Goal: Task Accomplishment & Management: Manage account settings

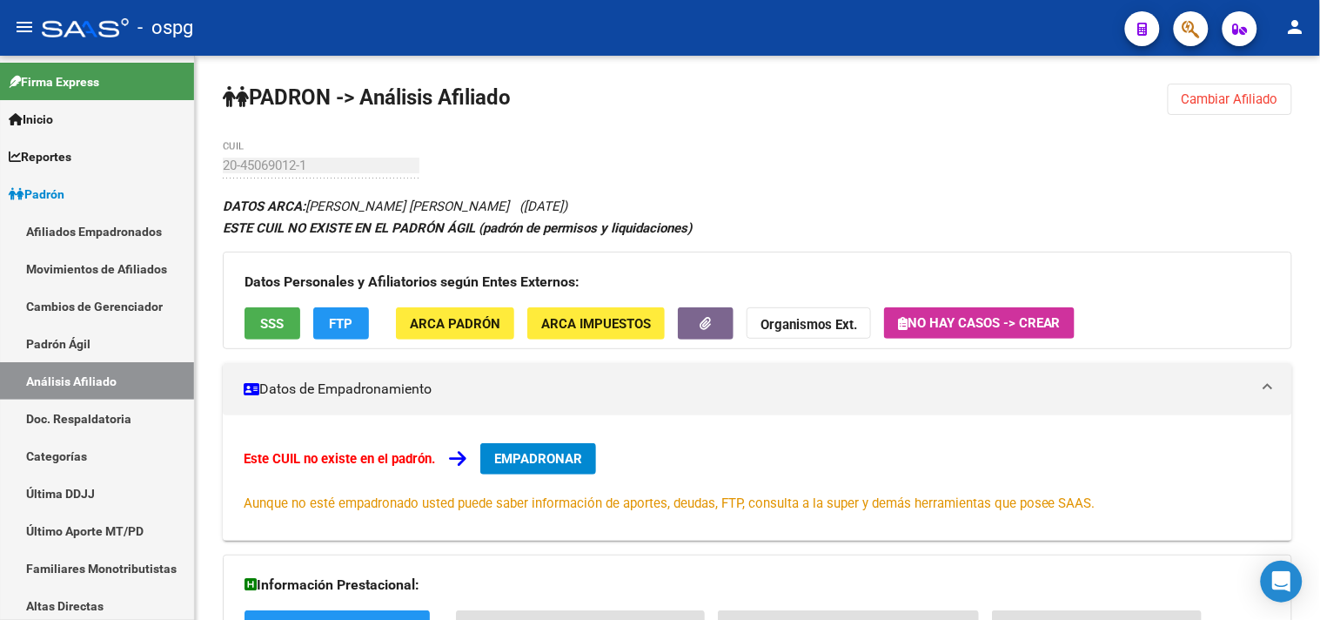
click at [1222, 91] on span "Cambiar Afiliado" at bounding box center [1230, 99] width 97 height 16
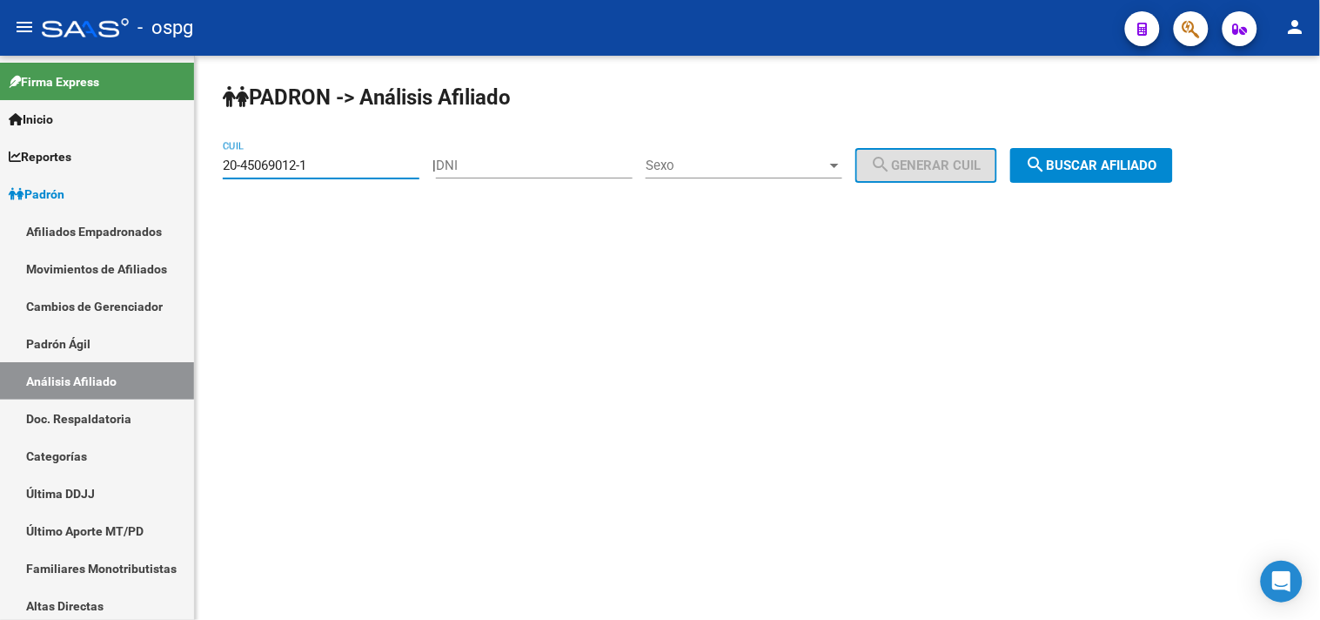
drag, startPoint x: 336, startPoint y: 168, endPoint x: 252, endPoint y: 186, distance: 85.5
click at [152, 183] on mat-sidenav-container "Firma Express Inicio Calendario SSS Instructivos Contacto OS Reportes Ingresos …" at bounding box center [660, 338] width 1320 height 564
paste input "37023979-8"
type input "20-37023979-8"
click at [1127, 166] on span "search Buscar afiliado" at bounding box center [1091, 165] width 131 height 16
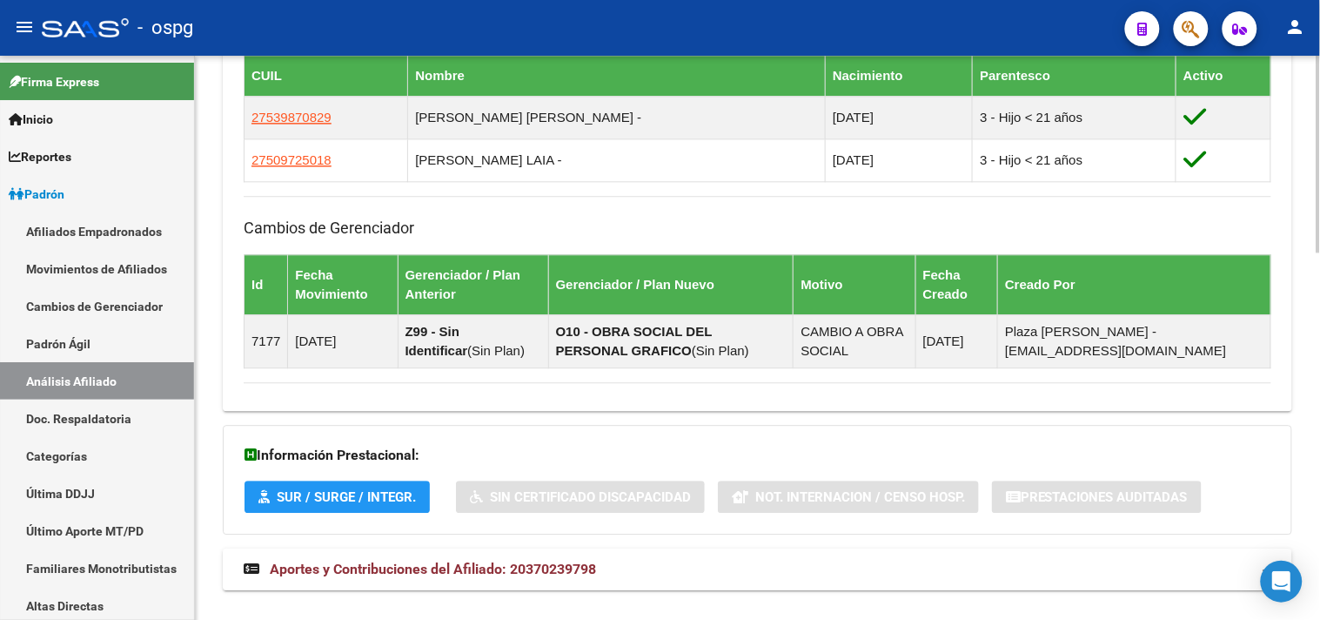
scroll to position [1050, 0]
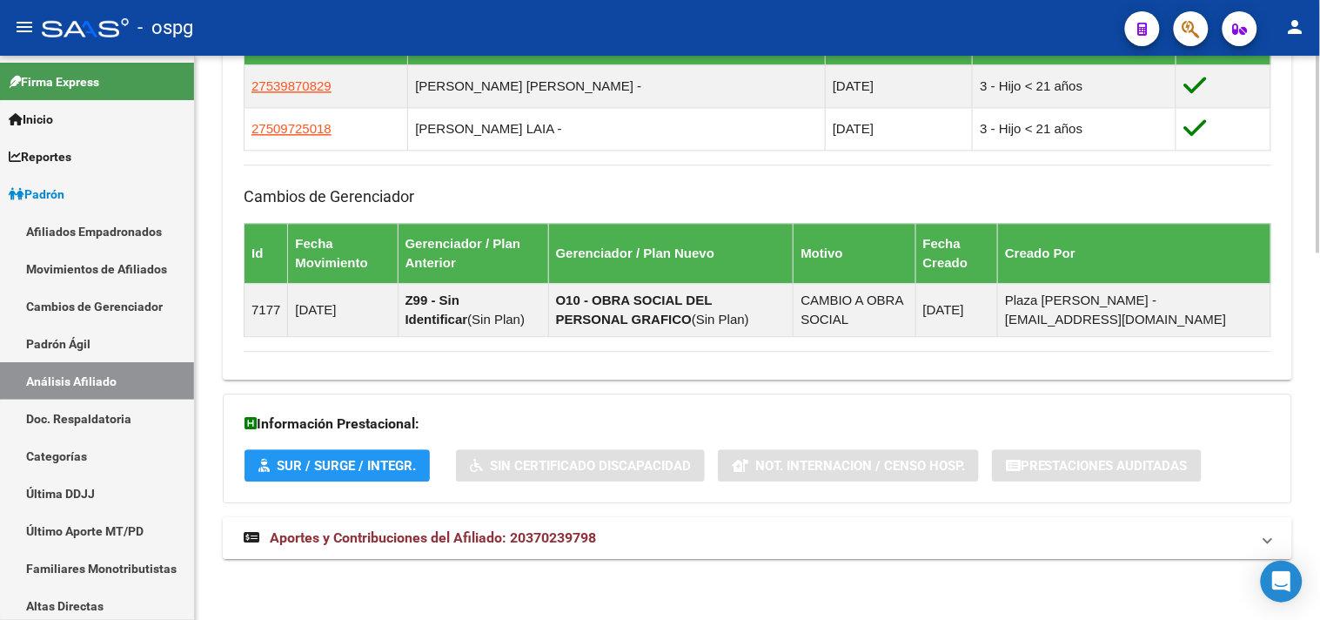
click at [430, 546] on span "Aportes y Contribuciones del Afiliado: 20370239798" at bounding box center [433, 537] width 326 height 17
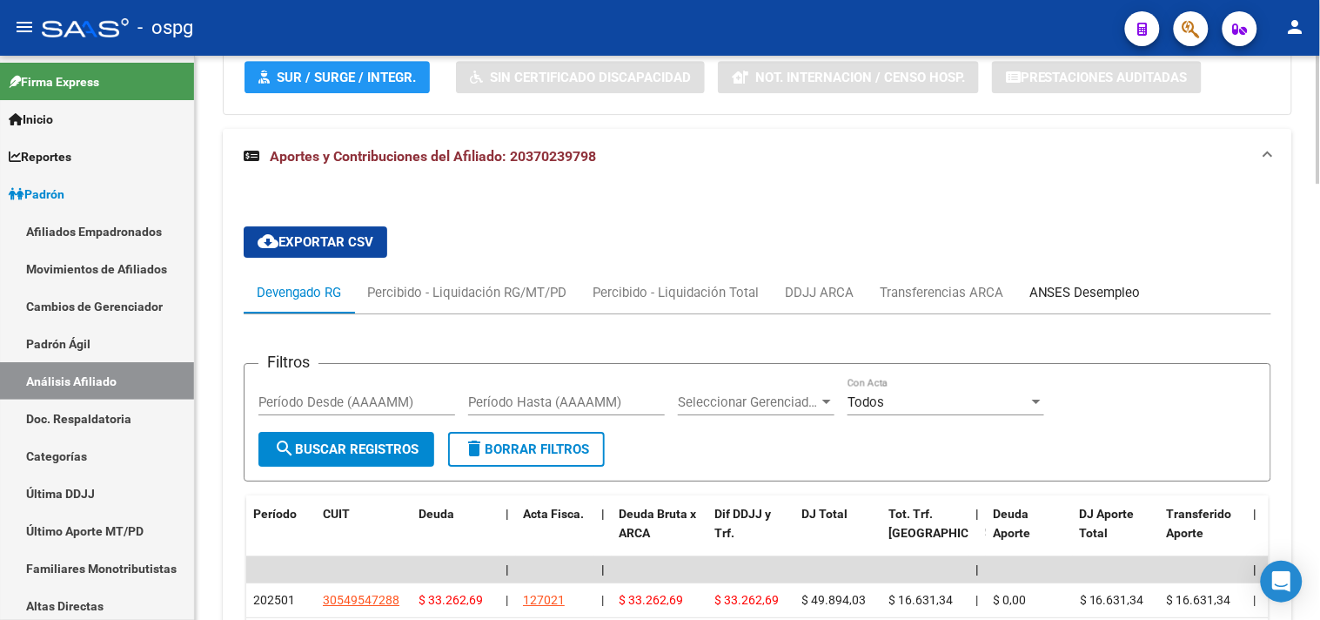
drag, startPoint x: 1090, startPoint y: 291, endPoint x: 1101, endPoint y: 288, distance: 10.8
click at [1100, 288] on div "ANSES Desempleo" at bounding box center [1084, 292] width 111 height 19
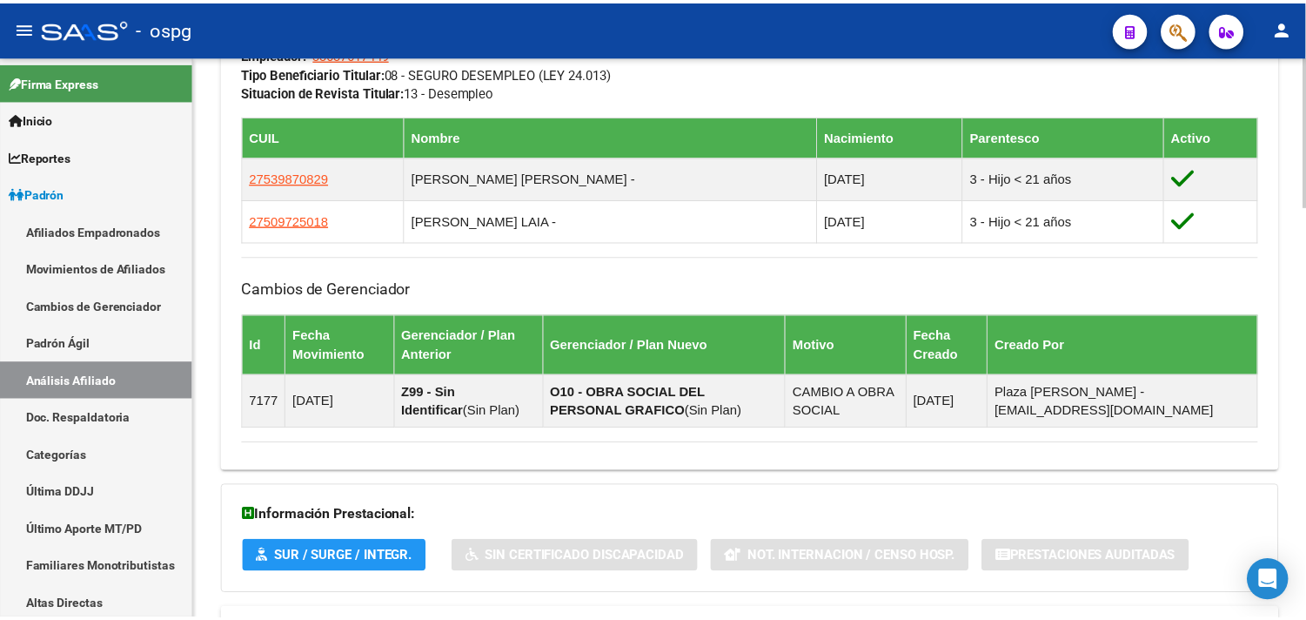
scroll to position [954, 0]
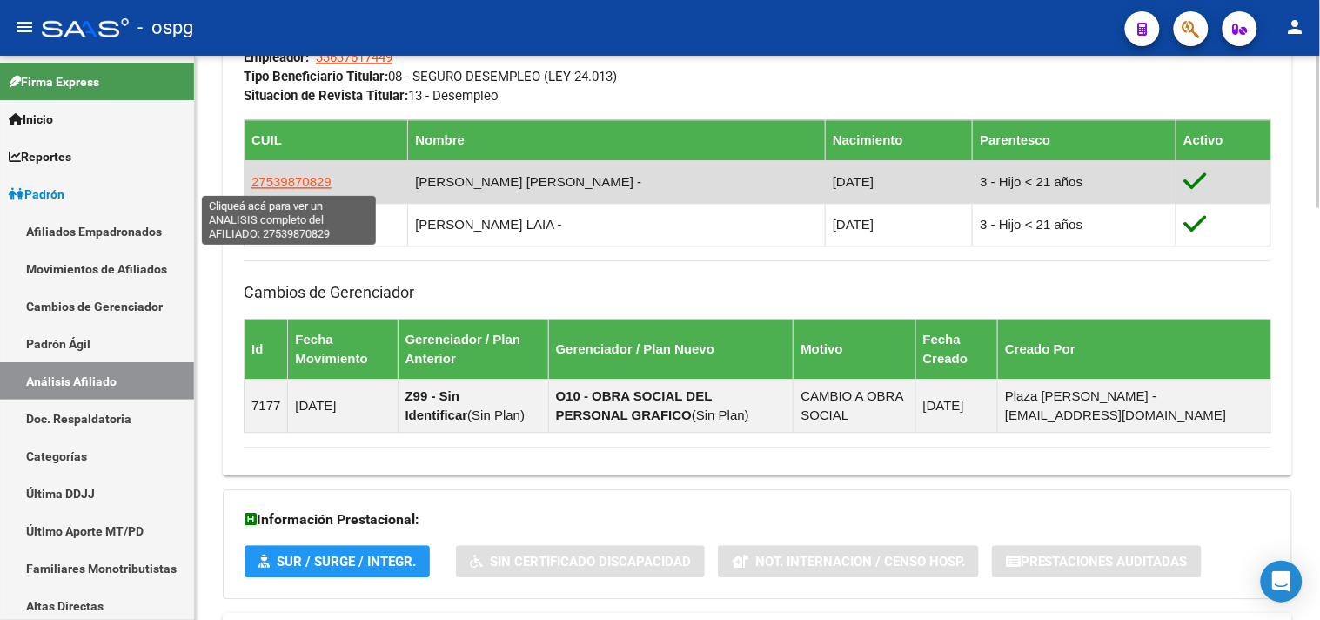
click at [294, 184] on span "27539870829" at bounding box center [291, 181] width 80 height 15
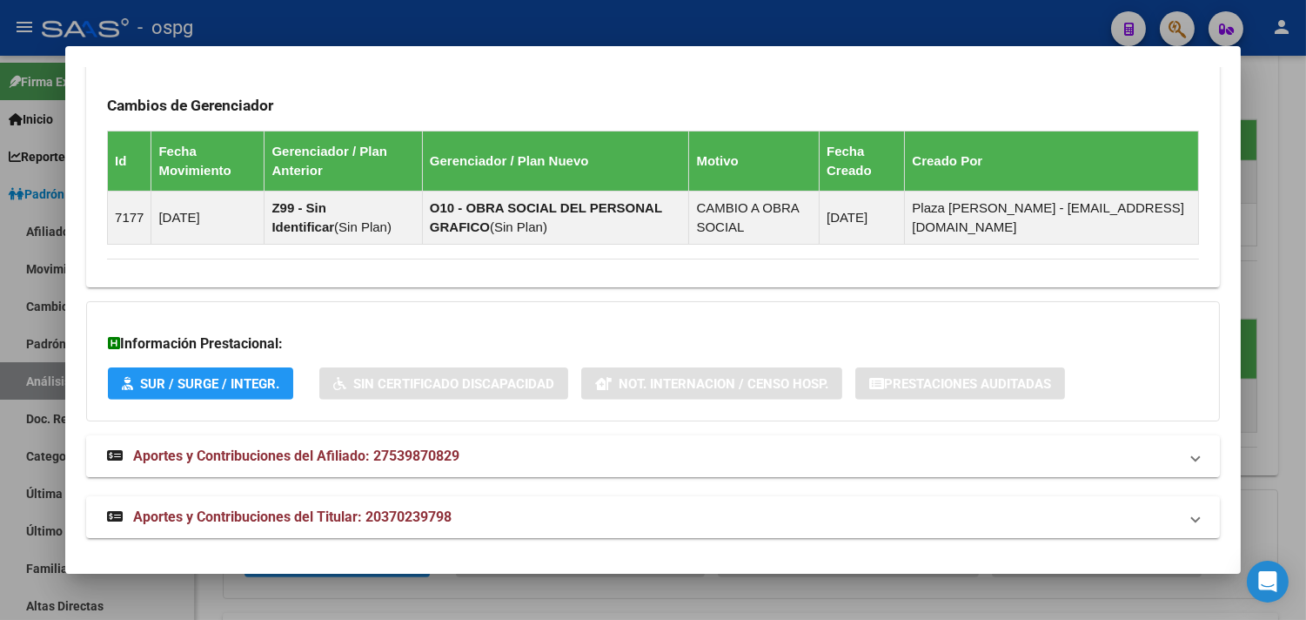
scroll to position [1167, 0]
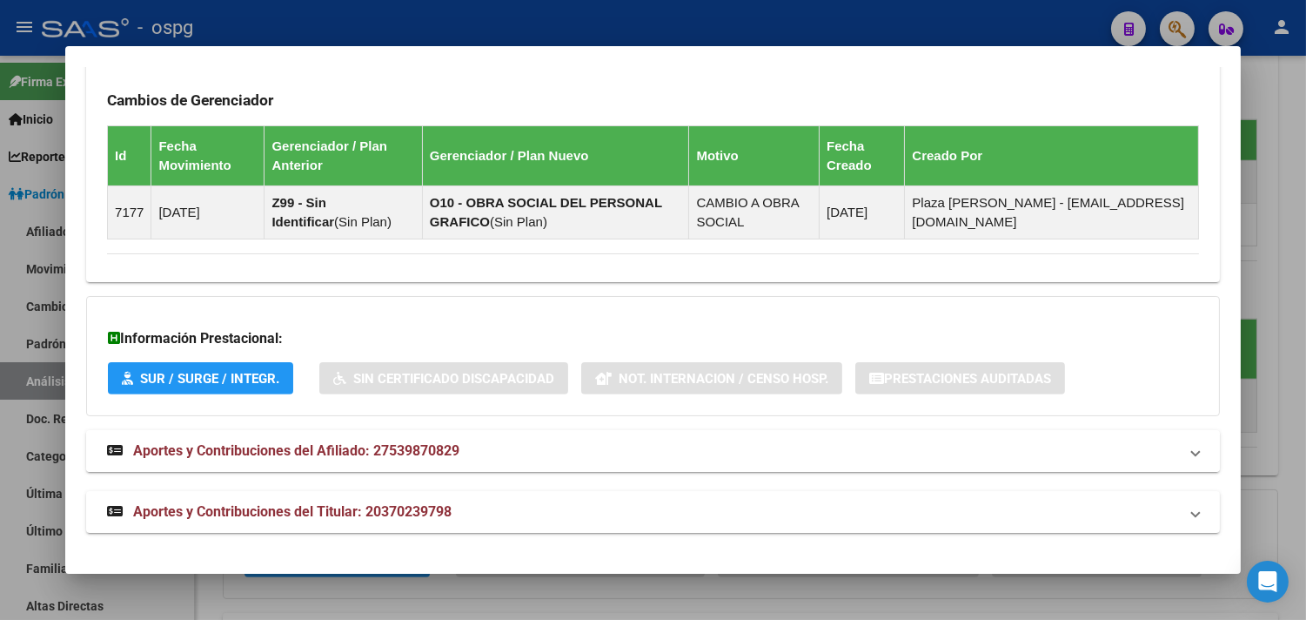
click at [338, 452] on span "Aportes y Contribuciones del Afiliado: 27539870829" at bounding box center [296, 450] width 326 height 17
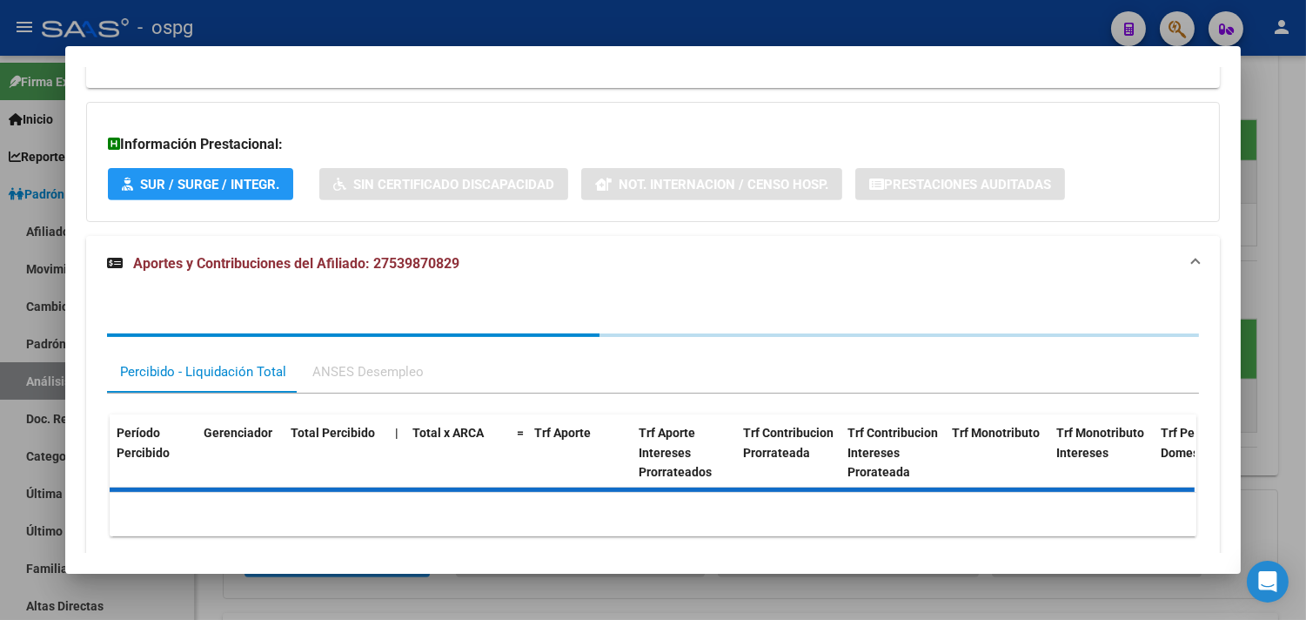
scroll to position [1360, 0]
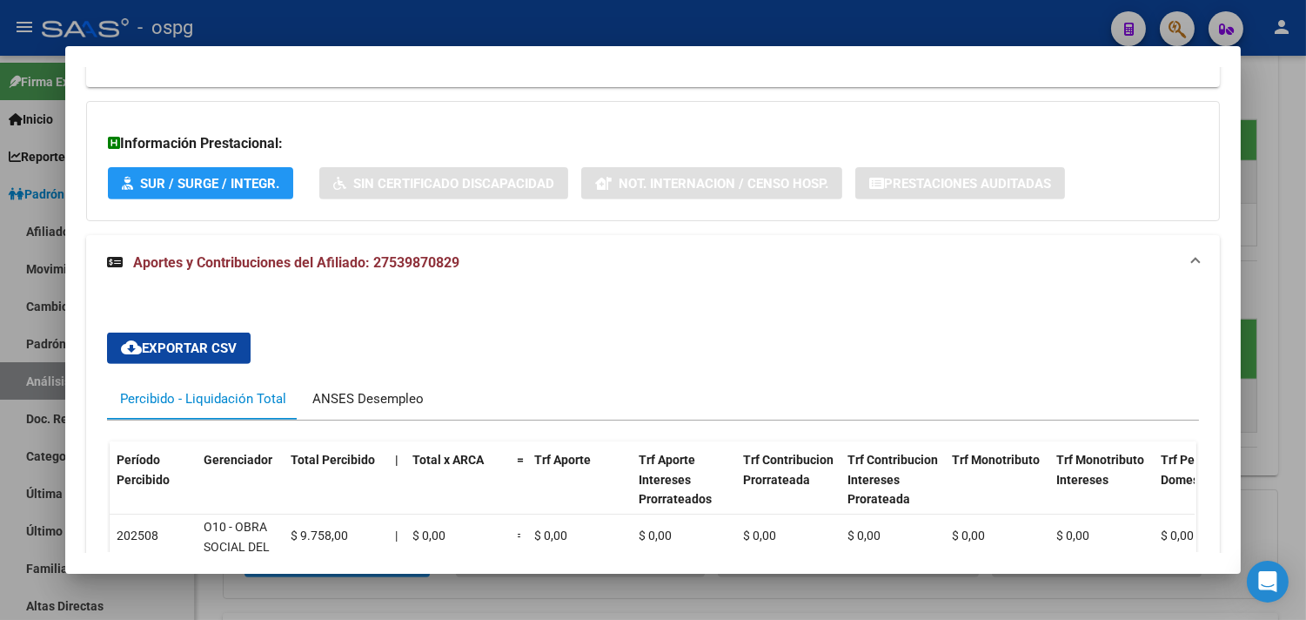
click at [368, 403] on div "ANSES Desempleo" at bounding box center [367, 398] width 111 height 19
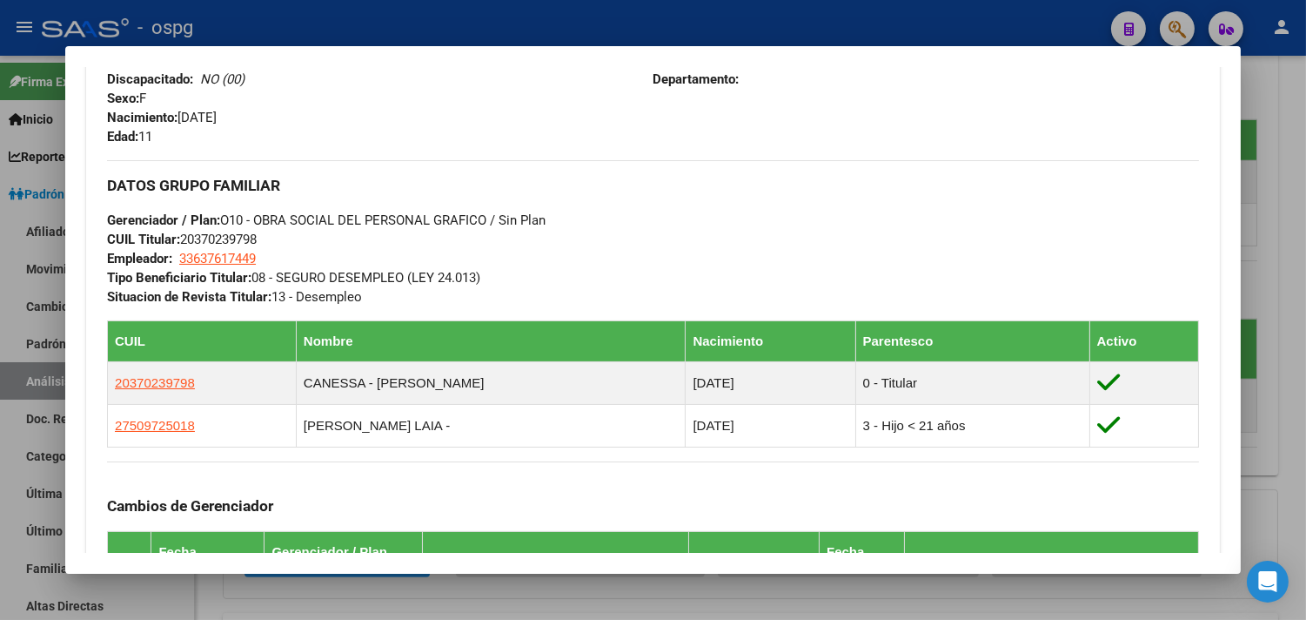
scroll to position [968, 0]
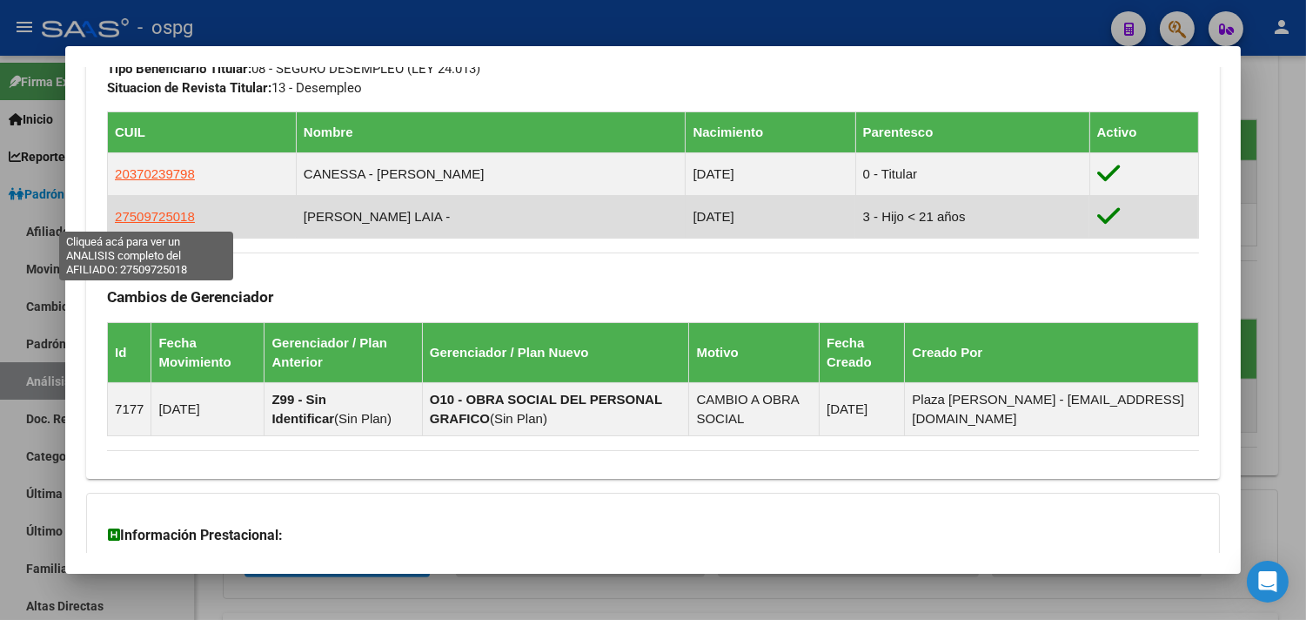
click at [140, 218] on span "27509725018" at bounding box center [155, 216] width 80 height 15
type textarea "27509725018"
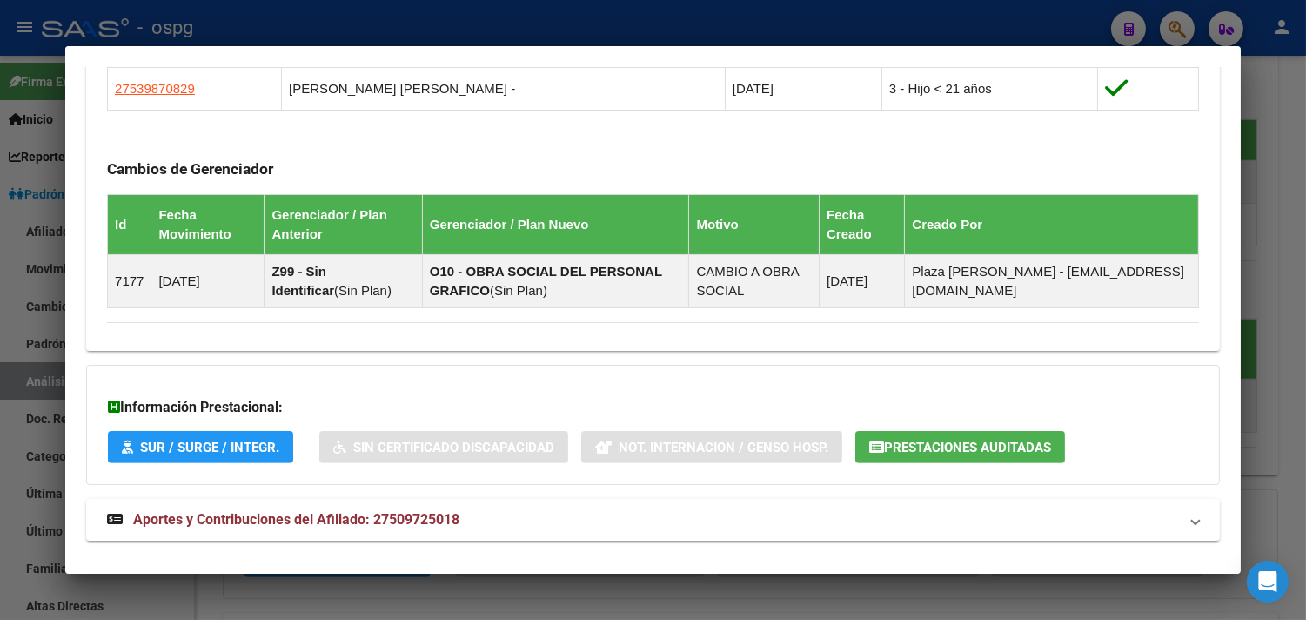
scroll to position [1167, 0]
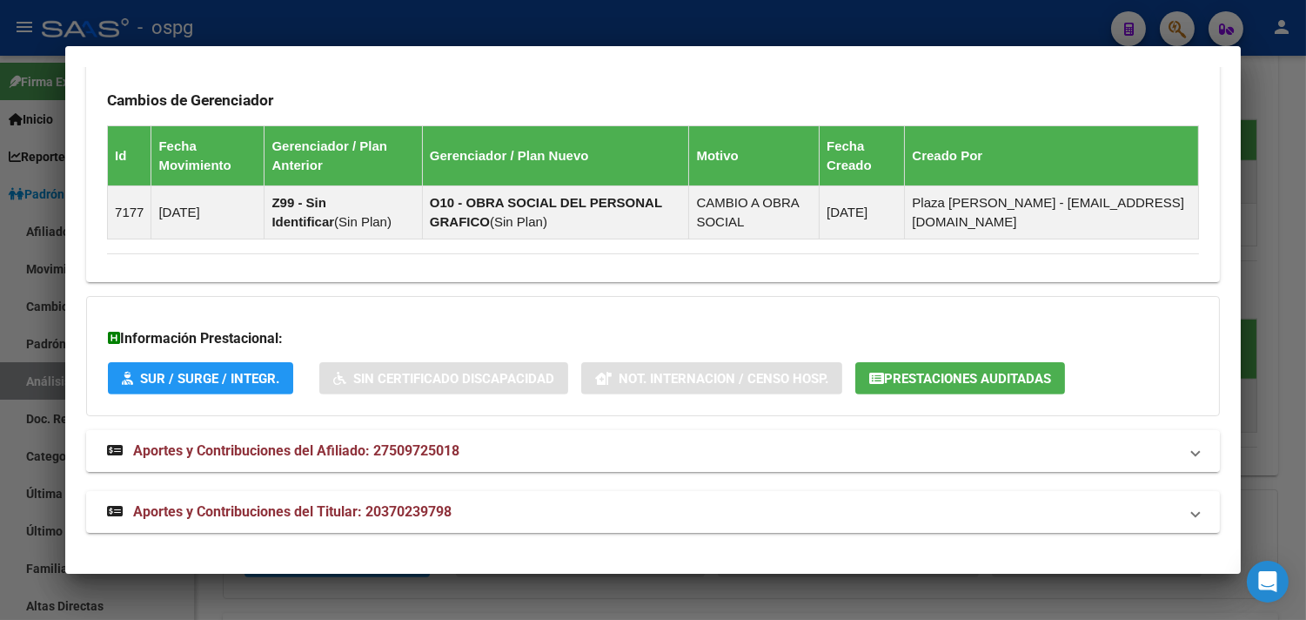
click at [301, 454] on span "Aportes y Contribuciones del Afiliado: 27509725018" at bounding box center [296, 450] width 326 height 17
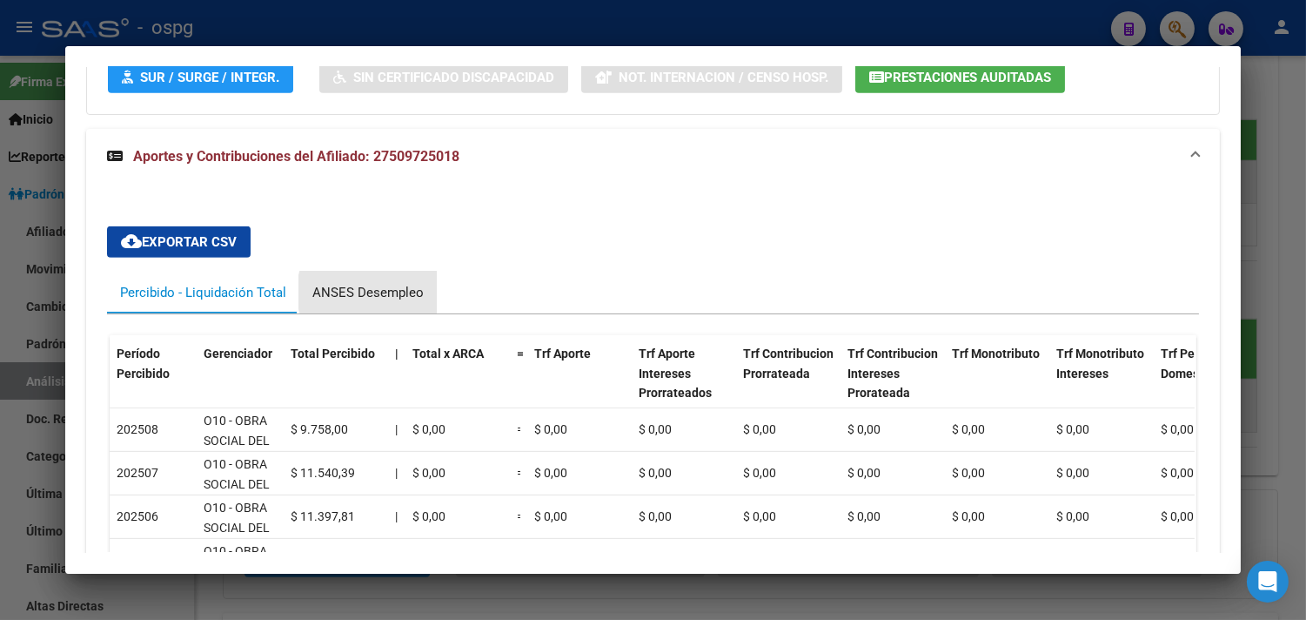
drag, startPoint x: 371, startPoint y: 293, endPoint x: 360, endPoint y: 291, distance: 10.8
click at [371, 292] on div "ANSES Desempleo" at bounding box center [367, 292] width 111 height 19
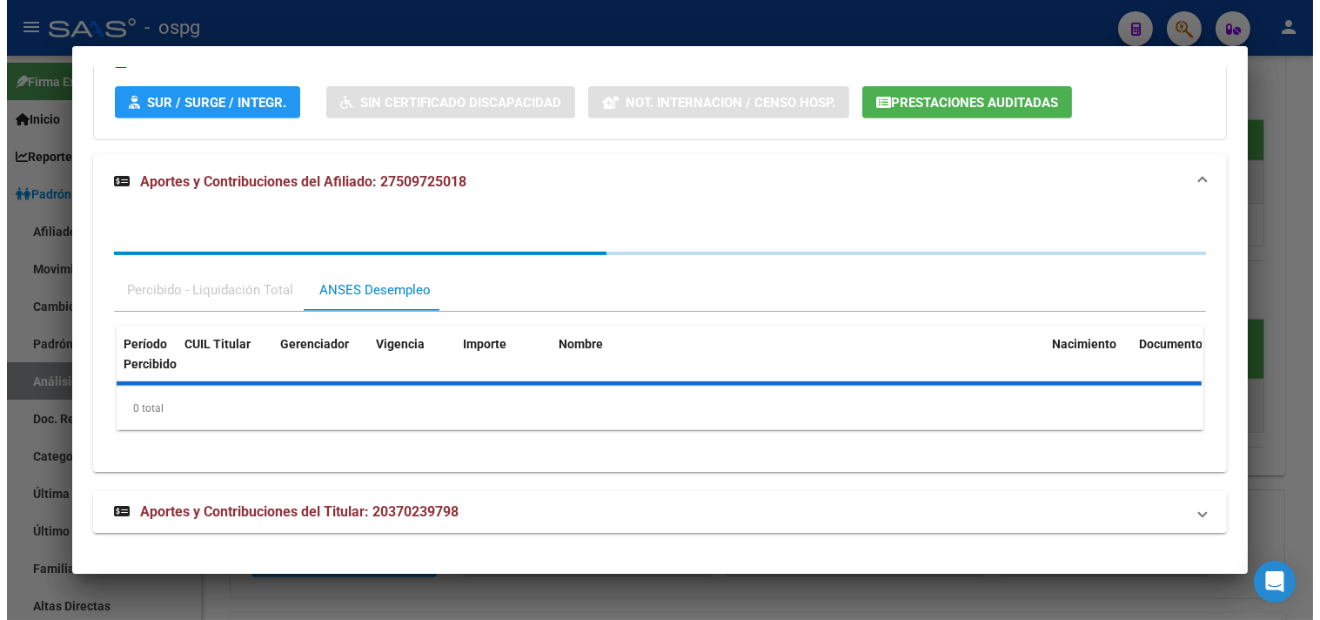
scroll to position [1467, 0]
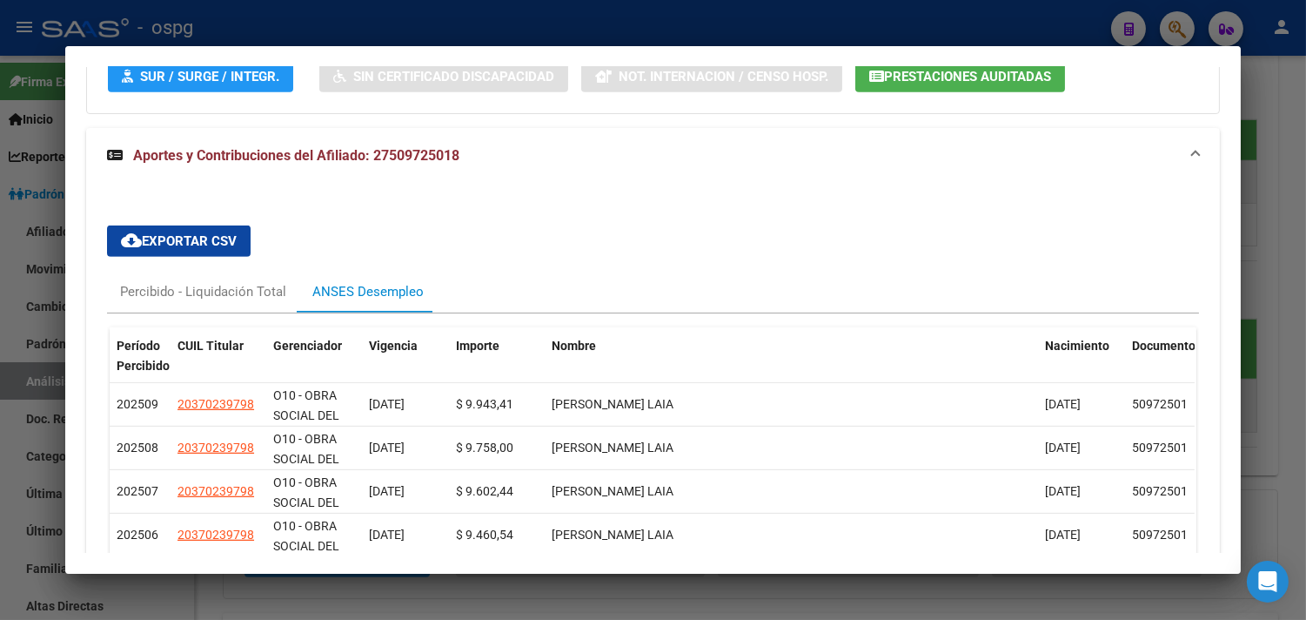
click at [1280, 143] on div at bounding box center [653, 310] width 1306 height 620
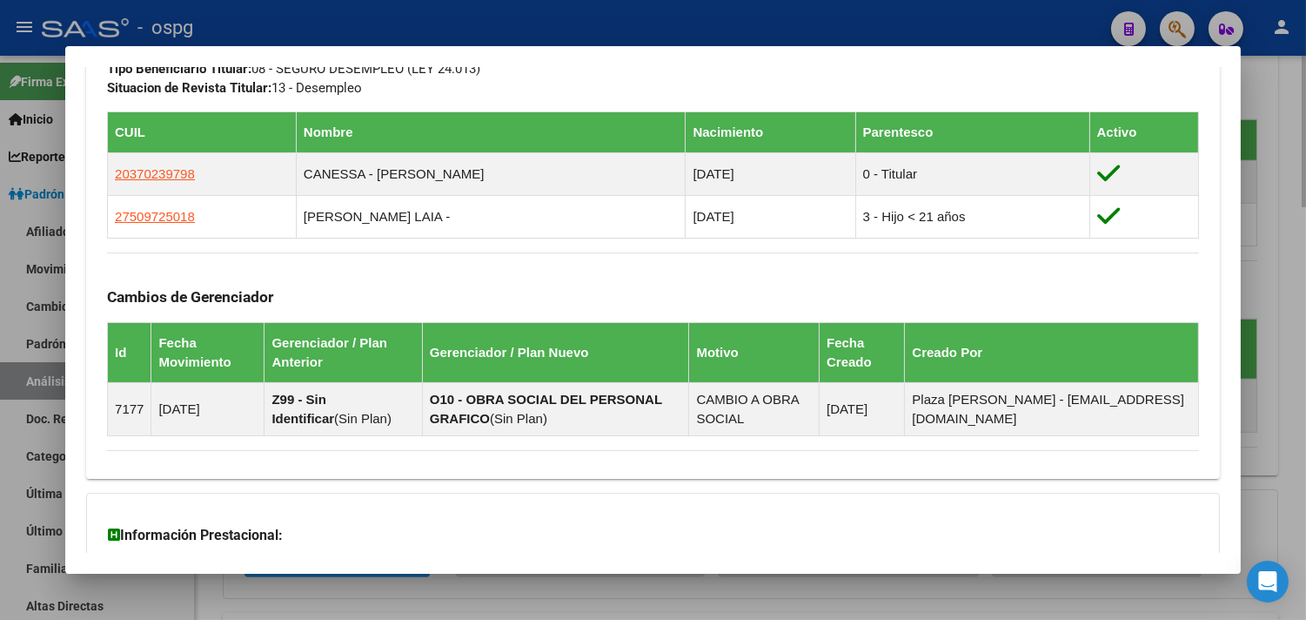
drag, startPoint x: 1282, startPoint y: 241, endPoint x: 1221, endPoint y: 83, distance: 169.7
click at [1279, 231] on div at bounding box center [653, 310] width 1306 height 620
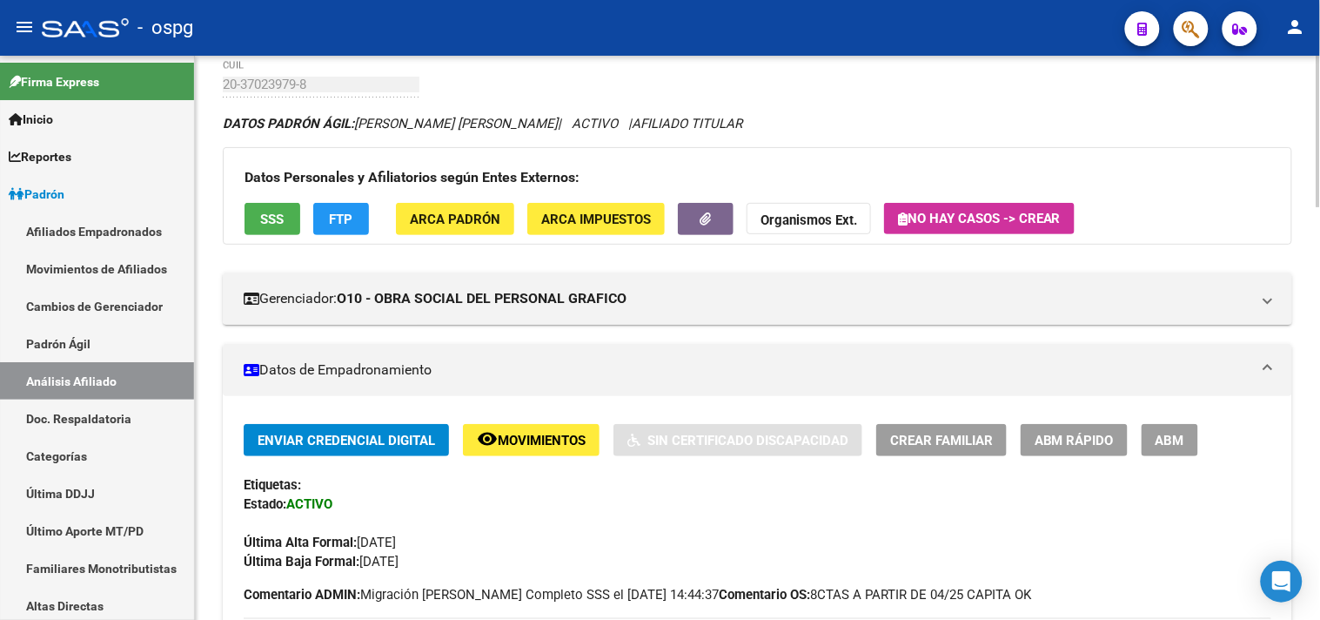
scroll to position [0, 0]
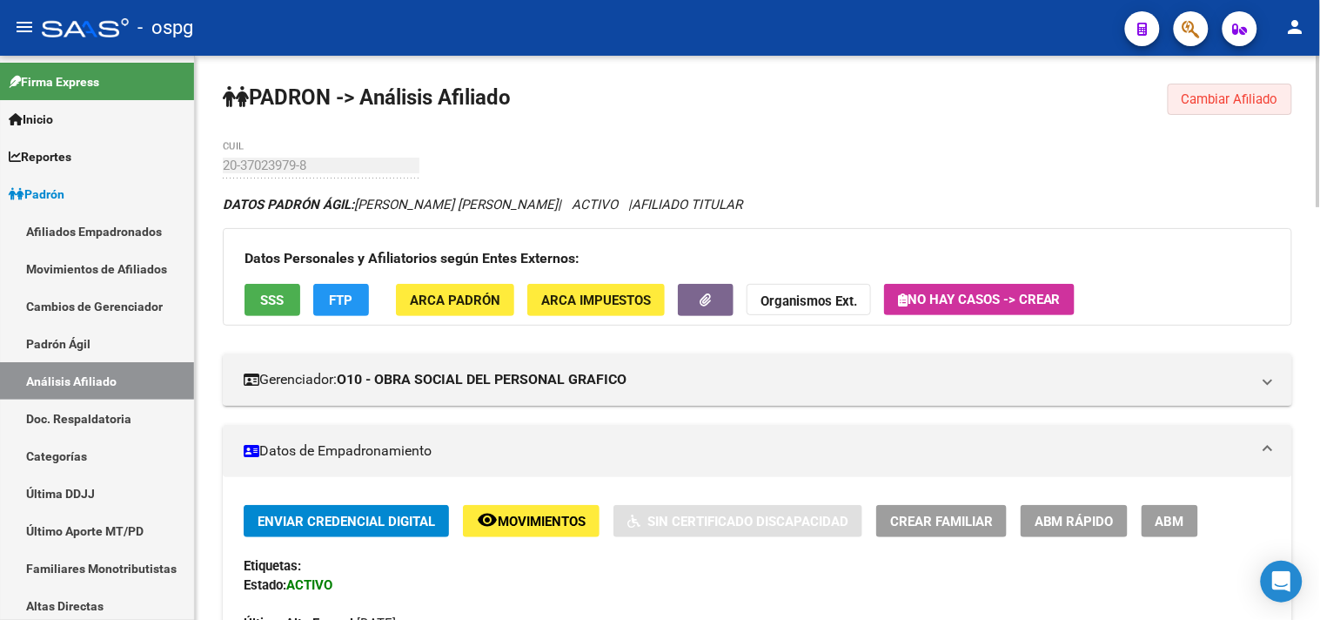
drag, startPoint x: 1239, startPoint y: 93, endPoint x: 1015, endPoint y: 139, distance: 228.3
click at [1230, 103] on span "Cambiar Afiliado" at bounding box center [1230, 99] width 97 height 16
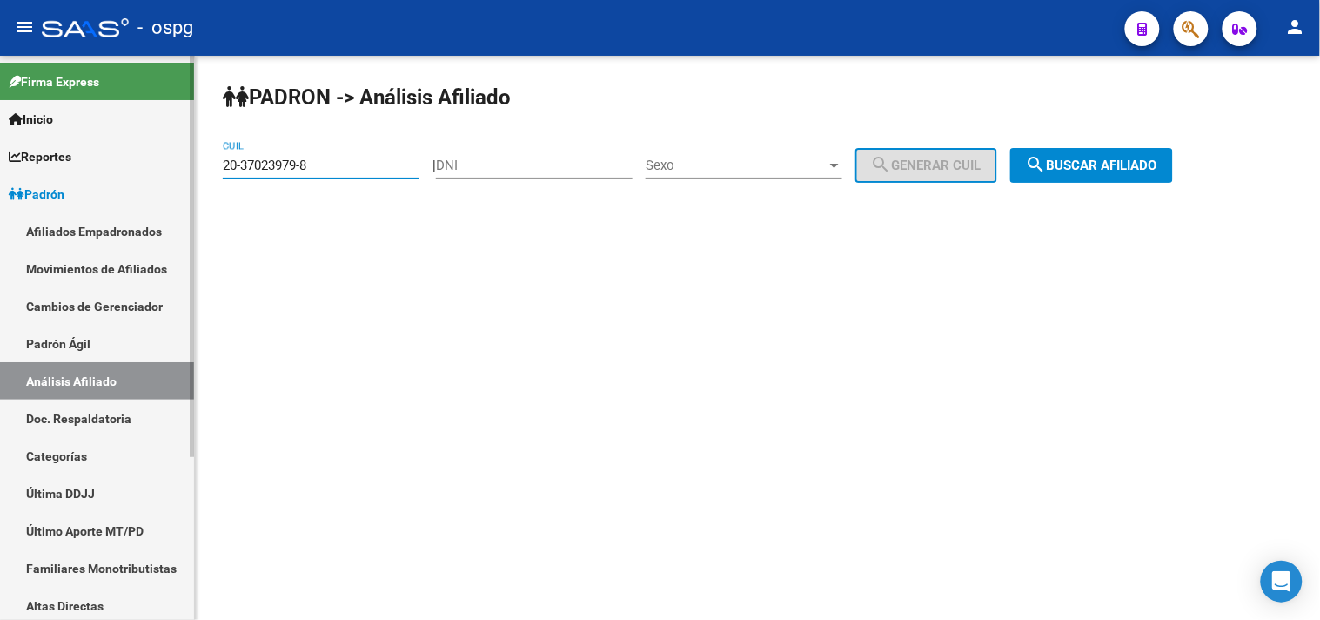
drag, startPoint x: 358, startPoint y: 171, endPoint x: 186, endPoint y: 172, distance: 172.3
click at [186, 172] on mat-sidenav-container "Firma Express Inicio Calendario SSS Instructivos Contacto OS Reportes Ingresos …" at bounding box center [660, 338] width 1320 height 564
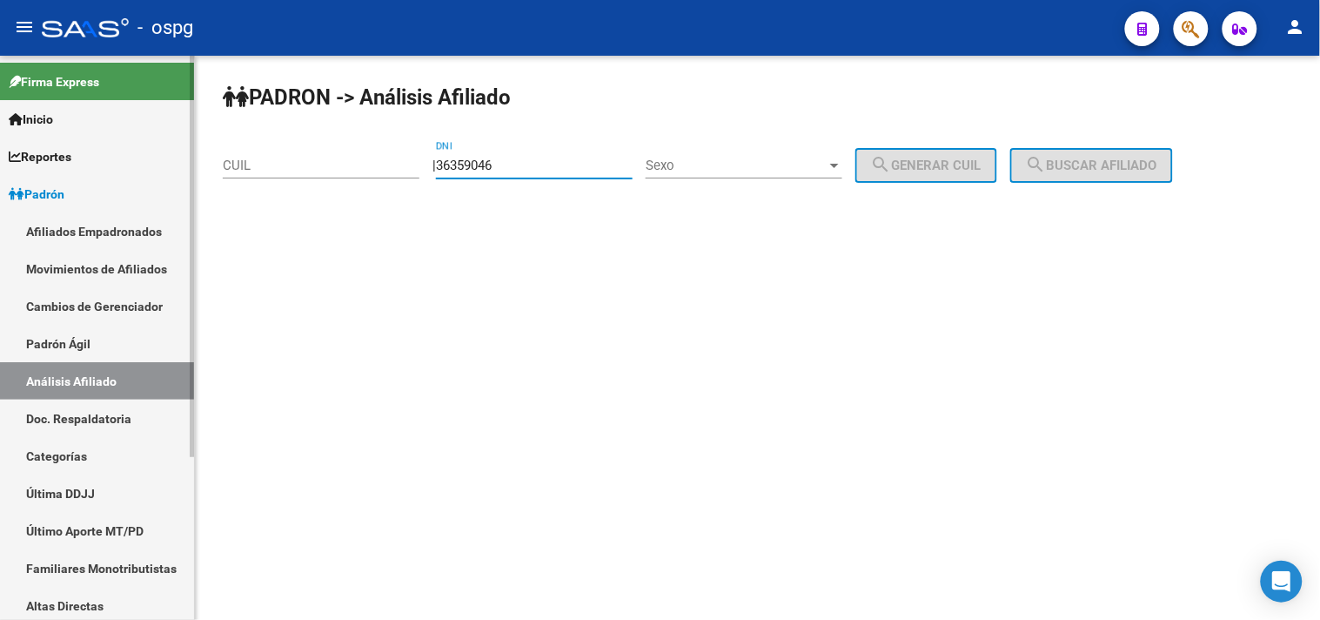
type input "36359046"
click at [699, 167] on span "Sexo" at bounding box center [736, 165] width 181 height 16
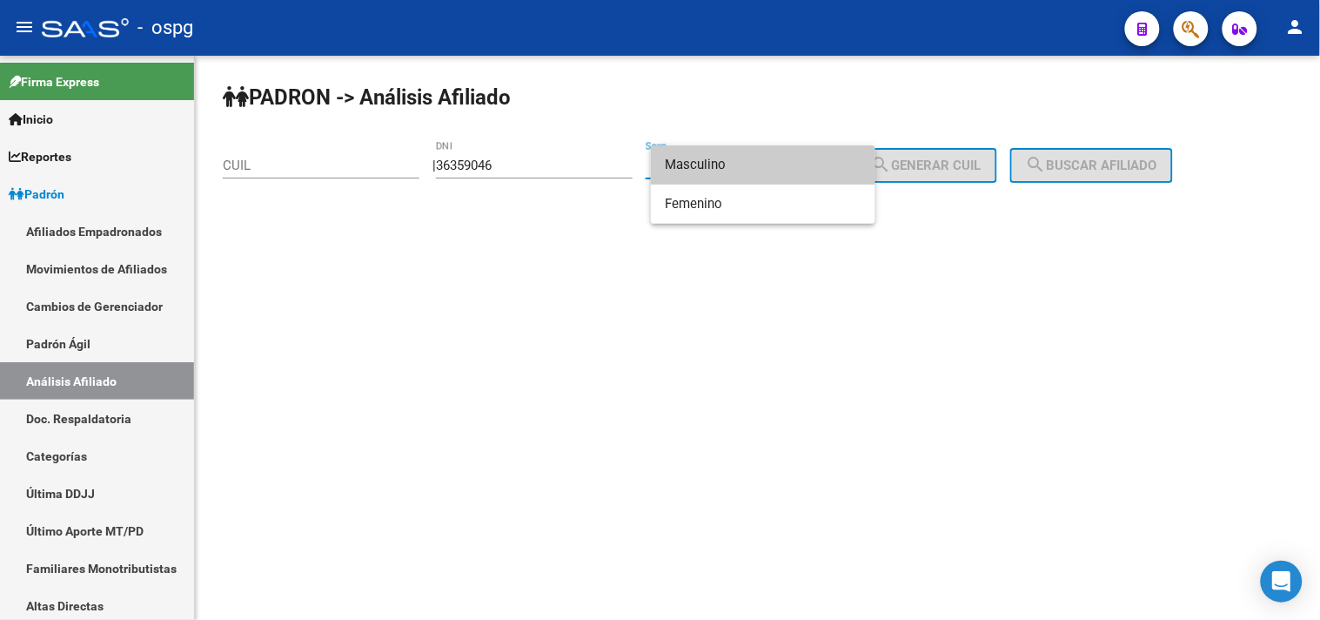
drag, startPoint x: 734, startPoint y: 167, endPoint x: 781, endPoint y: 166, distance: 47.0
click at [749, 166] on span "Masculino" at bounding box center [763, 164] width 197 height 39
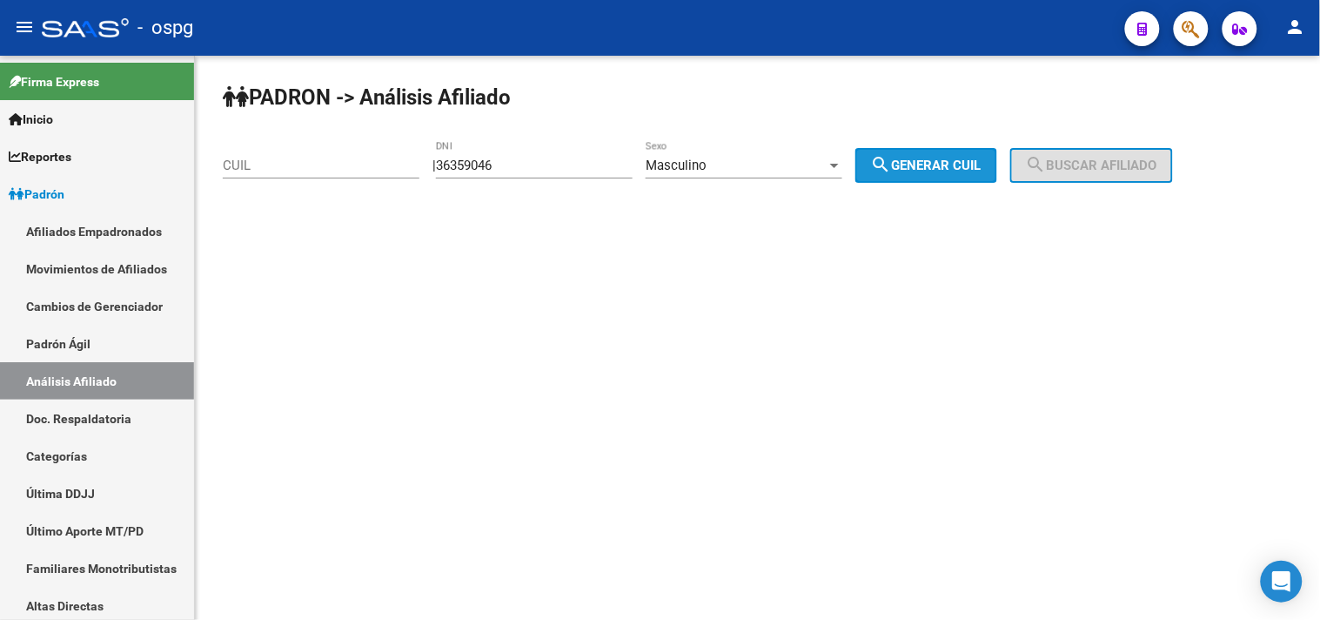
drag, startPoint x: 967, startPoint y: 167, endPoint x: 1089, endPoint y: 159, distance: 122.9
click at [972, 167] on span "search Generar CUIL" at bounding box center [926, 165] width 111 height 16
type input "20-36359046-3"
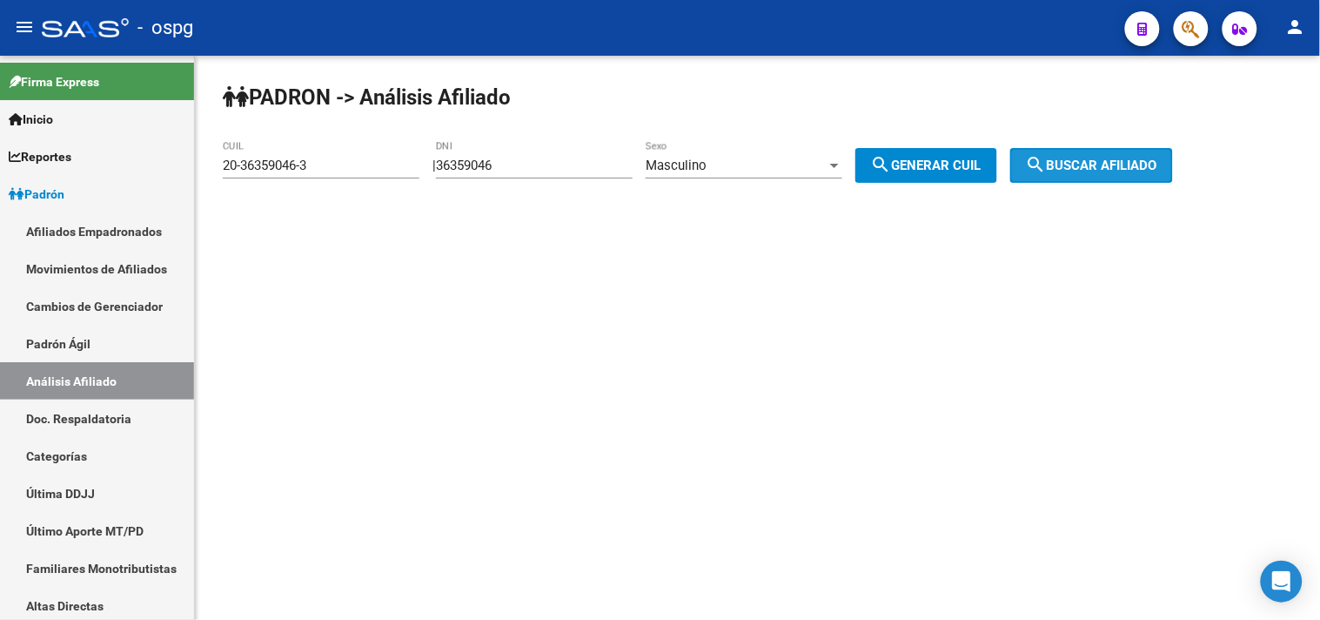
click at [1090, 159] on span "search Buscar afiliado" at bounding box center [1091, 165] width 131 height 16
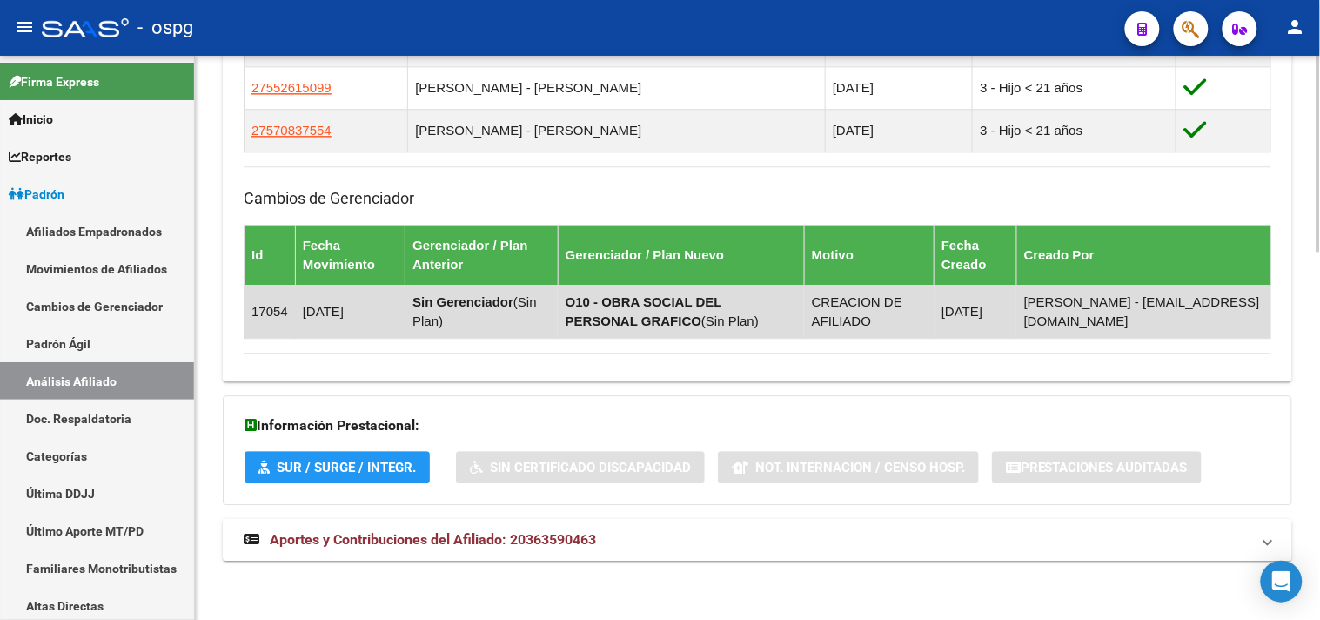
scroll to position [1060, 0]
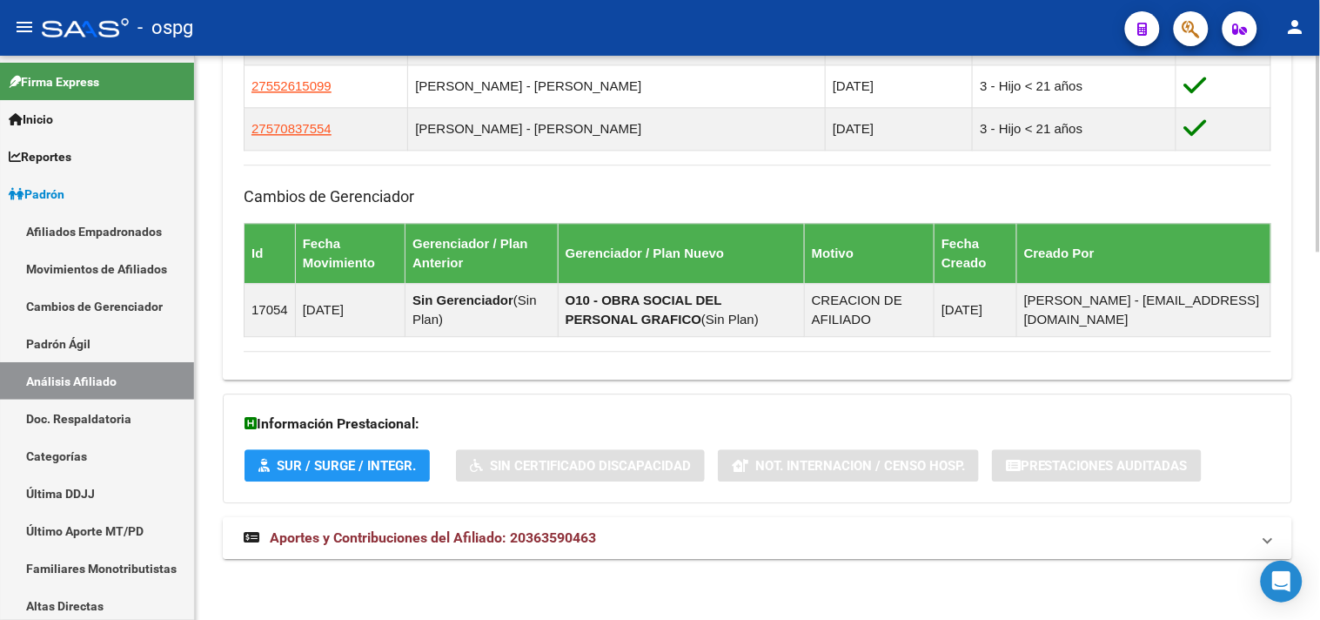
click at [447, 546] on strong "Aportes y Contribuciones del Afiliado: 20363590463" at bounding box center [420, 537] width 352 height 19
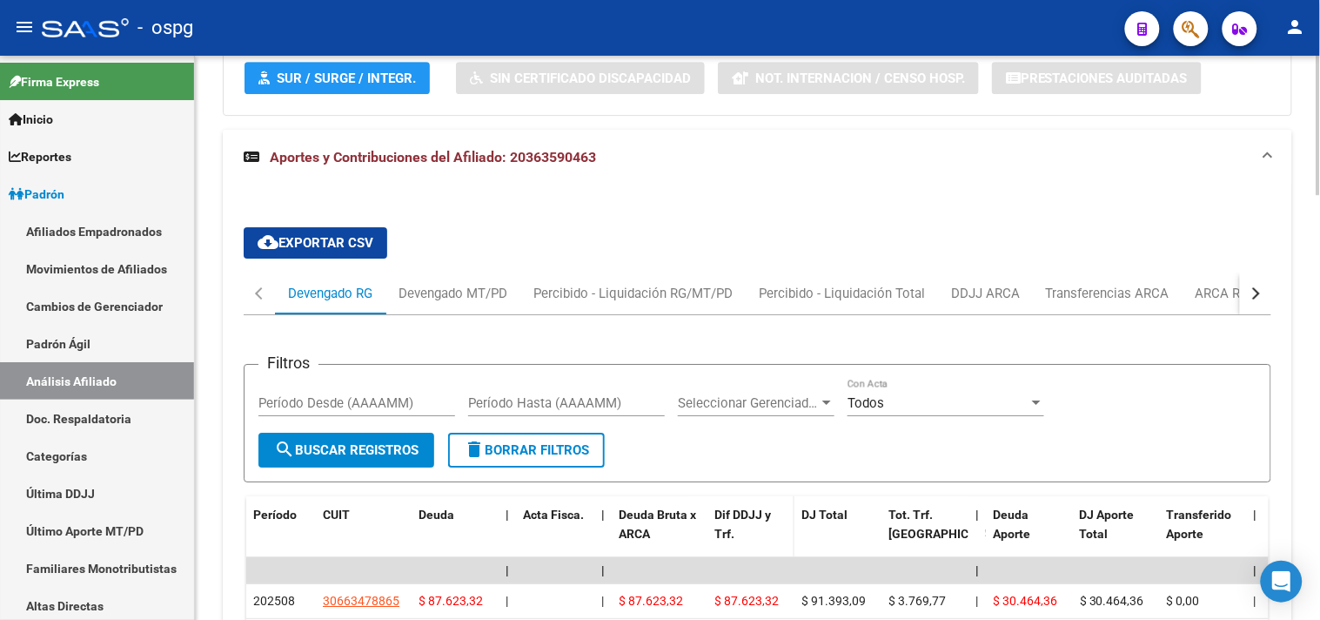
scroll to position [1447, 0]
click at [969, 302] on div "DDJJ ARCA" at bounding box center [985, 292] width 69 height 19
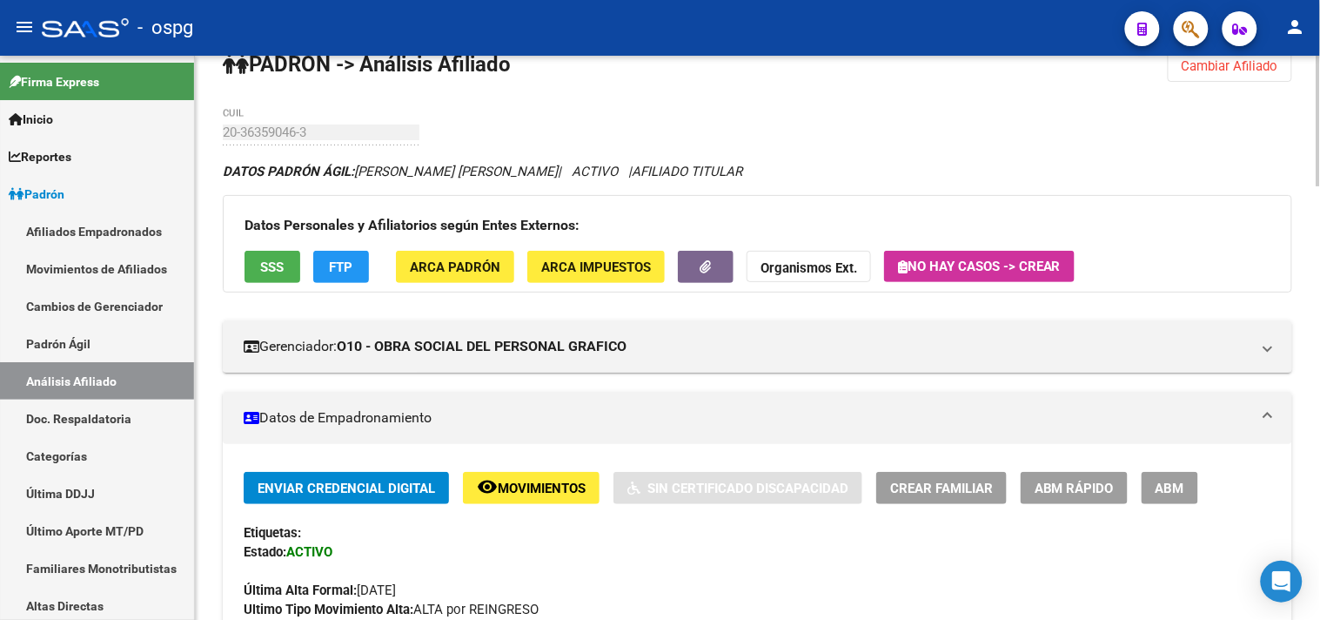
scroll to position [0, 0]
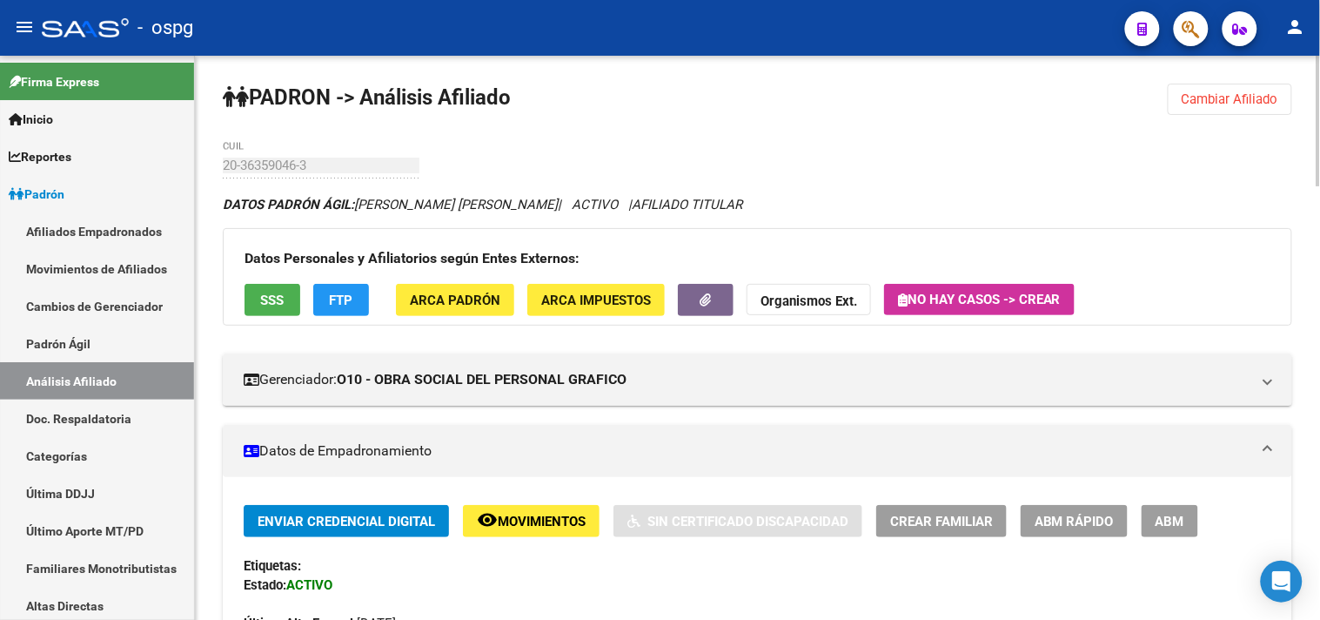
drag, startPoint x: 1220, startPoint y: 97, endPoint x: 827, endPoint y: 137, distance: 394.5
click at [1215, 97] on span "Cambiar Afiliado" at bounding box center [1230, 99] width 97 height 16
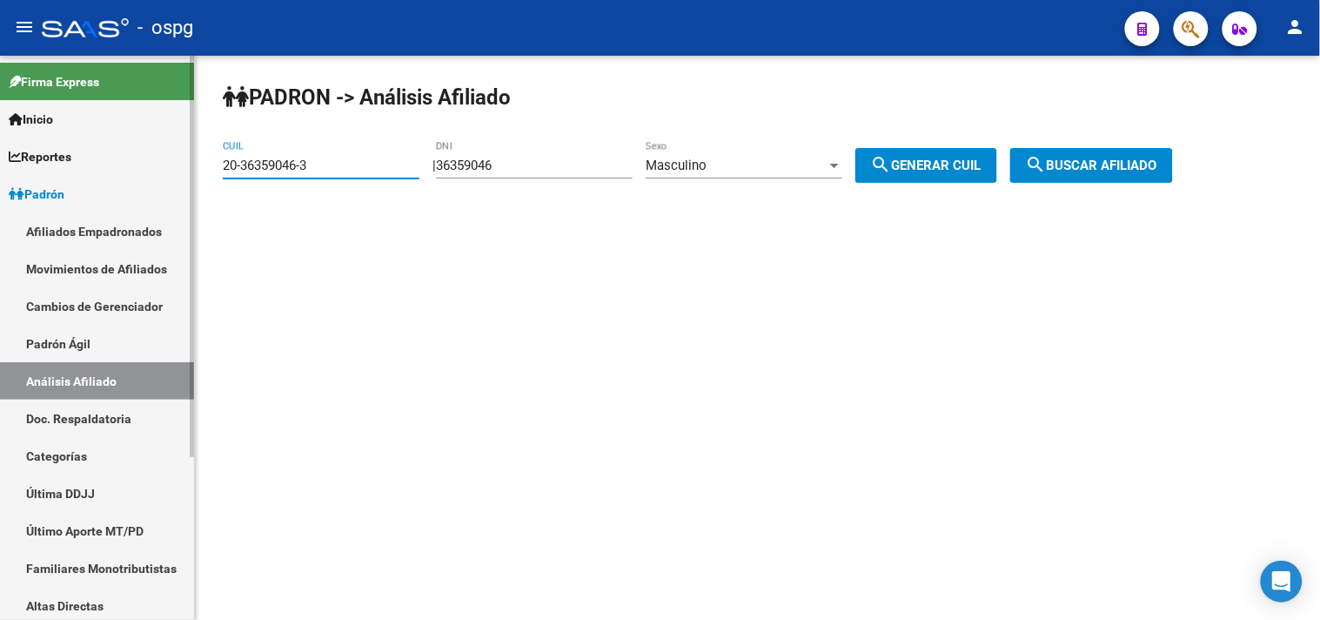
drag, startPoint x: 332, startPoint y: 168, endPoint x: 140, endPoint y: 179, distance: 192.6
click at [143, 183] on mat-sidenav-container "Firma Express Inicio Calendario SSS Instructivos Contacto OS Reportes Ingresos …" at bounding box center [660, 338] width 1320 height 564
paste input "20-20733282-9"
type input "20-20733282-9"
click at [1157, 164] on span "search Buscar afiliado" at bounding box center [1091, 165] width 131 height 16
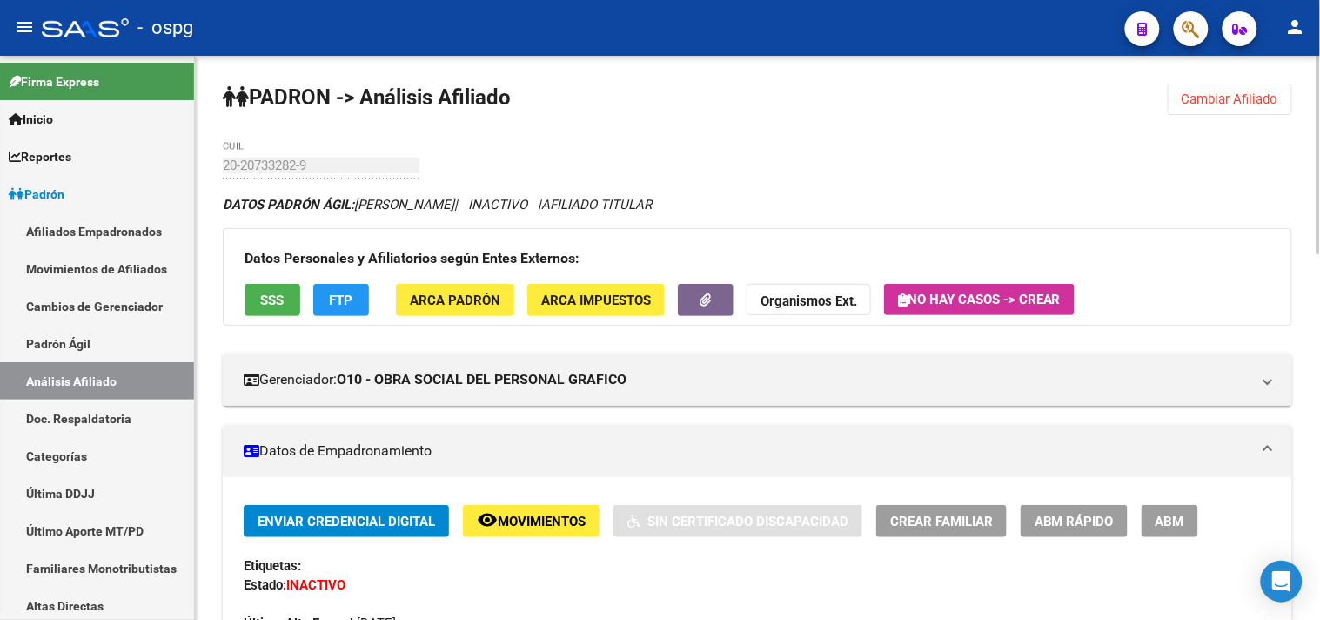
click at [279, 309] on button "SSS" at bounding box center [272, 300] width 56 height 32
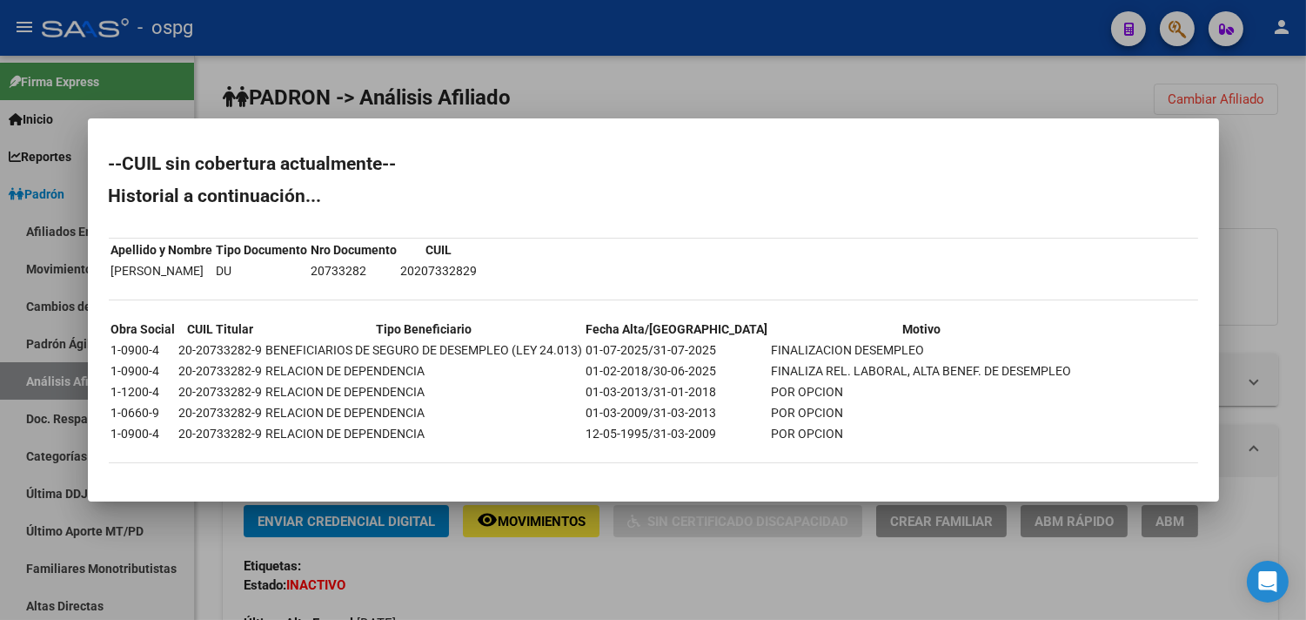
click at [449, 85] on div at bounding box center [653, 310] width 1306 height 620
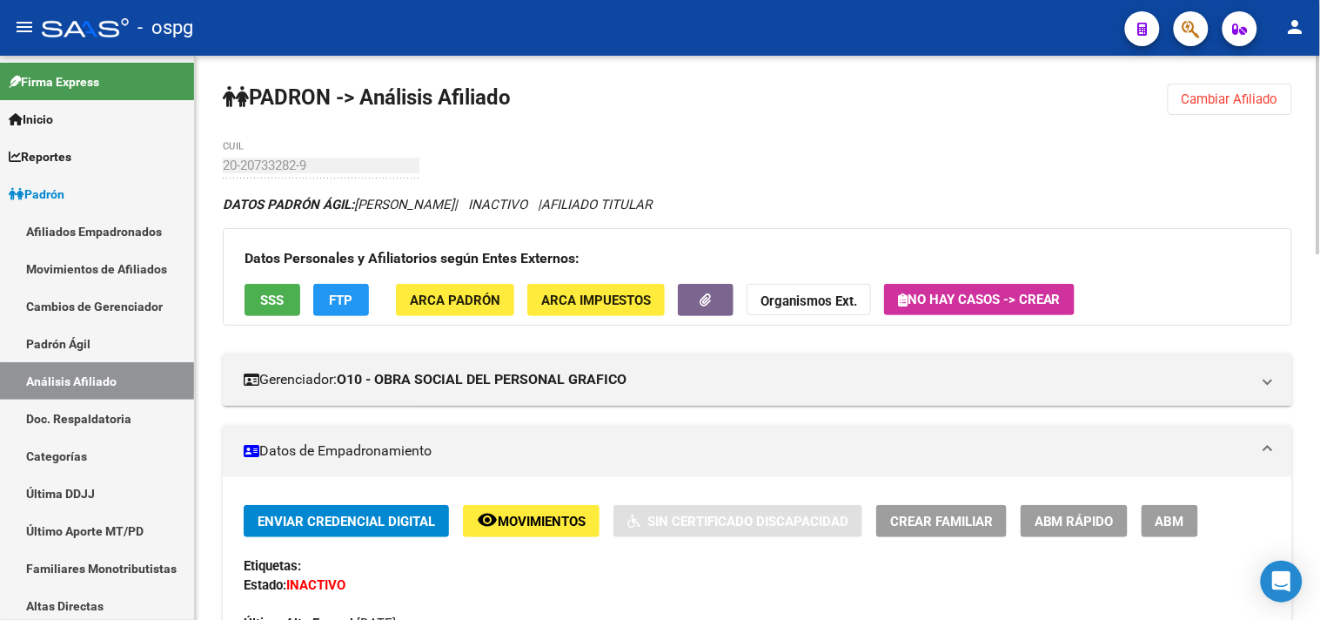
click at [352, 309] on button "FTP" at bounding box center [341, 300] width 56 height 32
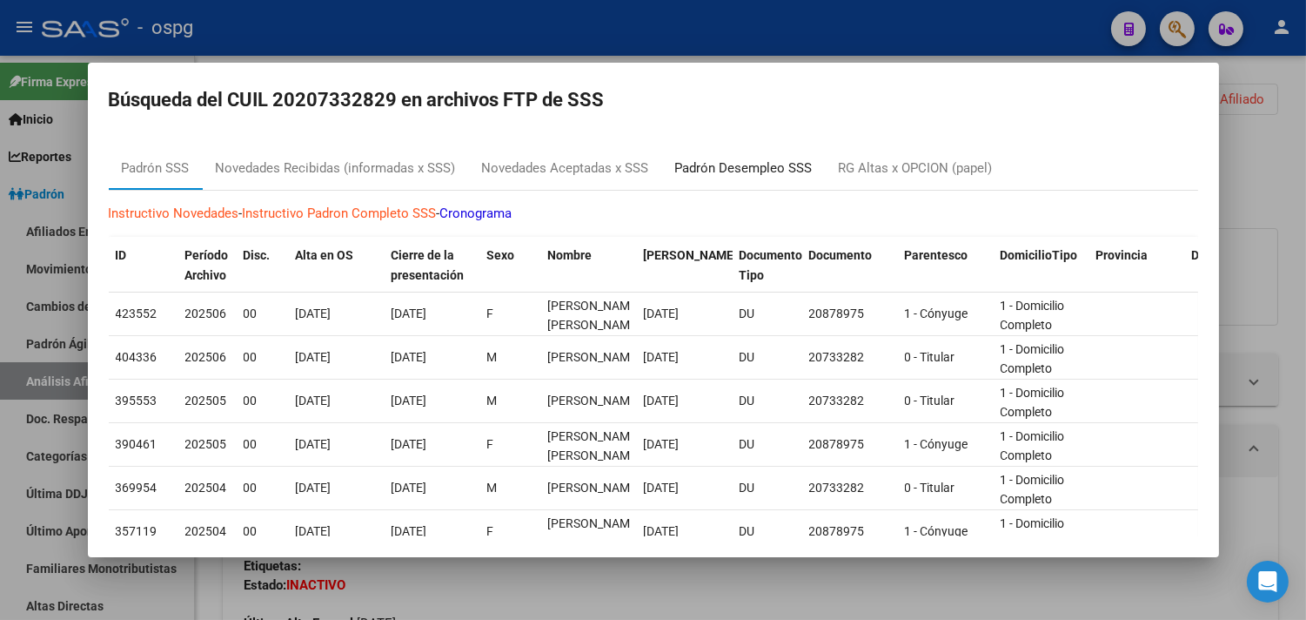
click at [747, 170] on div "Padrón Desempleo SSS" at bounding box center [743, 168] width 137 height 20
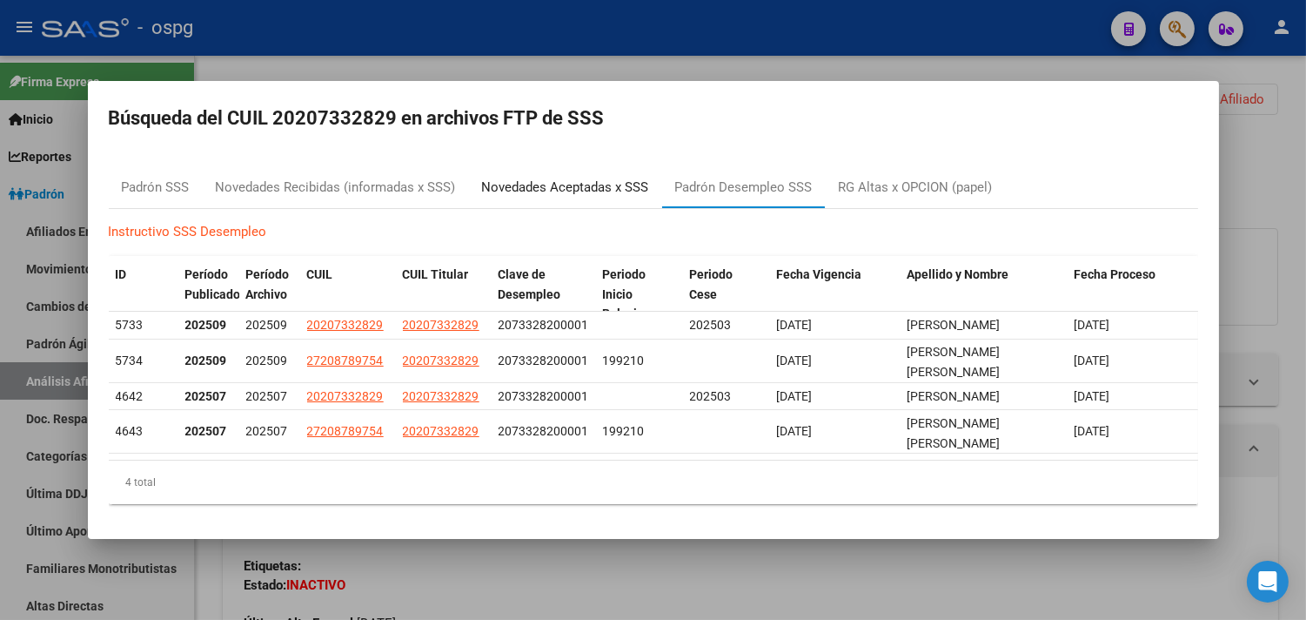
click at [585, 192] on div "Novedades Aceptadas x SSS" at bounding box center [565, 187] width 167 height 20
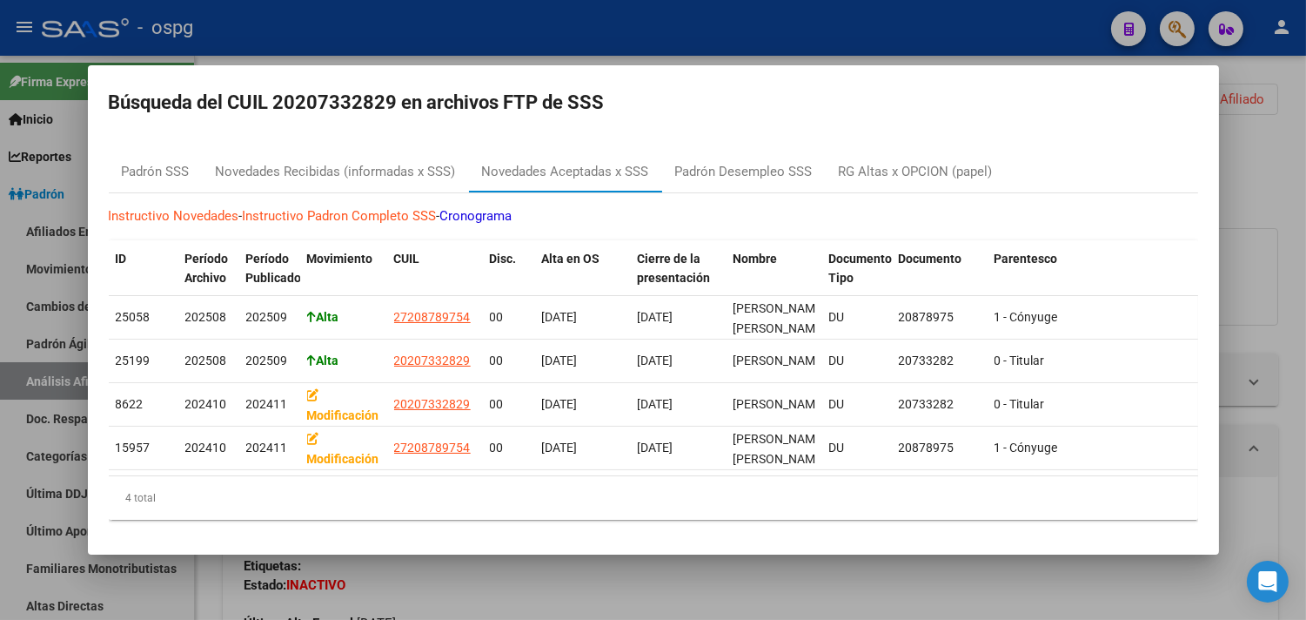
click at [360, 20] on div at bounding box center [653, 310] width 1306 height 620
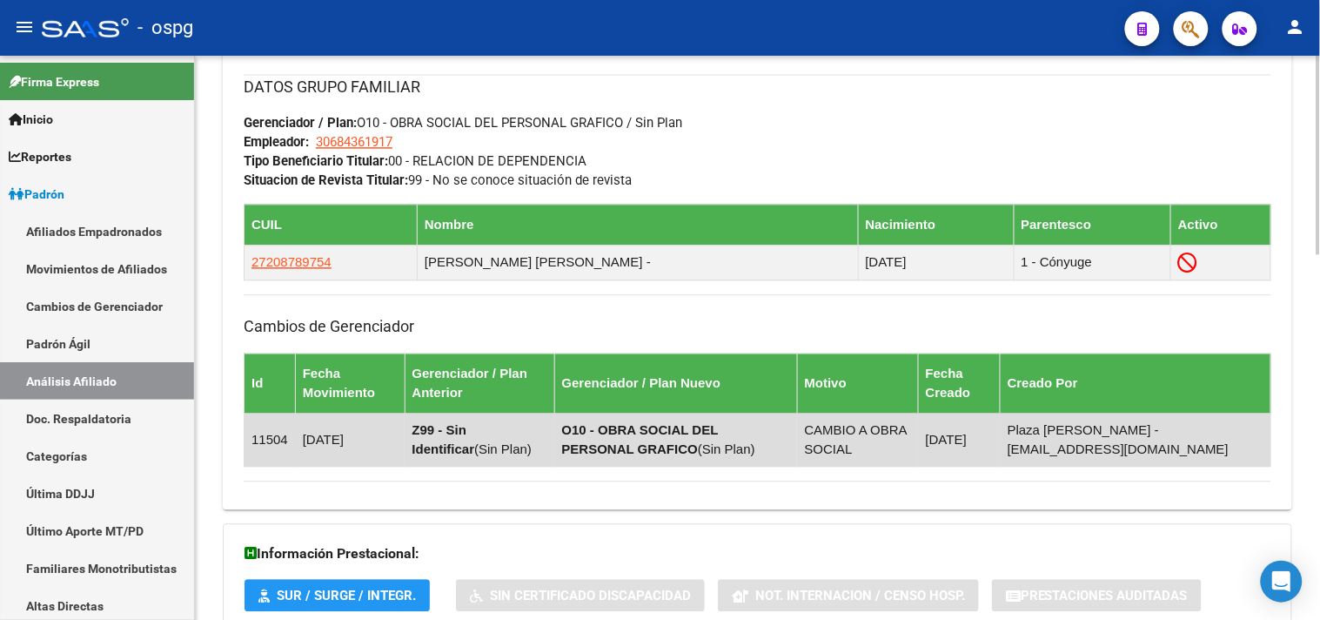
scroll to position [1039, 0]
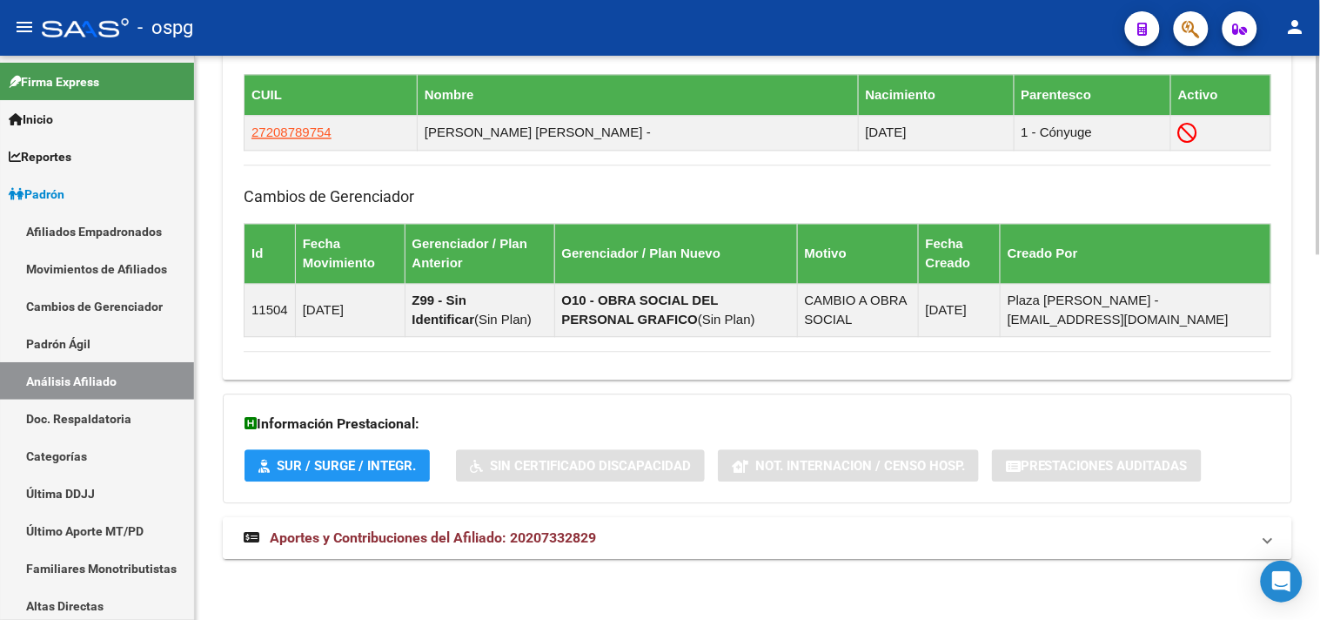
click at [453, 549] on mat-expansion-panel-header "Aportes y Contribuciones del Afiliado: 20207332829" at bounding box center [757, 538] width 1069 height 42
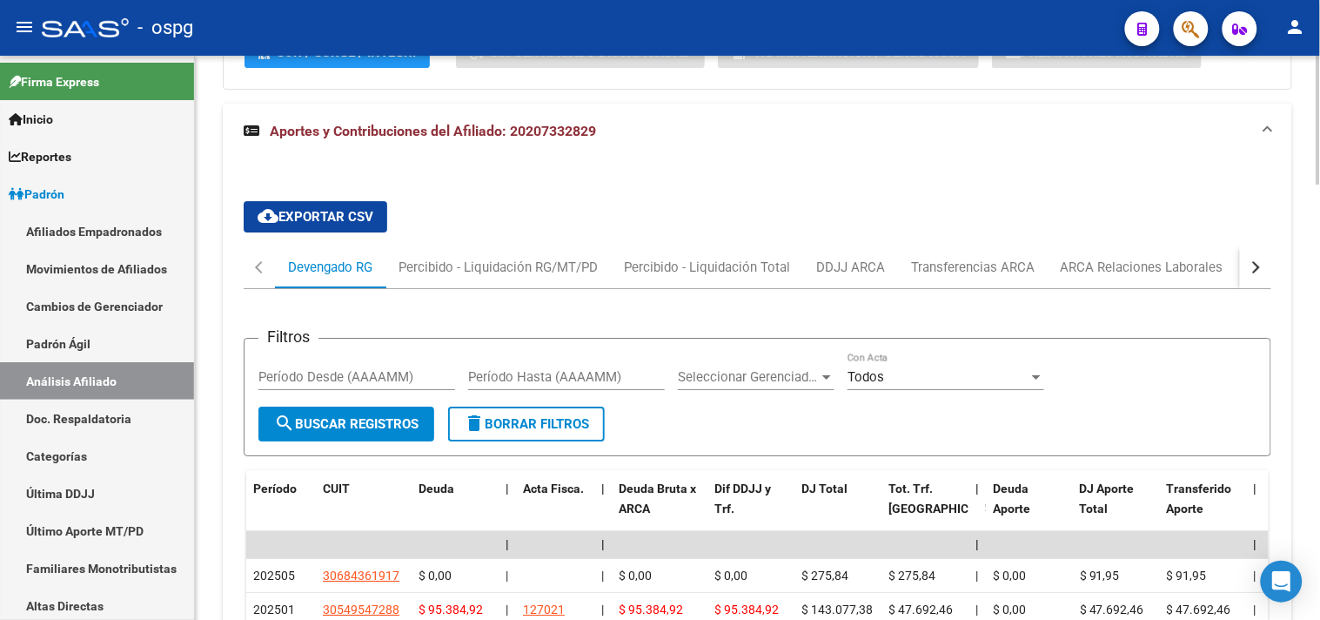
scroll to position [1450, 0]
drag, startPoint x: 835, startPoint y: 271, endPoint x: 865, endPoint y: 268, distance: 29.8
click at [835, 271] on div "DDJJ ARCA" at bounding box center [850, 267] width 69 height 19
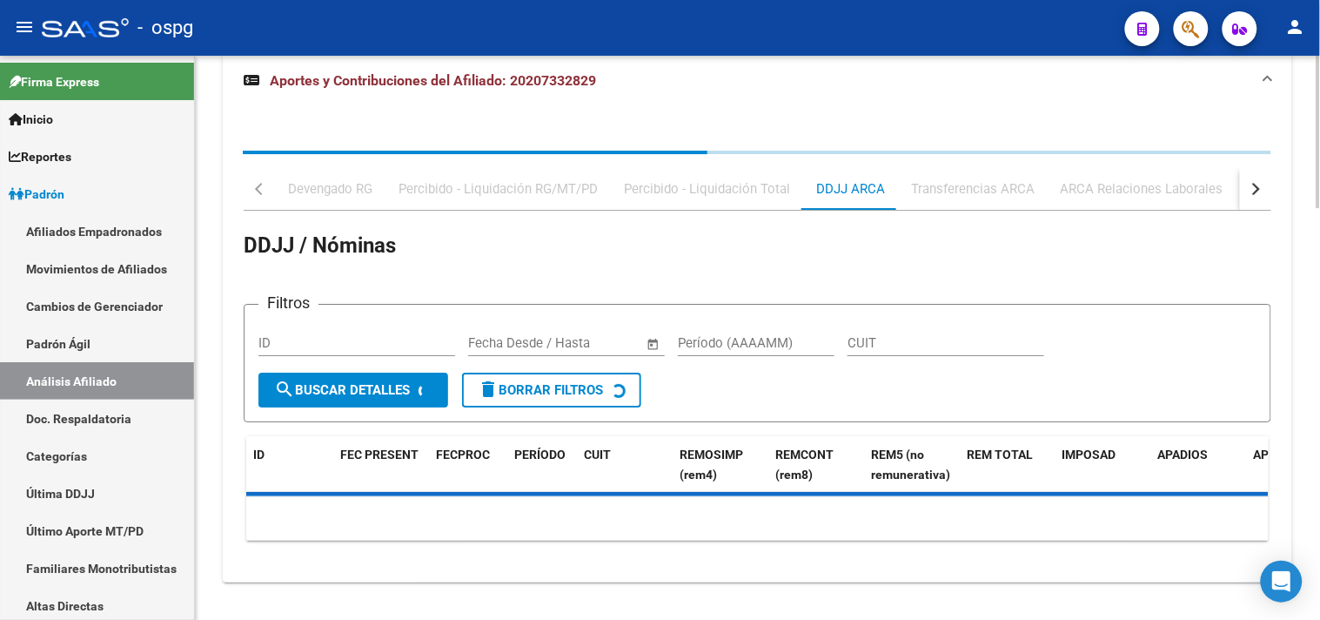
scroll to position [1525, 0]
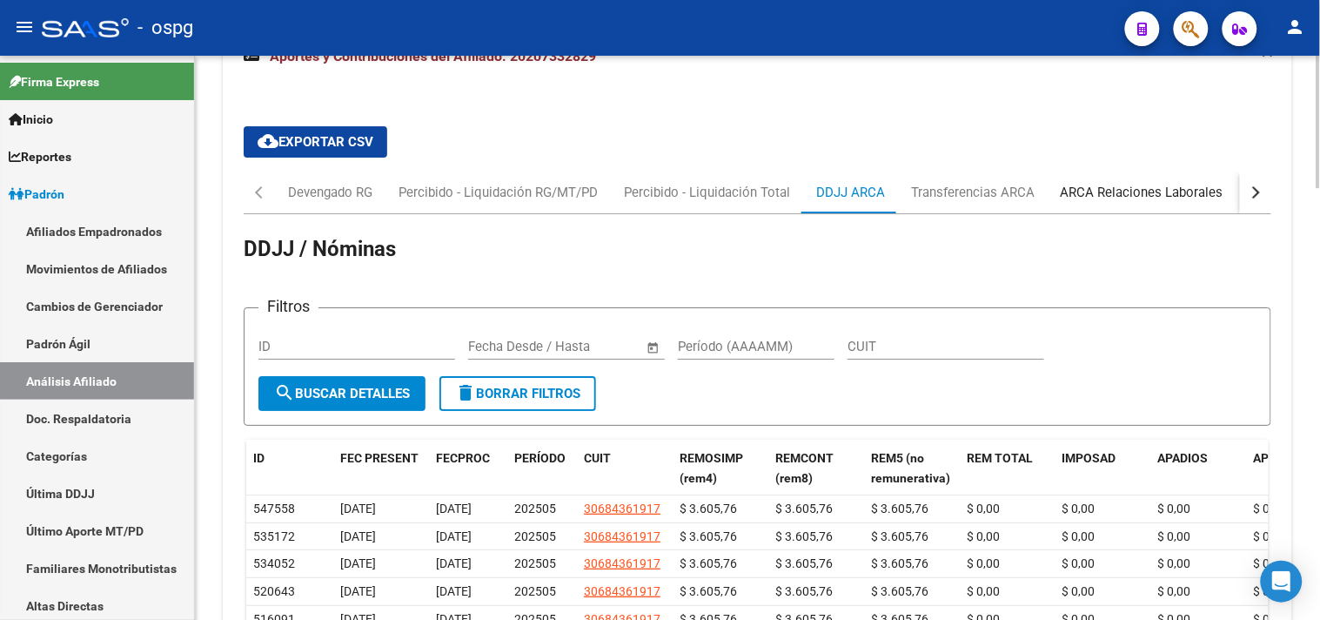
click at [1194, 196] on div "ARCA Relaciones Laborales" at bounding box center [1142, 192] width 163 height 19
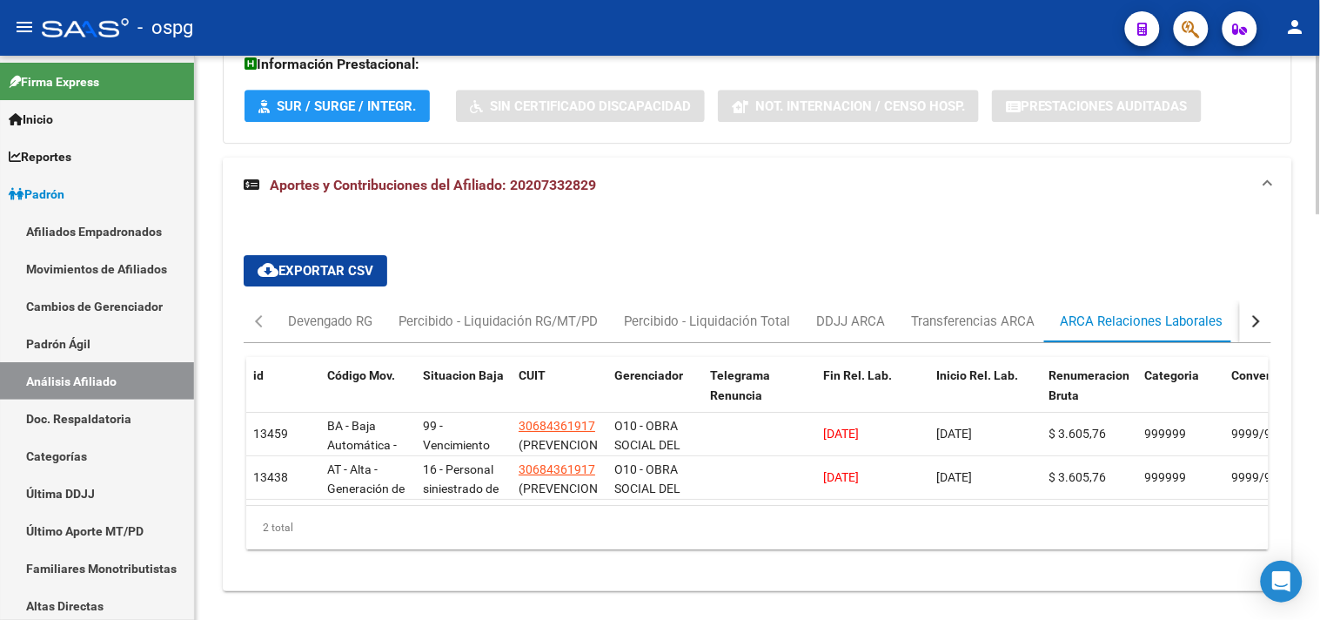
scroll to position [1350, 0]
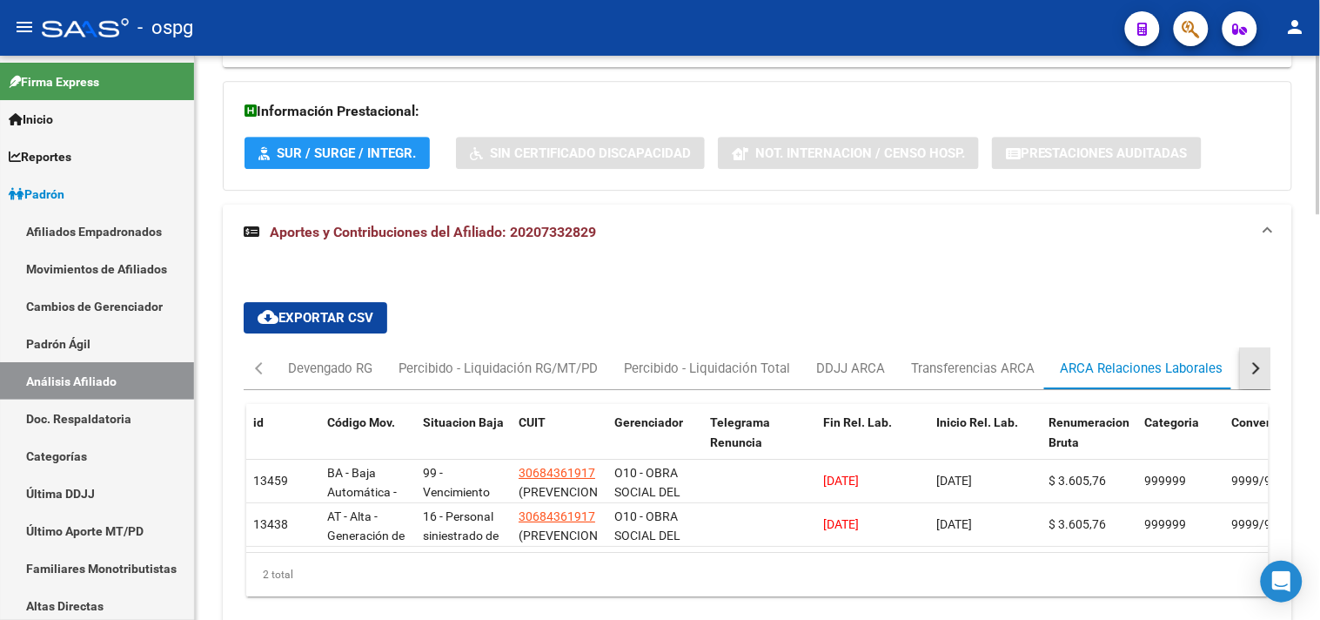
click at [1253, 367] on div "button" at bounding box center [1254, 368] width 12 height 12
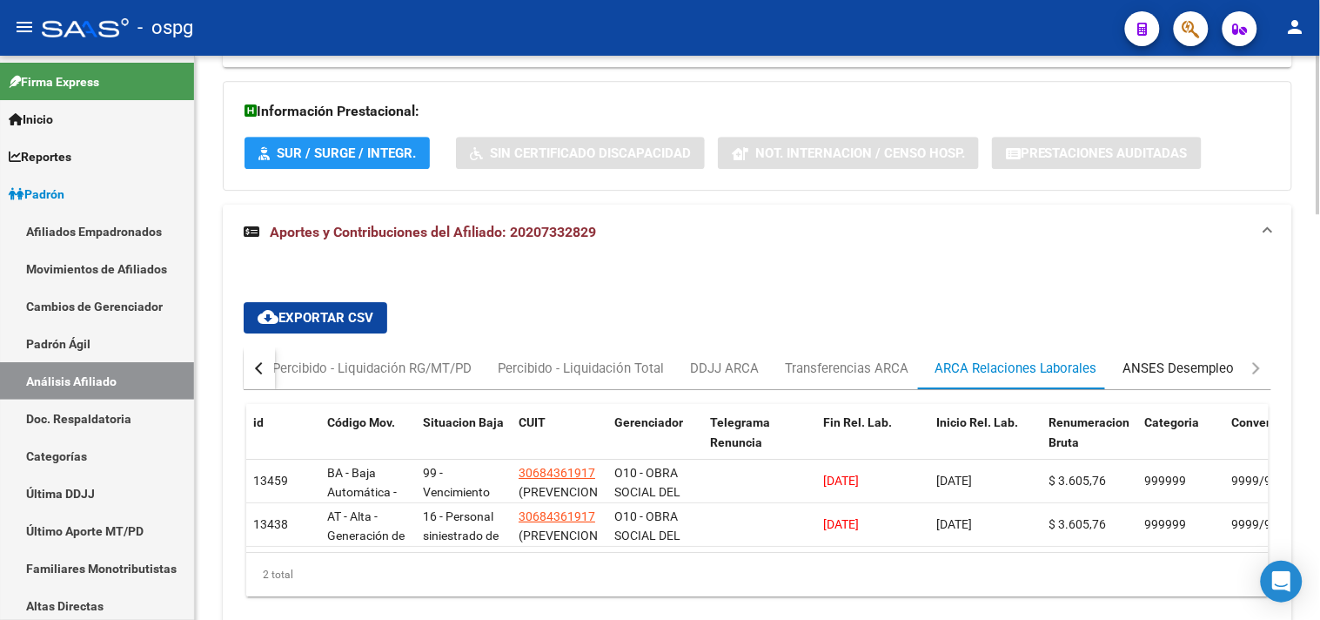
click at [1164, 367] on div "ANSES Desempleo" at bounding box center [1178, 367] width 111 height 19
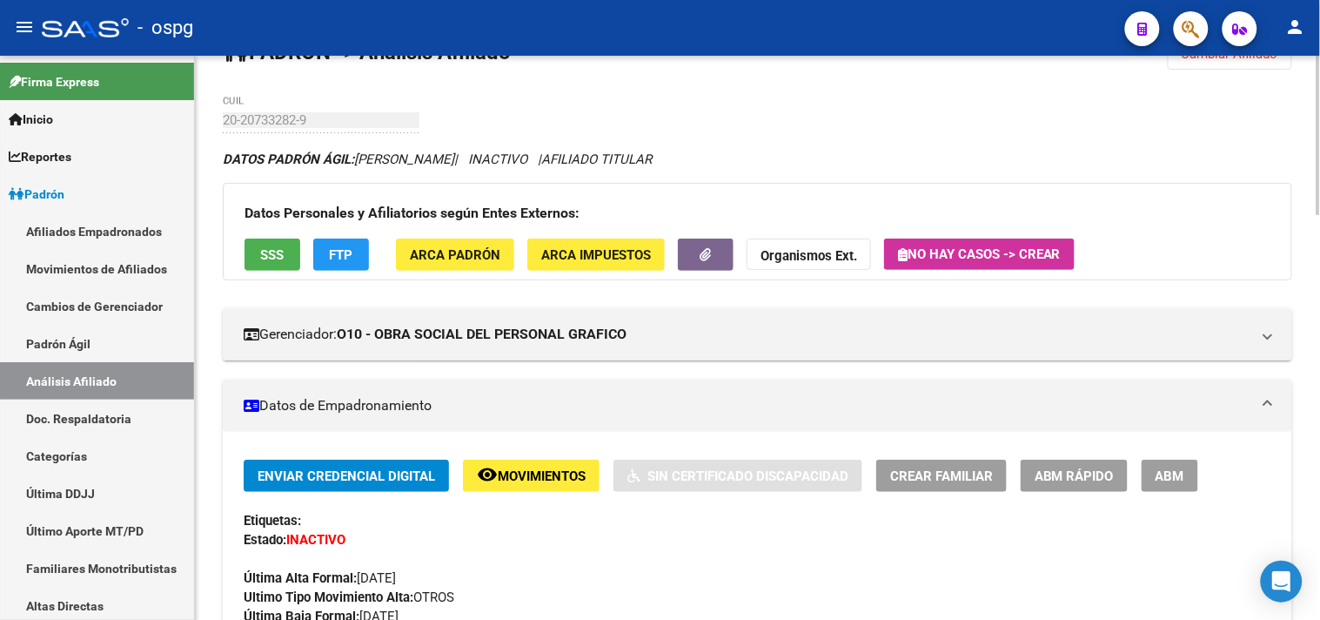
scroll to position [0, 0]
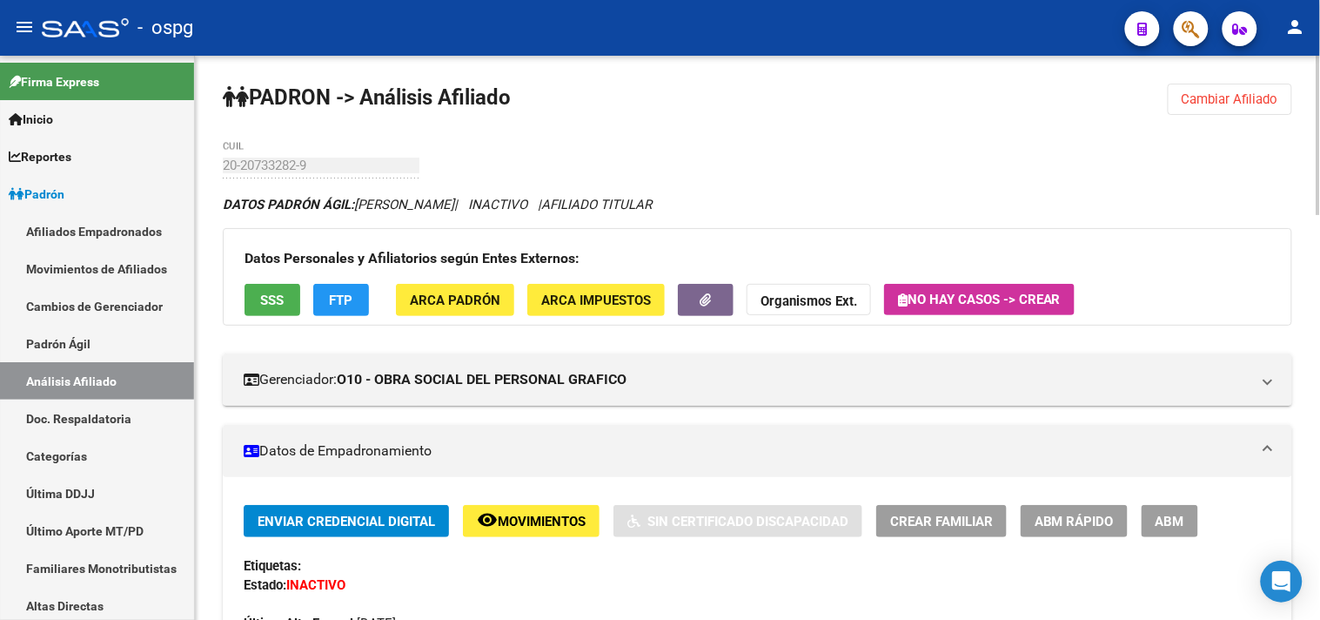
click at [322, 305] on button "FTP" at bounding box center [341, 300] width 56 height 32
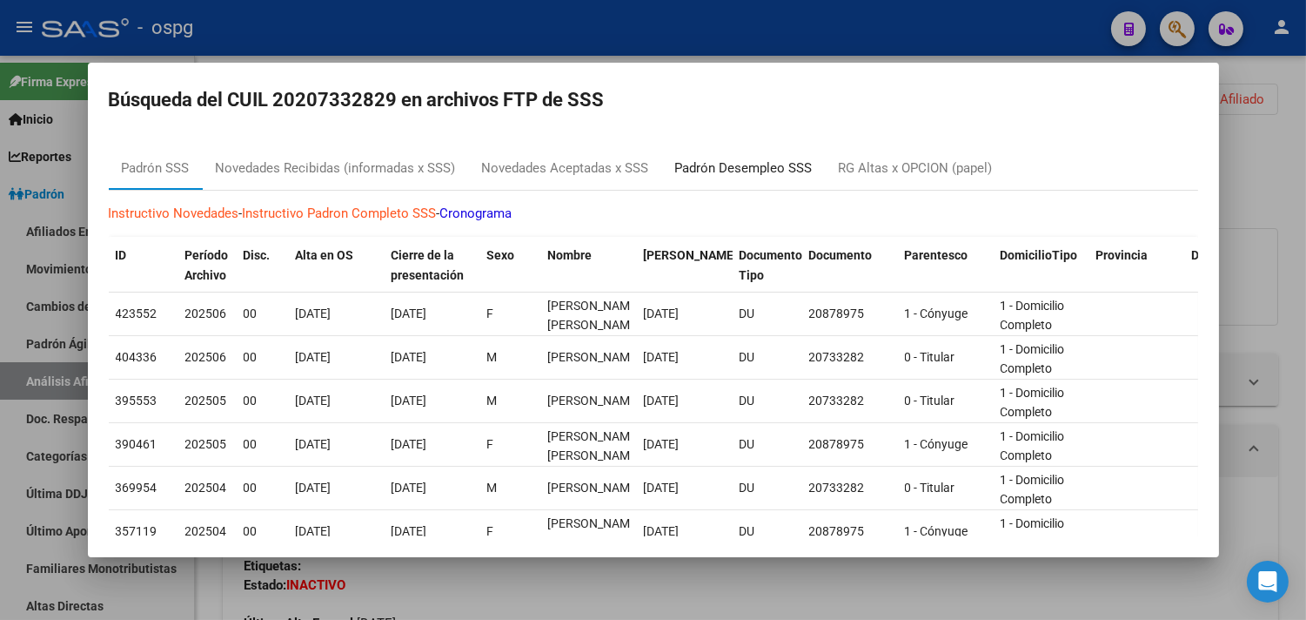
click at [759, 174] on div "Padrón Desempleo SSS" at bounding box center [743, 168] width 137 height 20
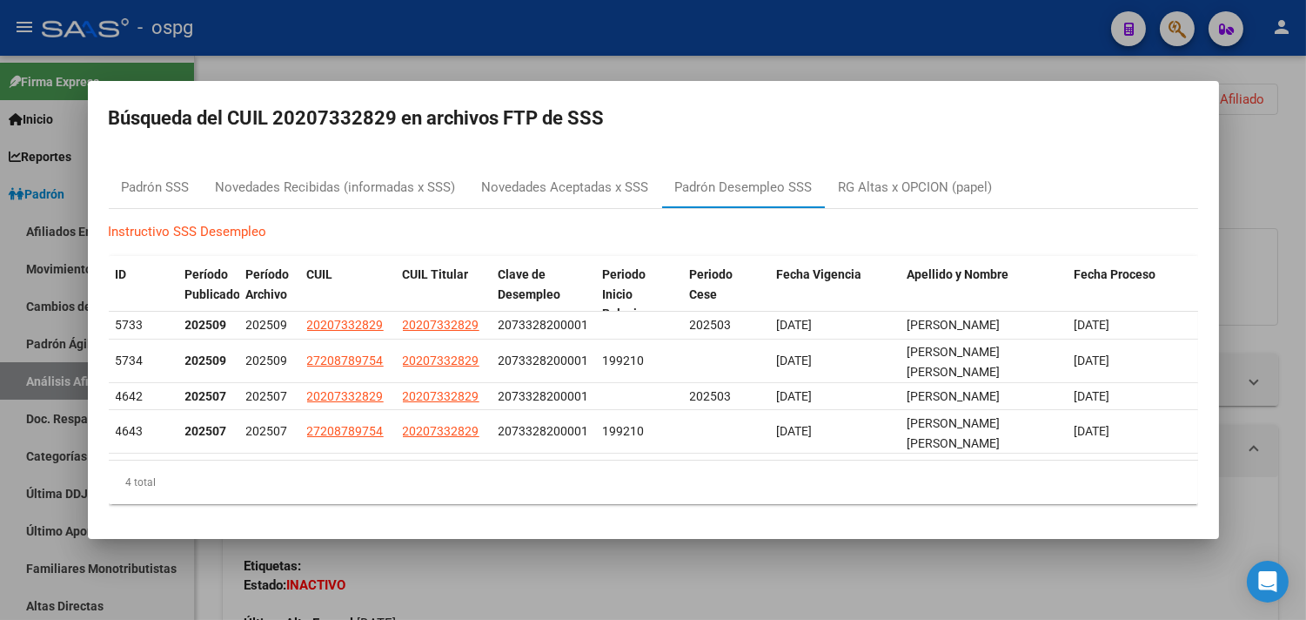
click at [828, 20] on div at bounding box center [653, 310] width 1306 height 620
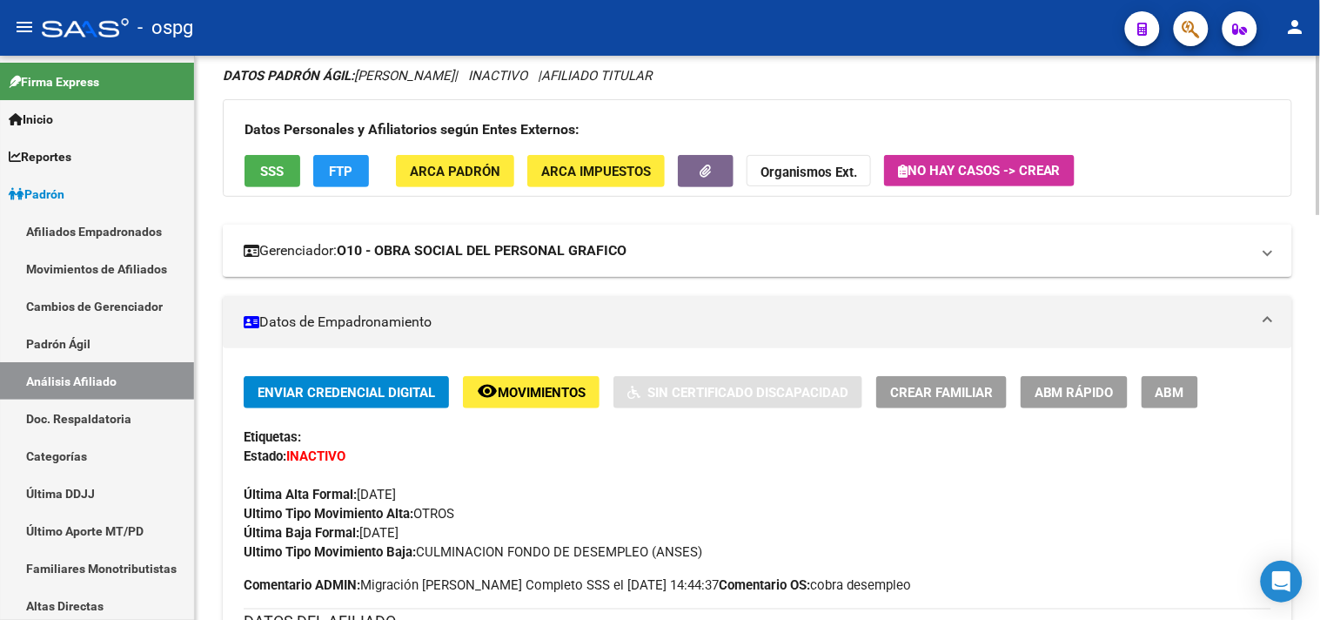
scroll to position [97, 0]
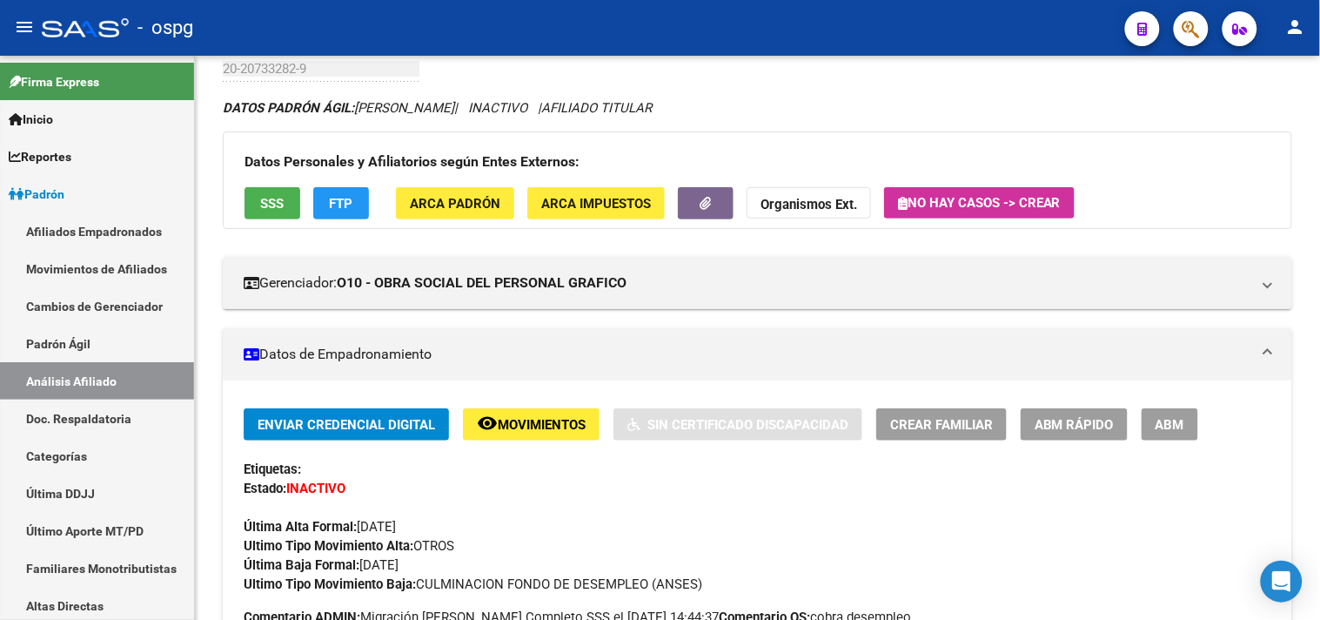
click at [1178, 430] on span "ABM" at bounding box center [1169, 425] width 29 height 16
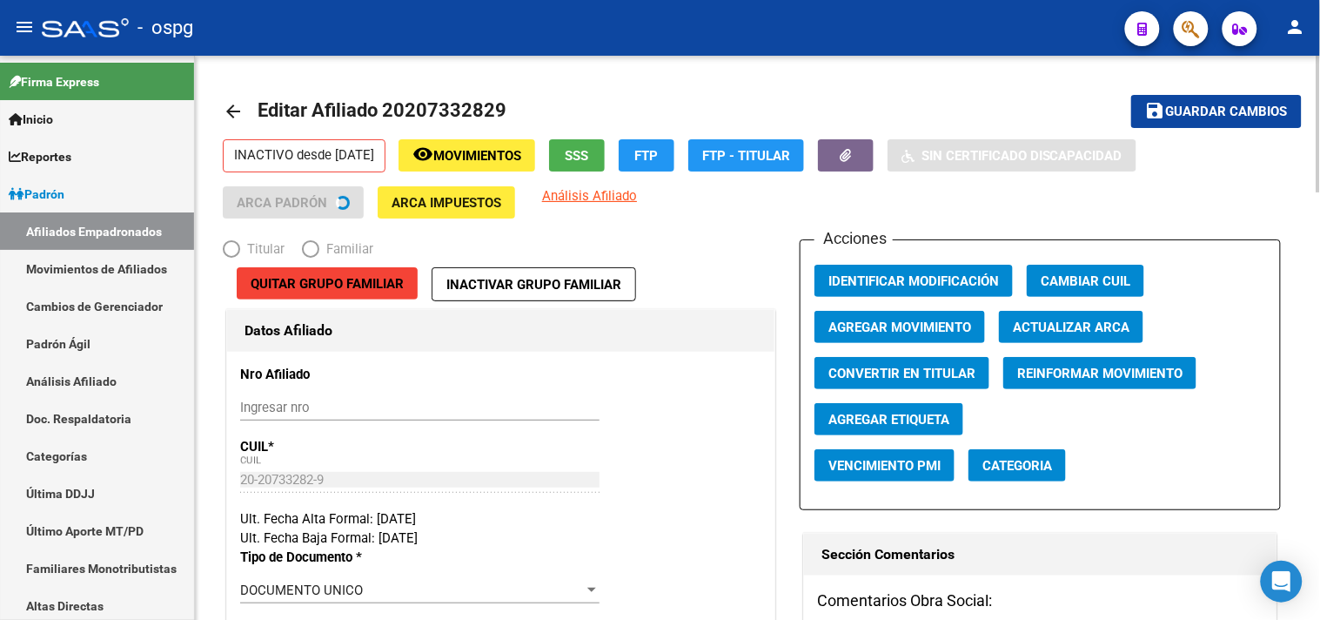
radio input "true"
type input "30-68436191-7"
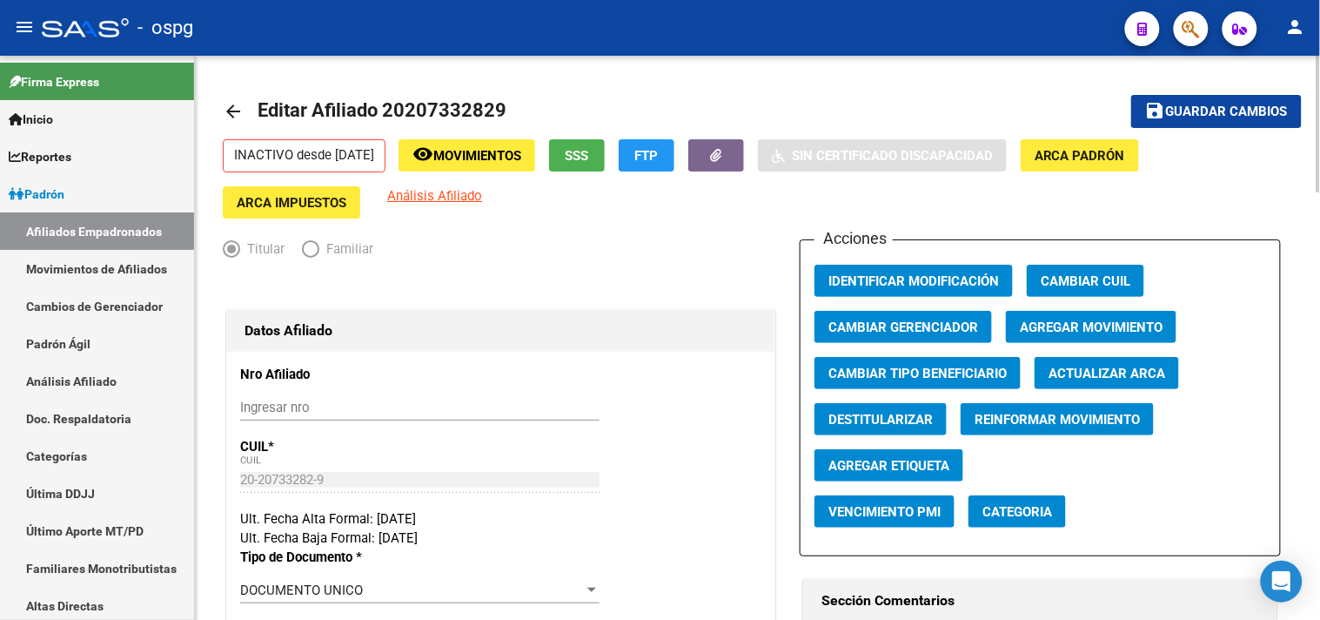
click at [237, 109] on mat-icon "arrow_back" at bounding box center [233, 111] width 21 height 21
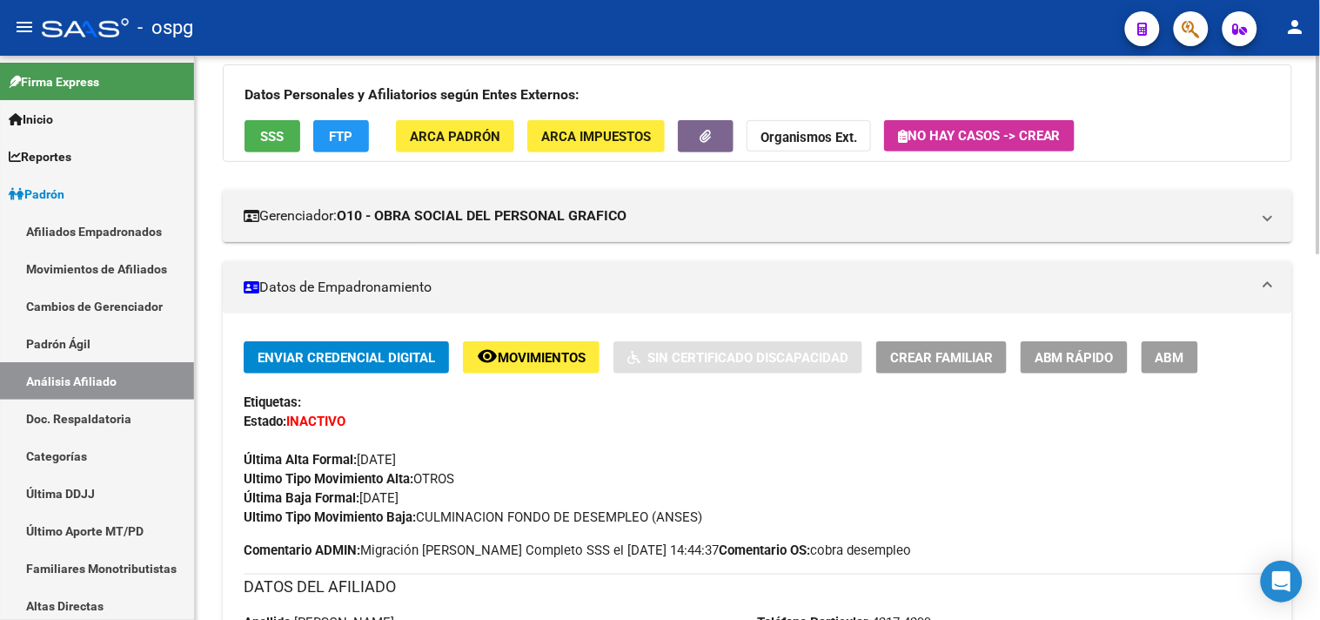
scroll to position [193, 0]
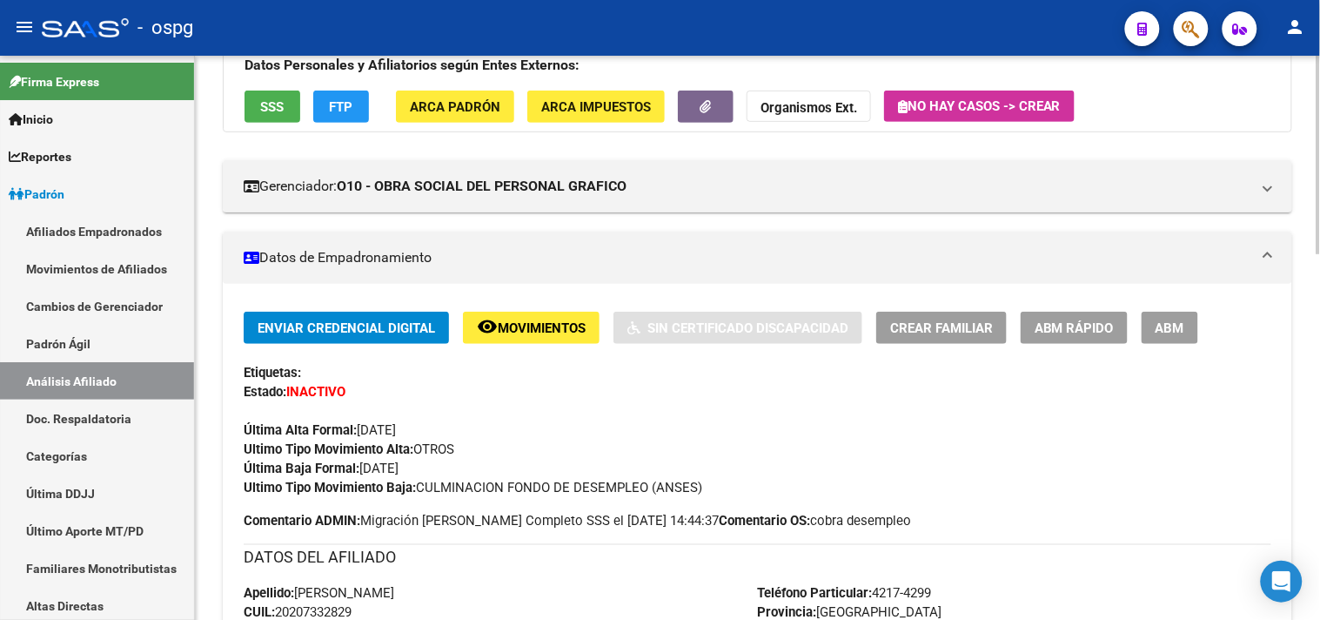
click at [1172, 336] on span "ABM" at bounding box center [1169, 328] width 29 height 16
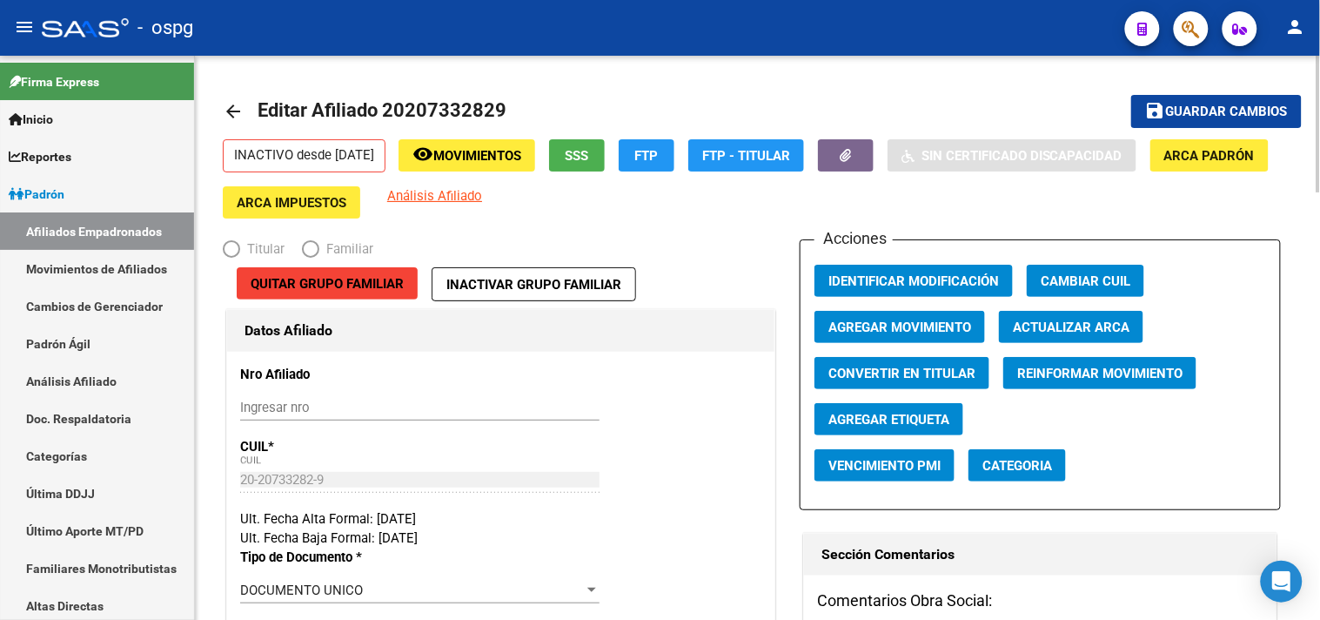
radio input "true"
type input "30-68436191-7"
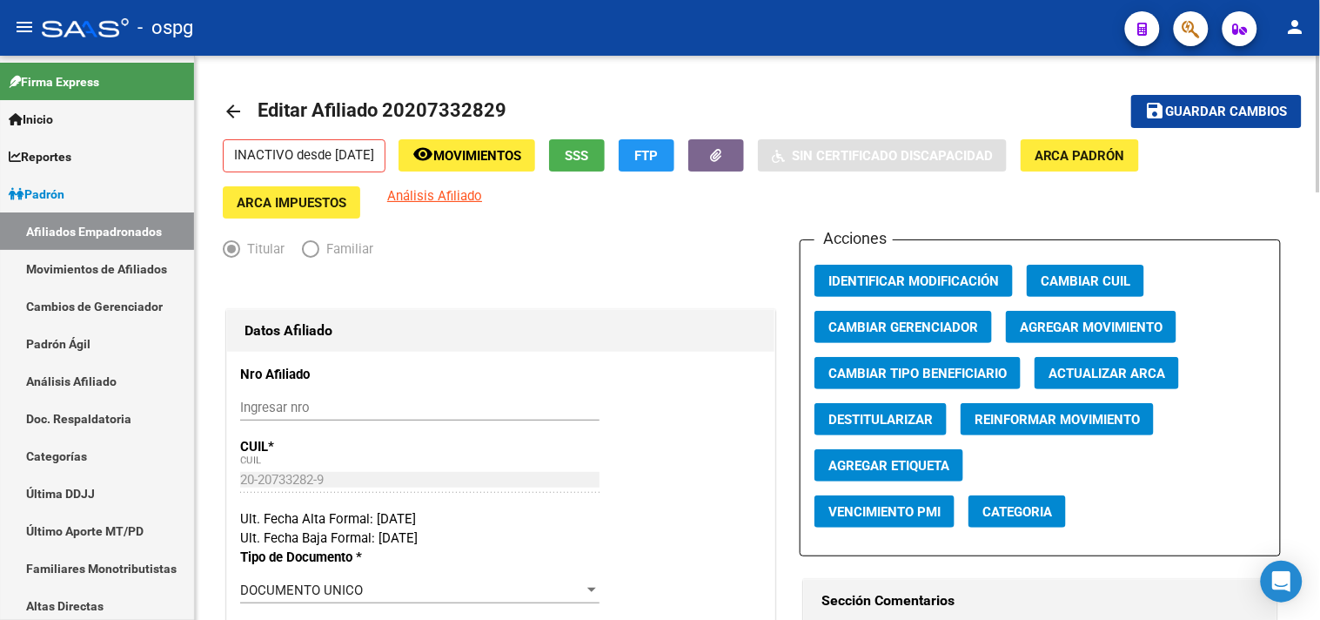
click at [1107, 335] on span "Agregar Movimiento" at bounding box center [1091, 327] width 143 height 16
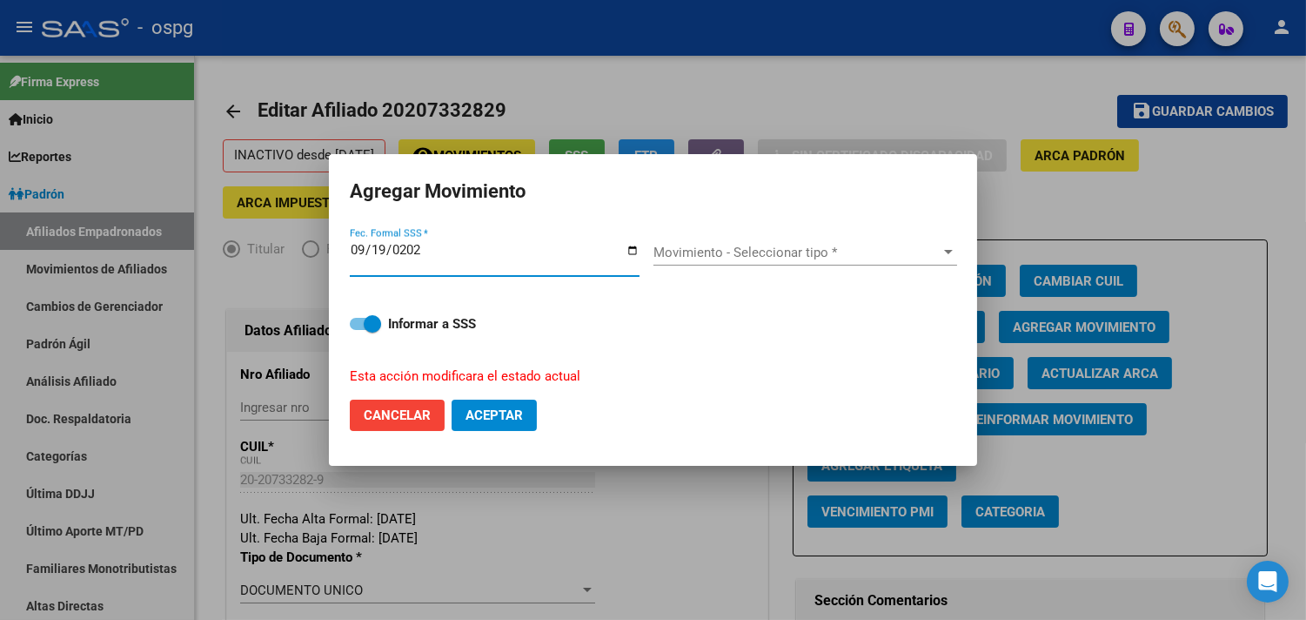
type input "[DATE]"
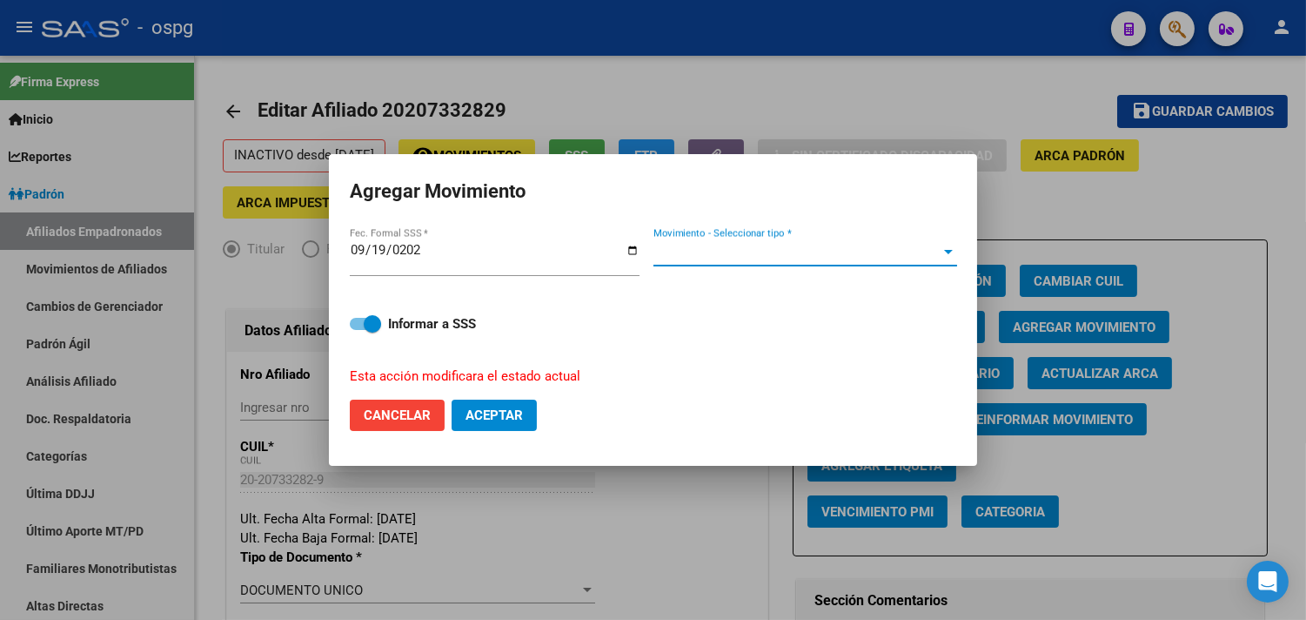
click at [788, 246] on span "Movimiento - Seleccionar tipo *" at bounding box center [797, 252] width 288 height 16
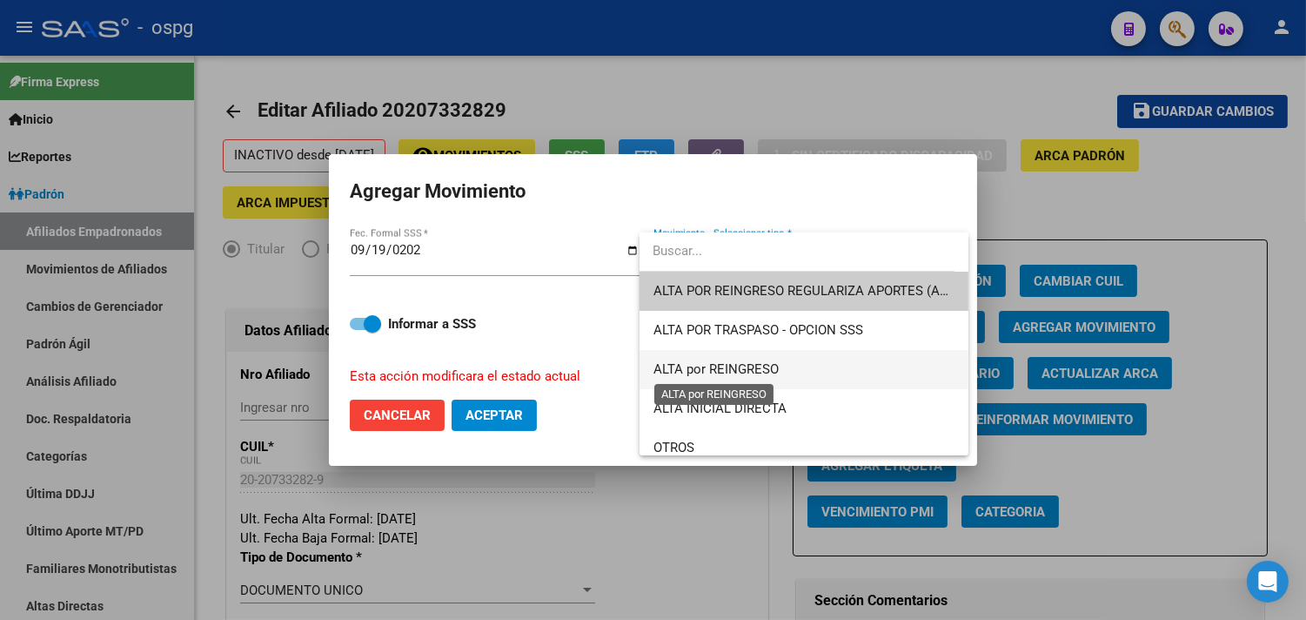
click at [757, 371] on span "ALTA por REINGRESO" at bounding box center [715, 369] width 125 height 16
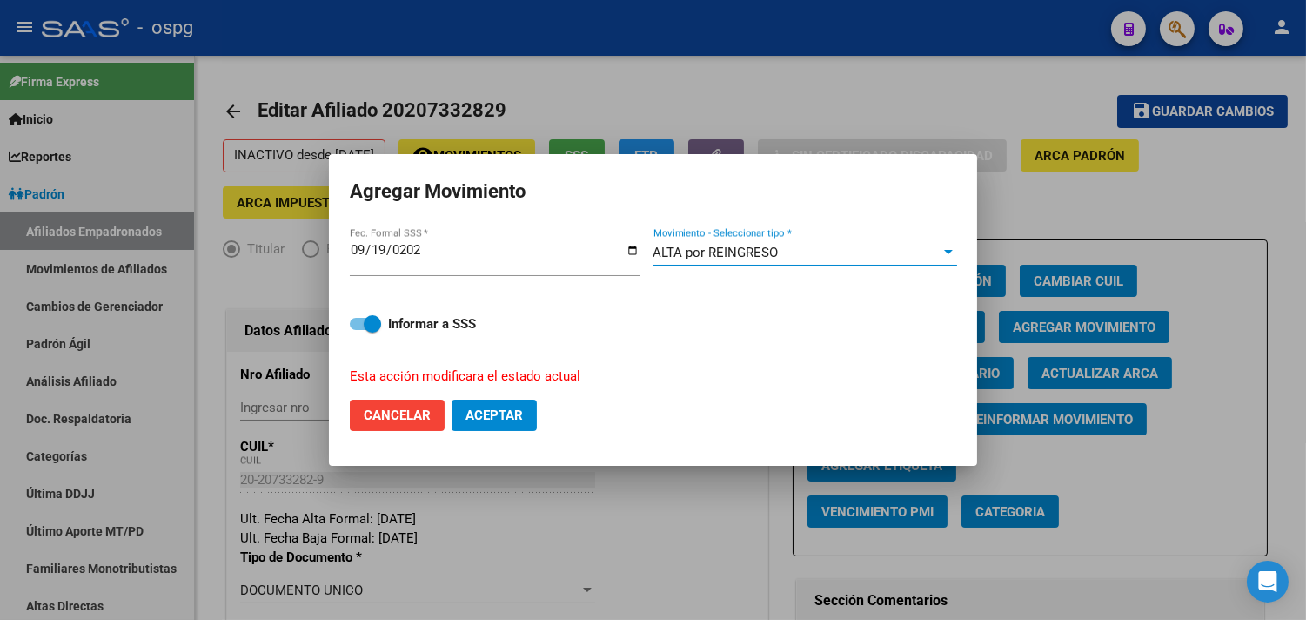
drag, startPoint x: 512, startPoint y: 415, endPoint x: 506, endPoint y: 407, distance: 9.4
click at [512, 416] on span "Aceptar" at bounding box center [494, 415] width 57 height 16
checkbox input "false"
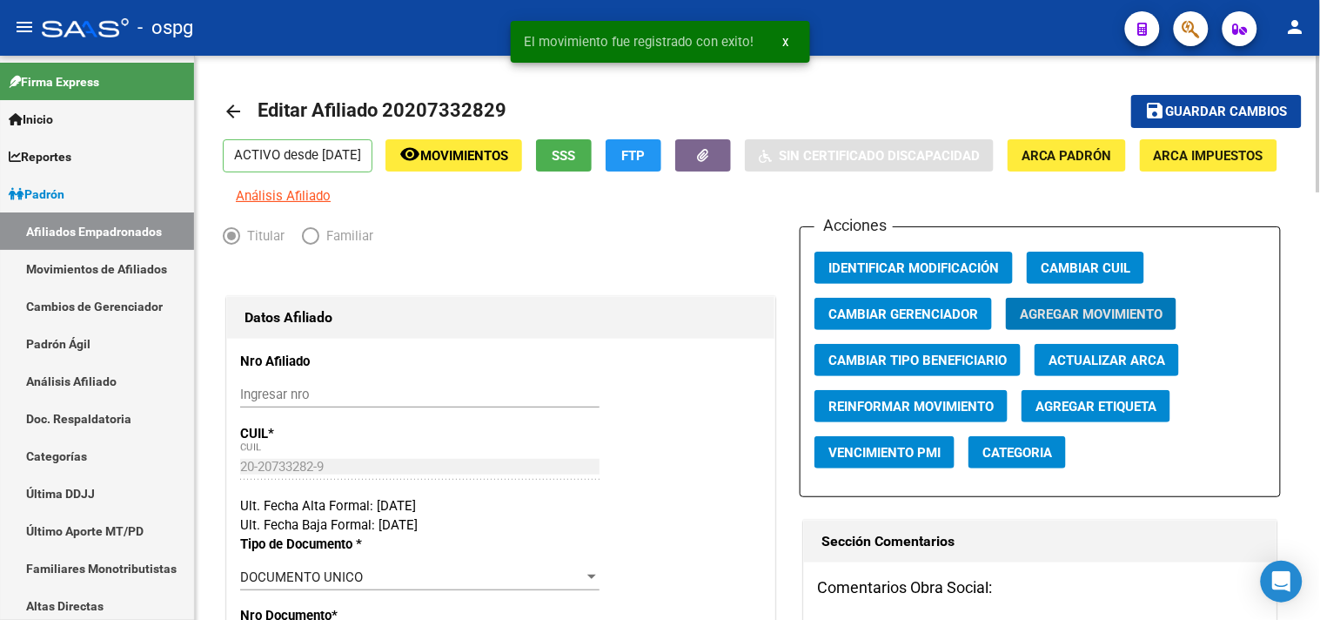
click at [1218, 110] on span "Guardar cambios" at bounding box center [1227, 112] width 122 height 16
click at [236, 115] on mat-icon "arrow_back" at bounding box center [233, 111] width 21 height 21
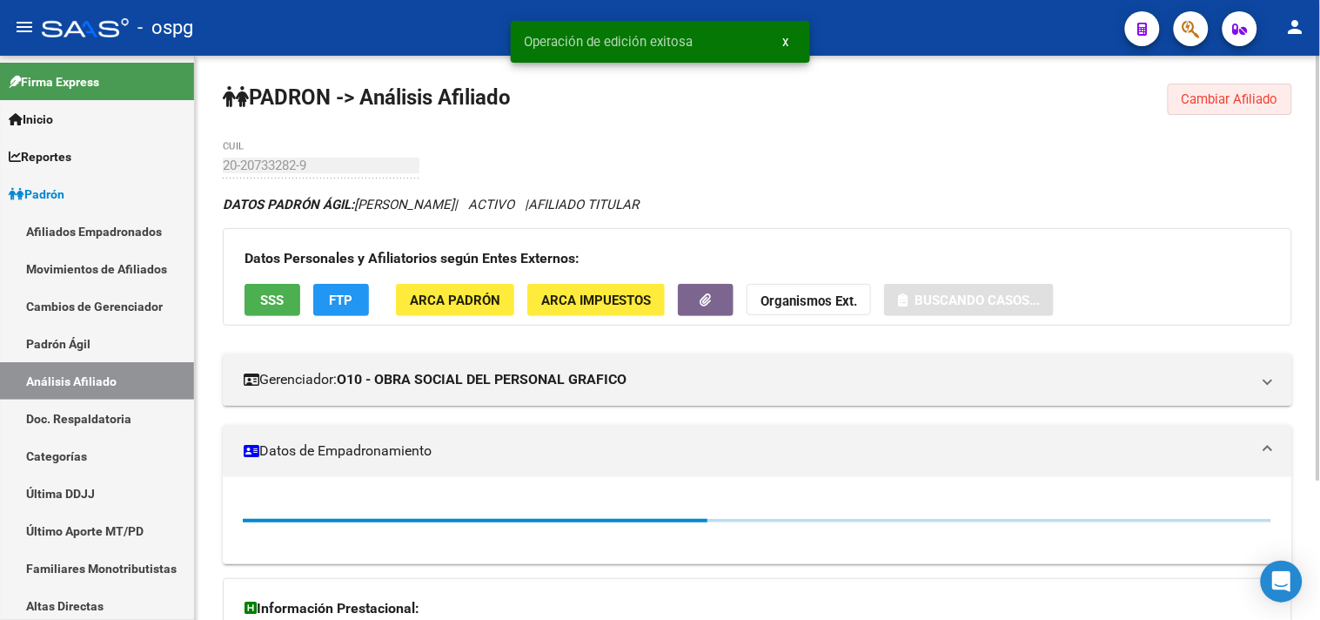
drag, startPoint x: 1251, startPoint y: 91, endPoint x: 1242, endPoint y: 97, distance: 10.1
click at [1250, 92] on span "Cambiar Afiliado" at bounding box center [1230, 99] width 97 height 16
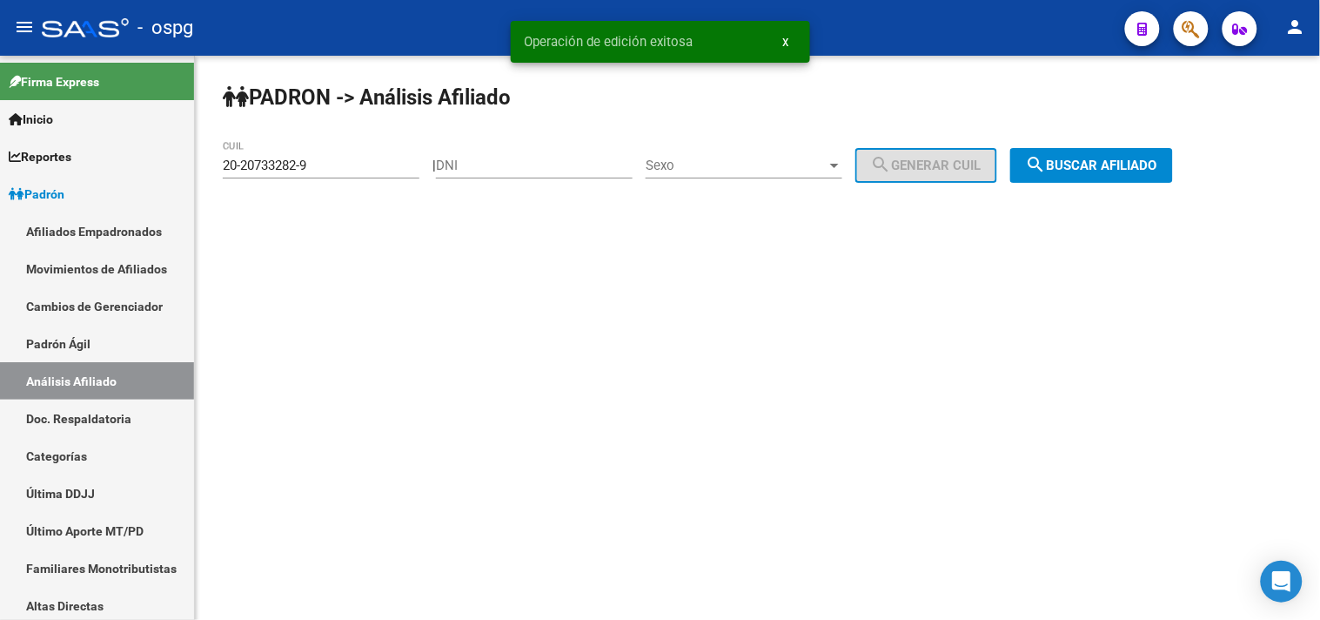
click at [1109, 154] on button "search Buscar afiliado" at bounding box center [1091, 165] width 163 height 35
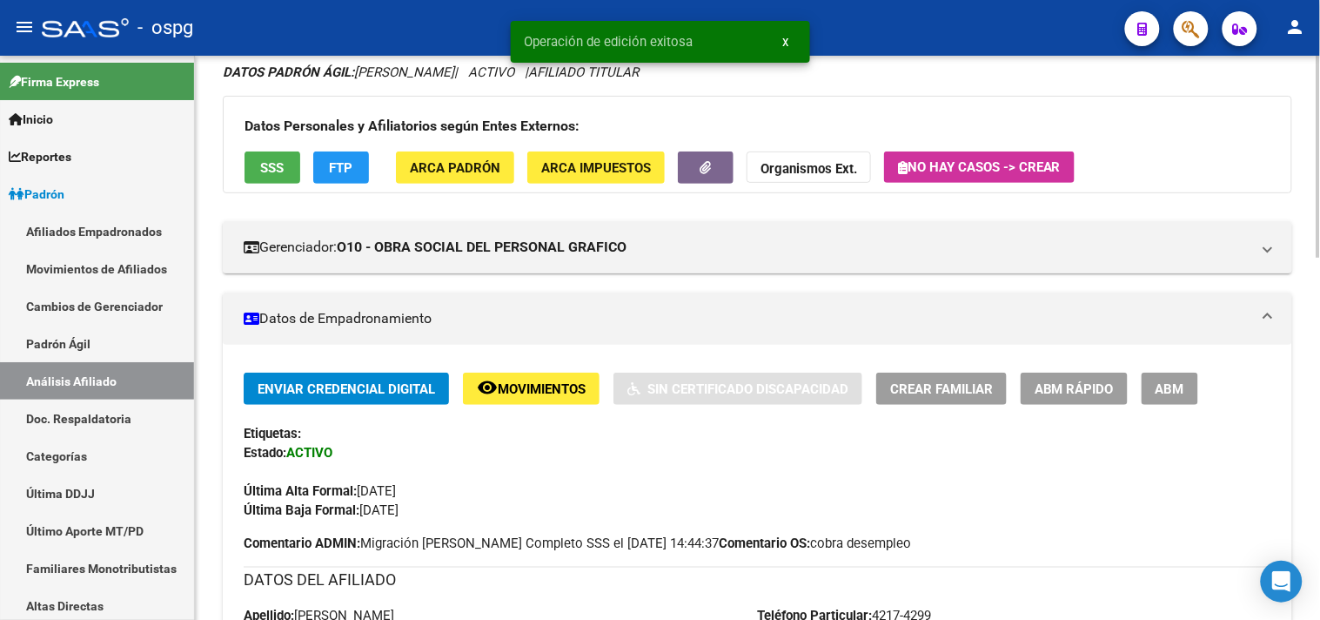
scroll to position [290, 0]
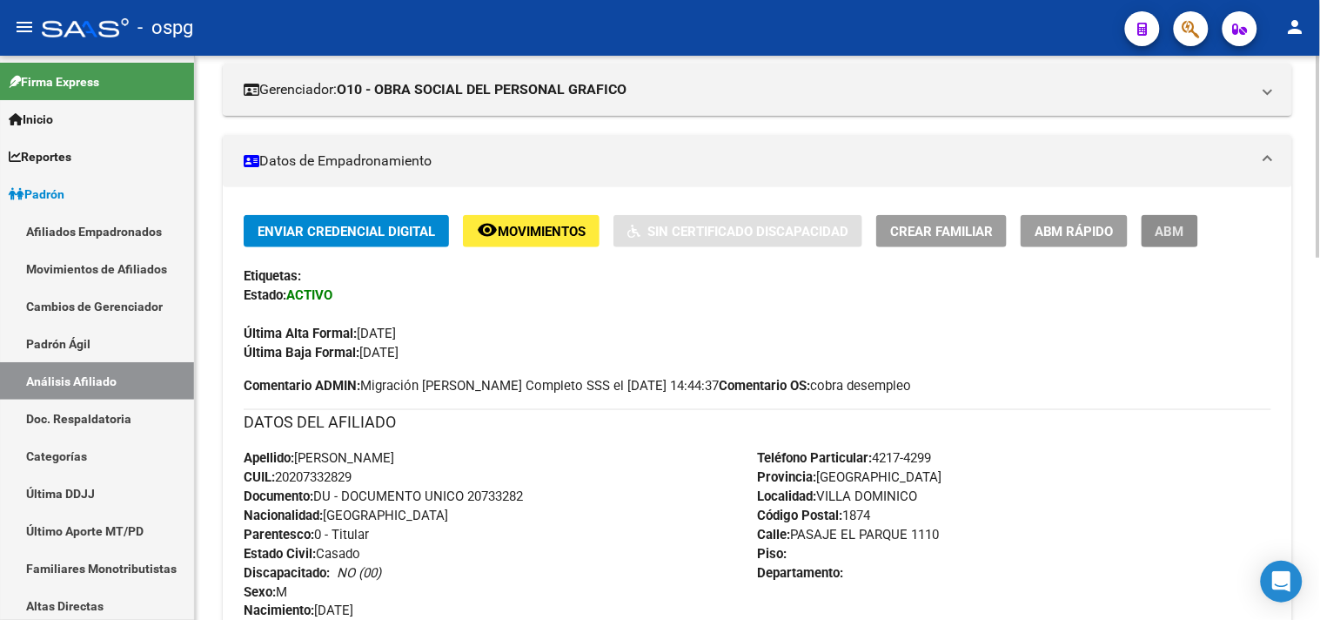
click at [1176, 224] on span "ABM" at bounding box center [1169, 232] width 29 height 16
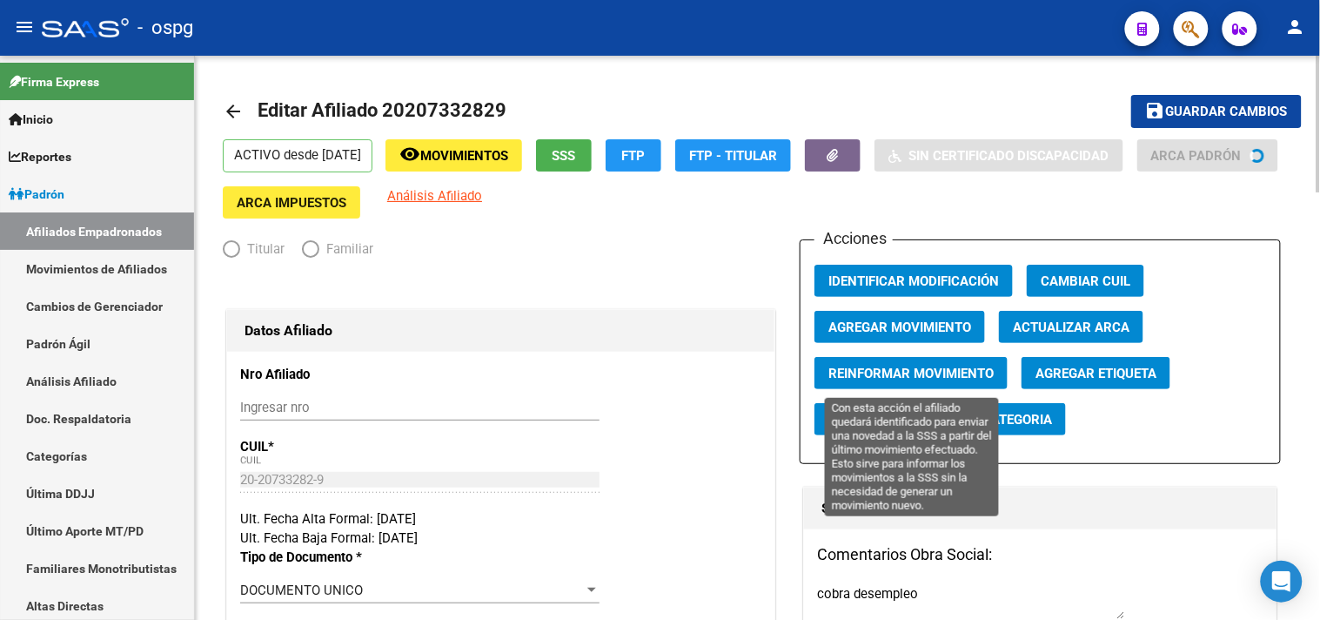
radio input "true"
type input "30-68436191-7"
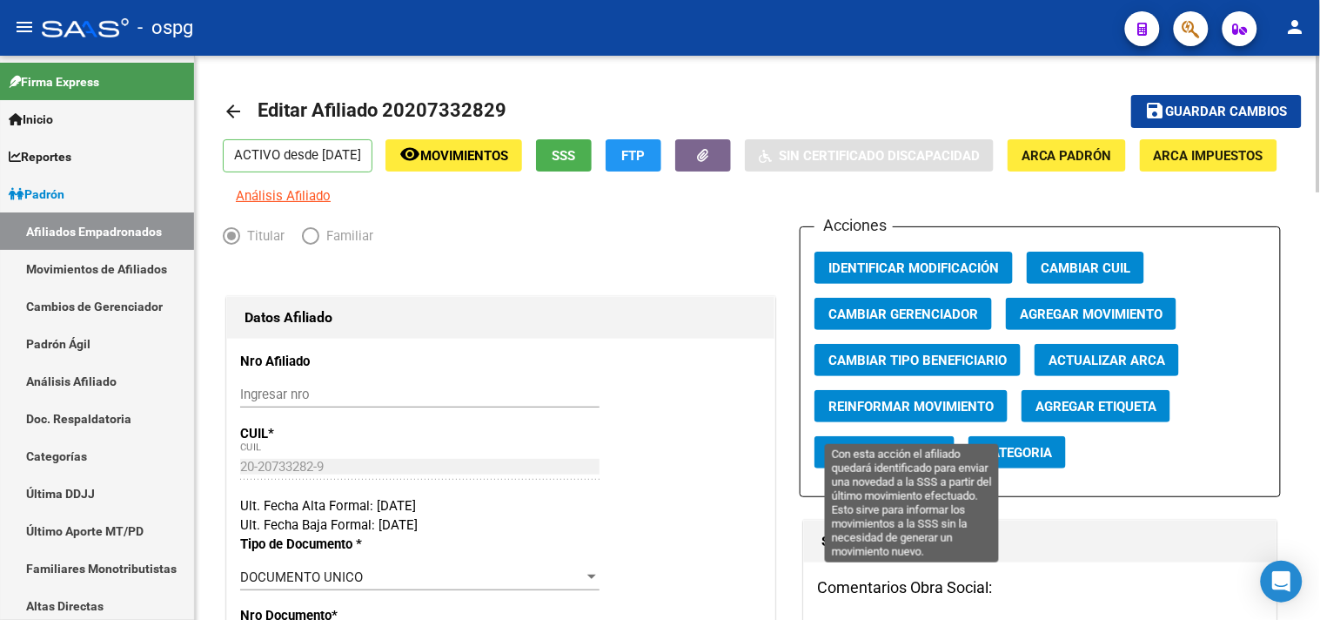
click at [889, 412] on span "Reinformar Movimiento" at bounding box center [910, 406] width 165 height 16
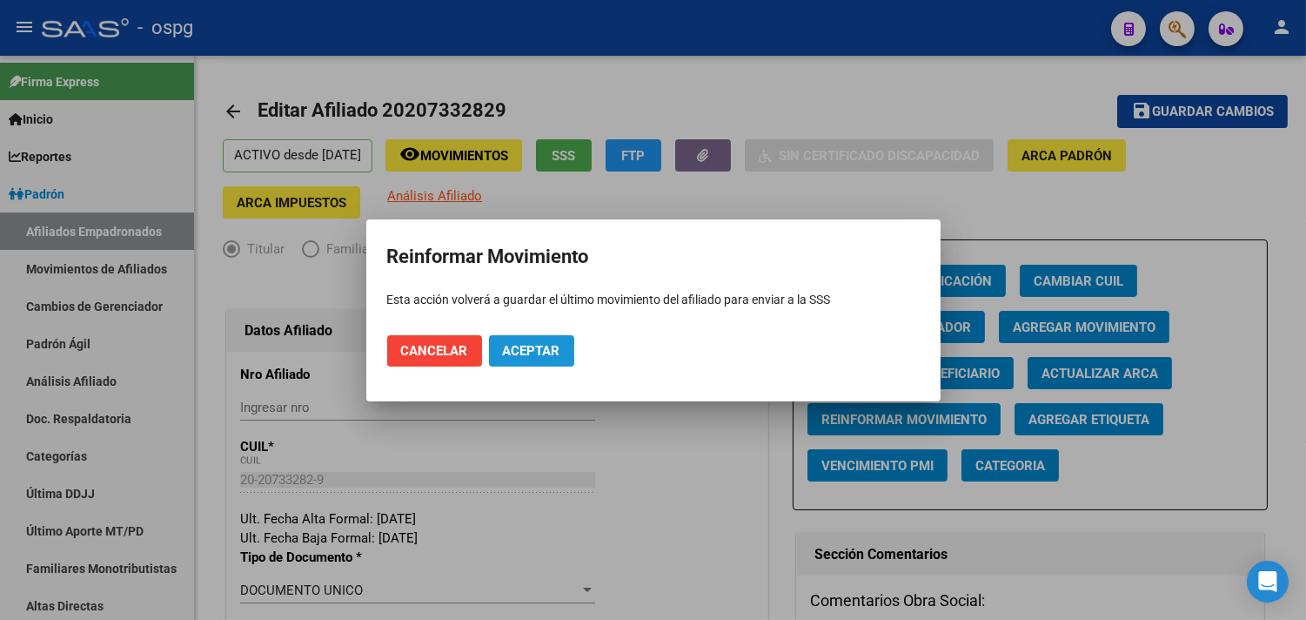
drag, startPoint x: 525, startPoint y: 349, endPoint x: 552, endPoint y: 349, distance: 27.0
click at [525, 350] on span "Aceptar" at bounding box center [531, 351] width 57 height 16
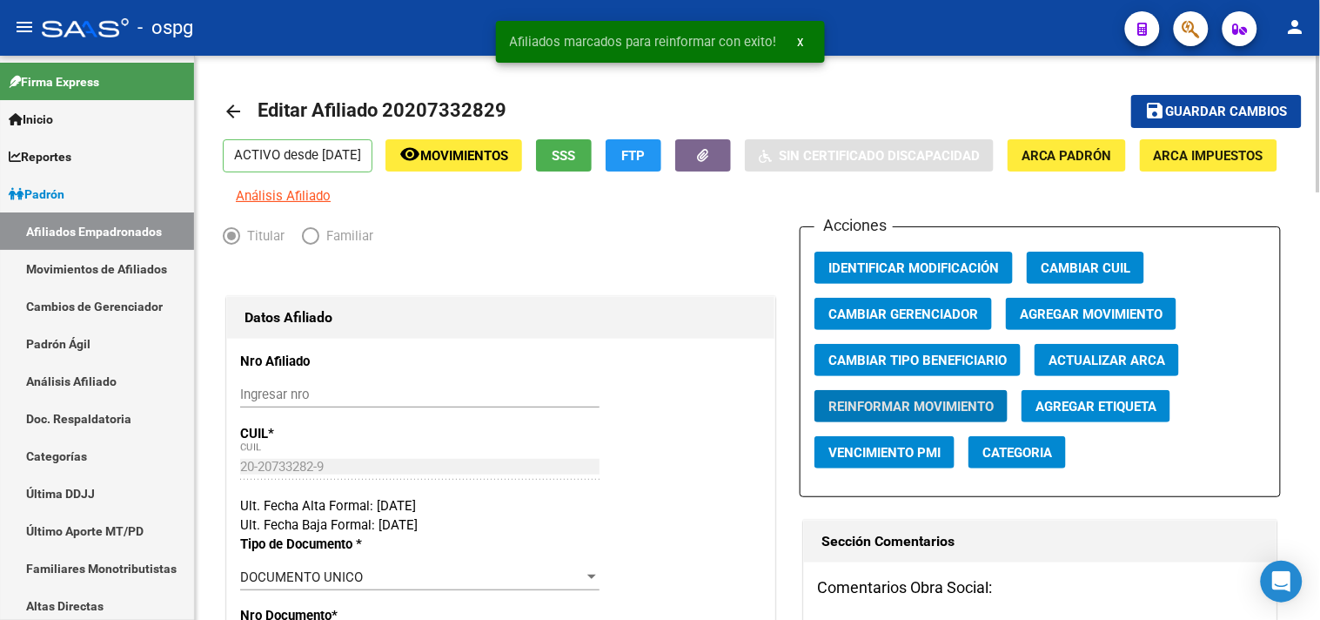
click at [231, 105] on mat-icon "arrow_back" at bounding box center [233, 111] width 21 height 21
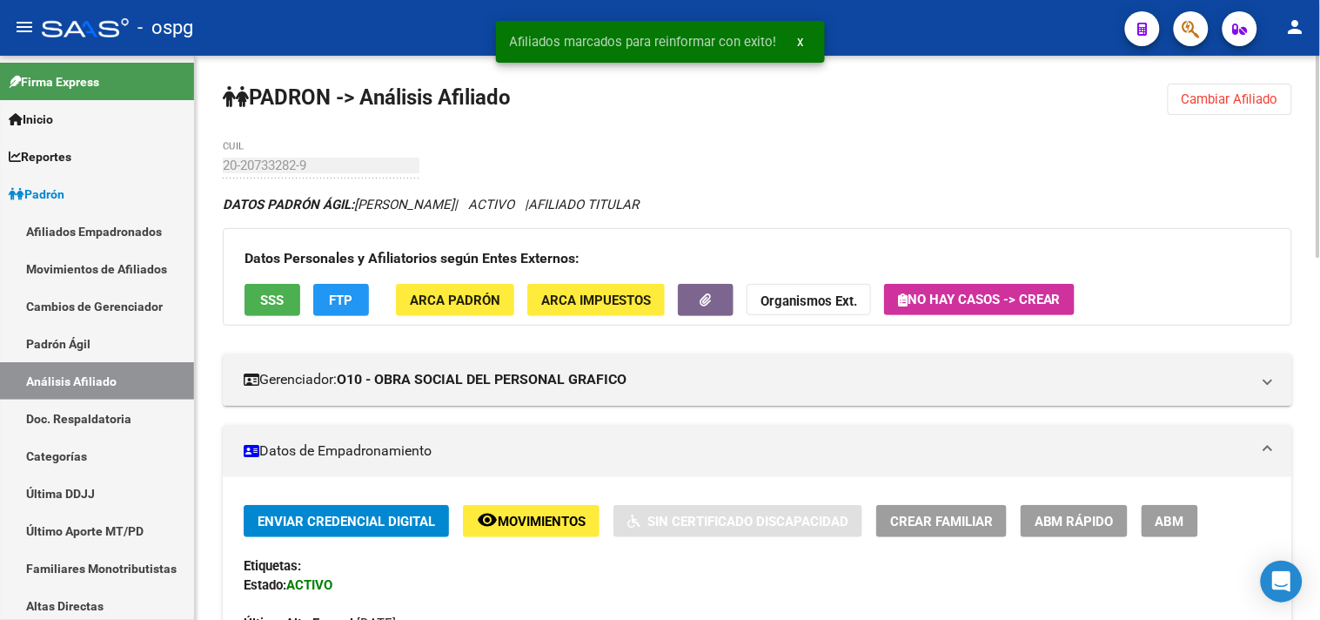
click at [1162, 528] on span "ABM" at bounding box center [1169, 521] width 29 height 16
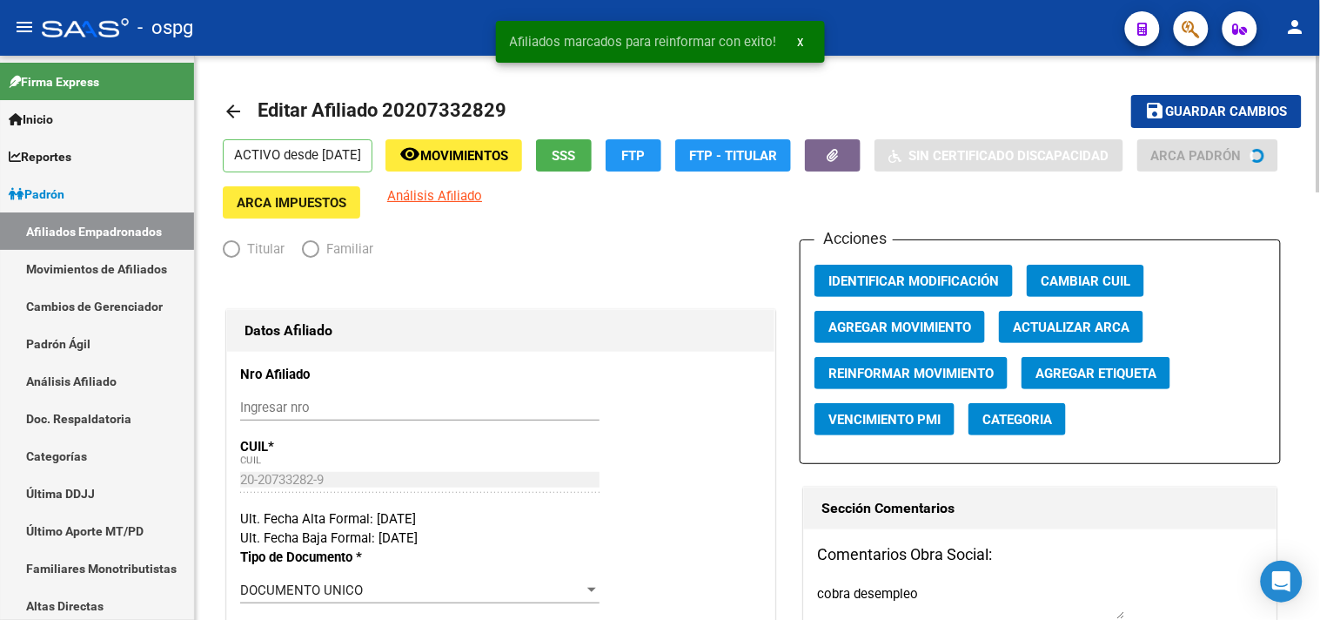
radio input "true"
type input "30-68436191-7"
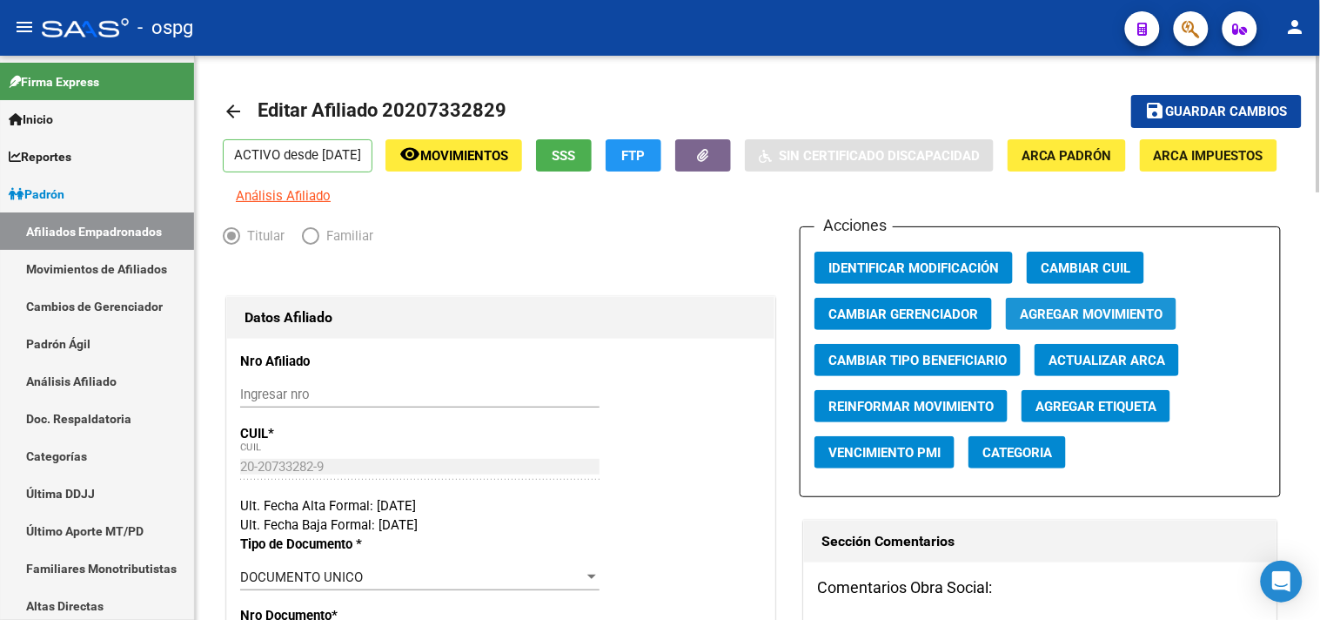
click at [1072, 318] on span "Agregar Movimiento" at bounding box center [1091, 313] width 143 height 16
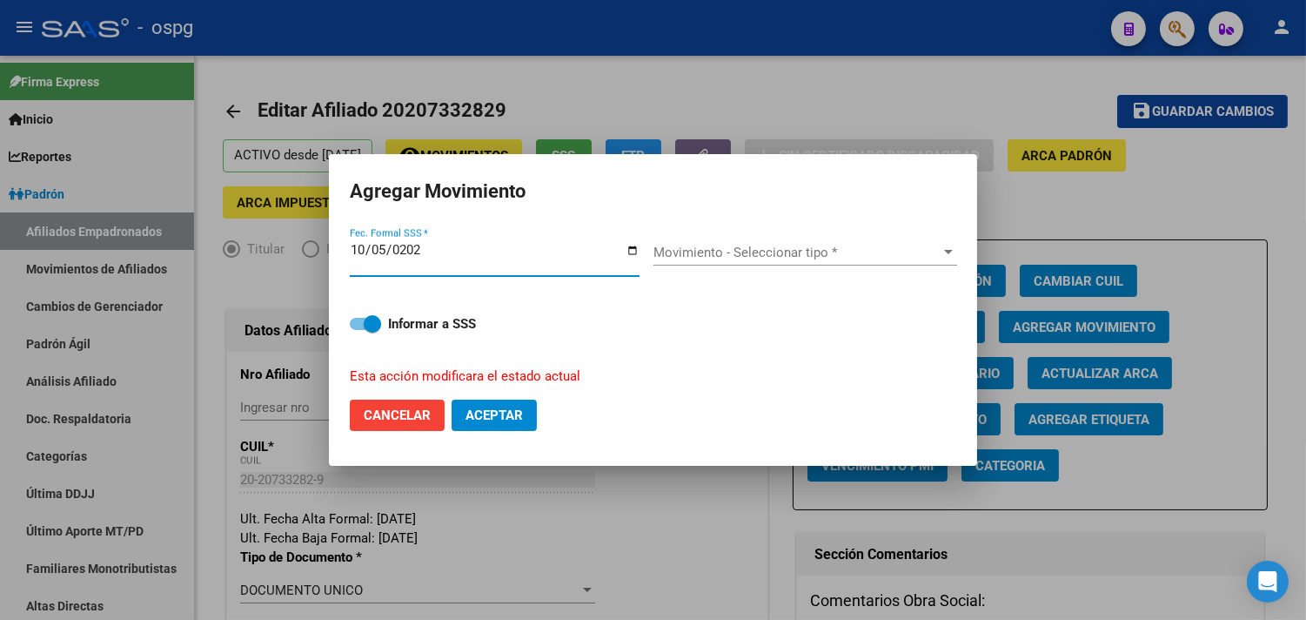
type input "[DATE]"
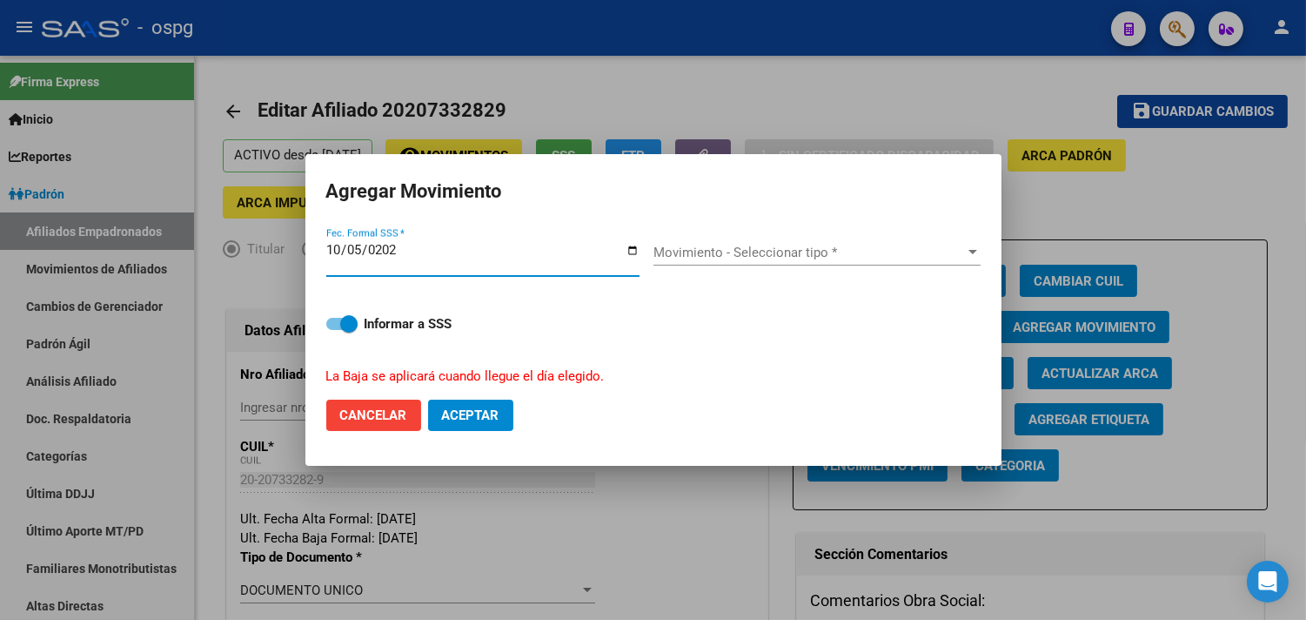
click at [699, 247] on span "Movimiento - Seleccionar tipo *" at bounding box center [808, 252] width 311 height 16
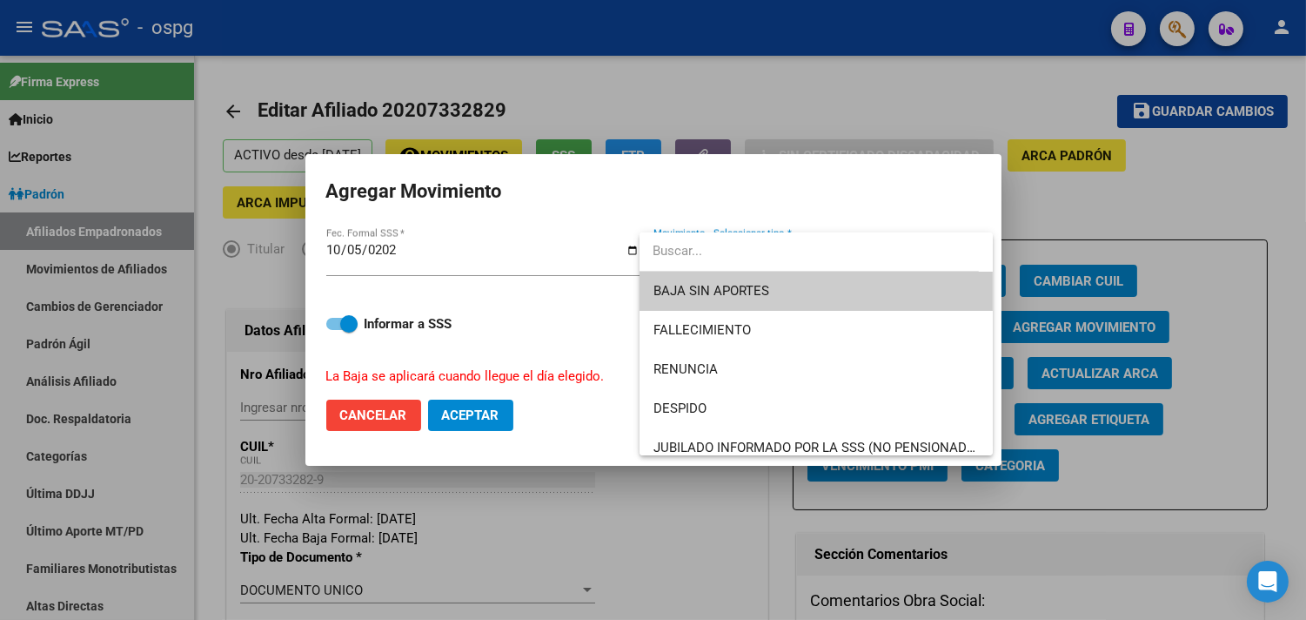
click at [358, 409] on div at bounding box center [653, 310] width 1306 height 620
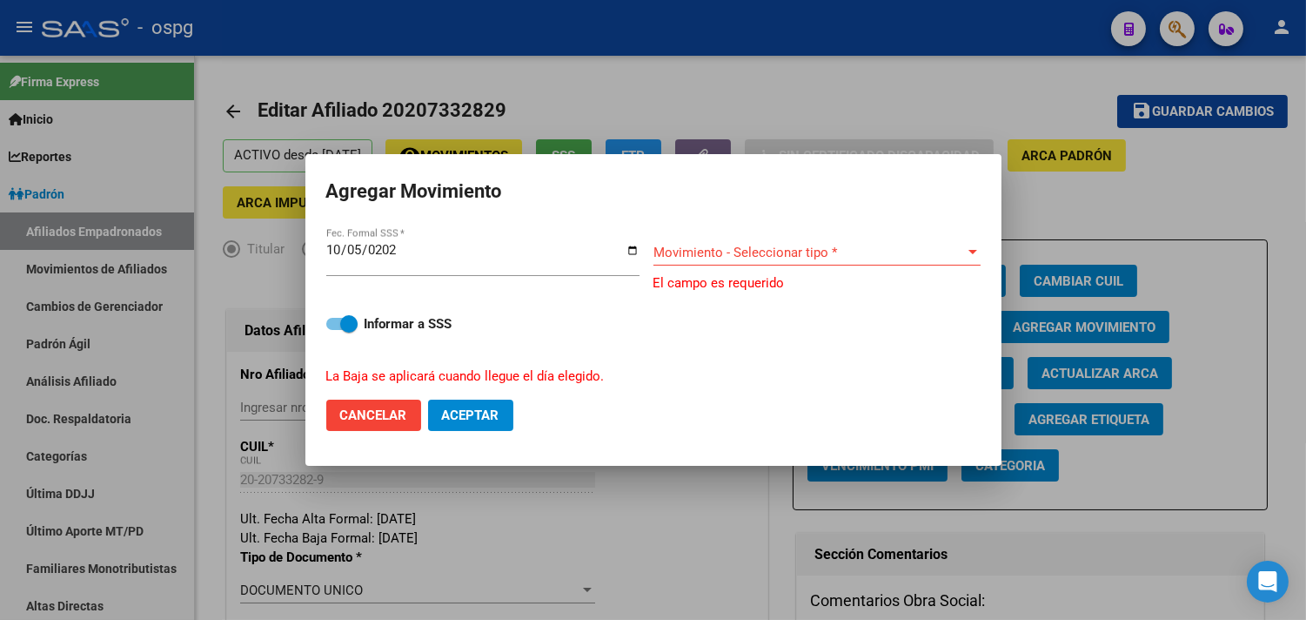
click at [881, 117] on div at bounding box center [653, 310] width 1306 height 620
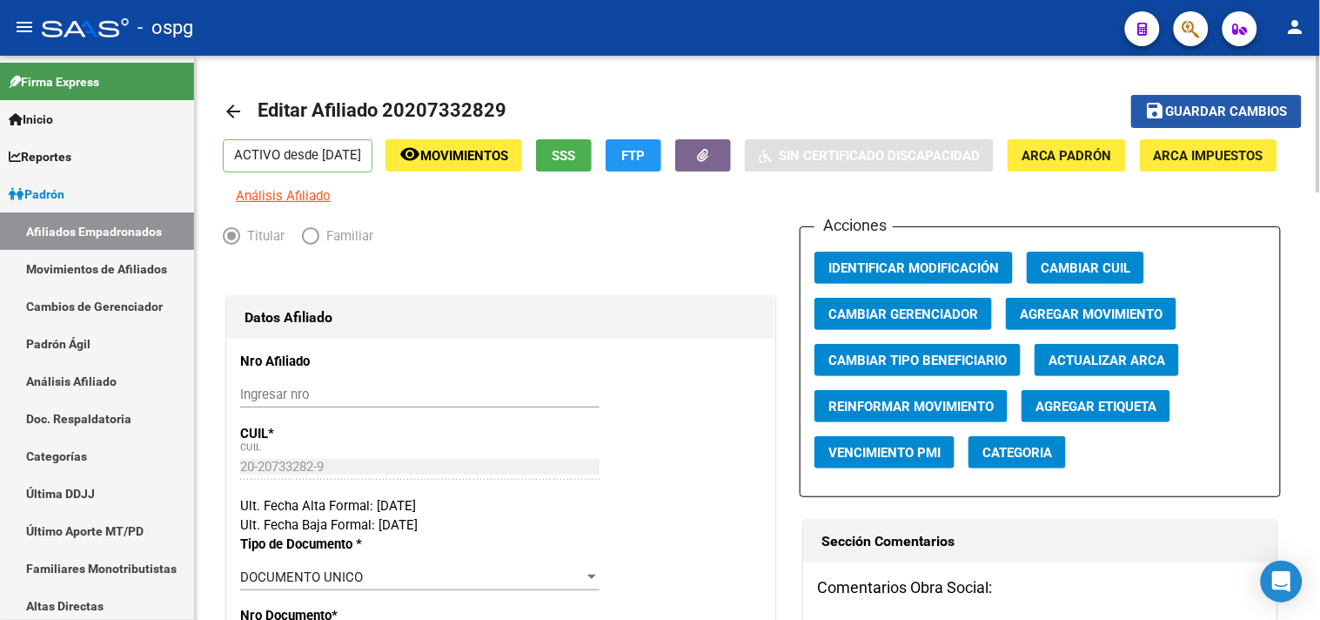
click at [1198, 104] on span "Guardar cambios" at bounding box center [1227, 112] width 122 height 16
click at [244, 115] on mat-icon "arrow_back" at bounding box center [233, 111] width 21 height 21
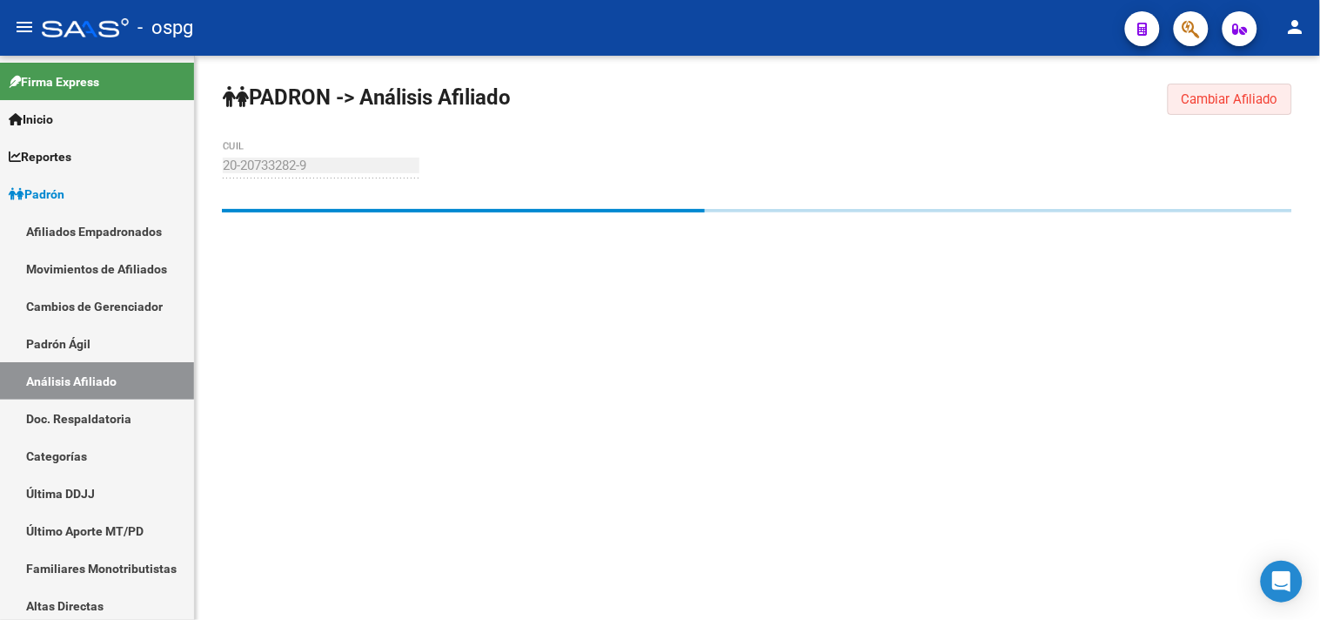
click at [1194, 104] on span "Cambiar Afiliado" at bounding box center [1230, 99] width 97 height 16
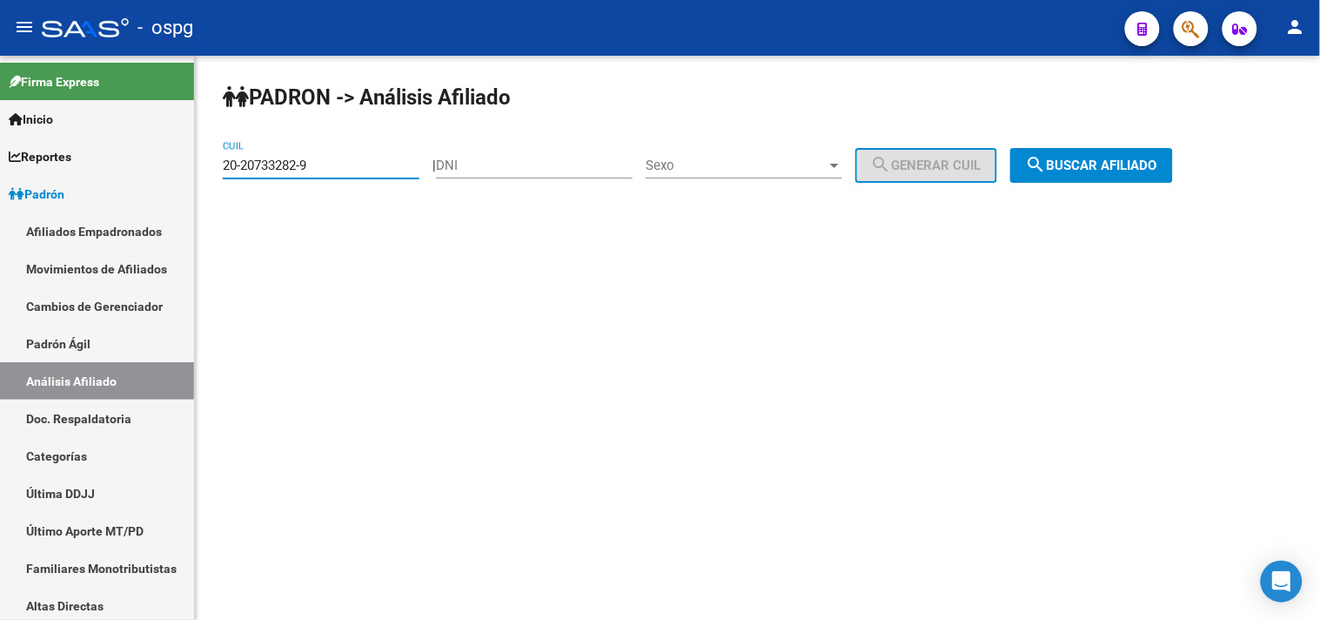
drag, startPoint x: 314, startPoint y: 170, endPoint x: 204, endPoint y: 175, distance: 110.6
click at [210, 176] on div "[PERSON_NAME] -> Análisis Afiliado 20-20733282-9 CUIL | DNI Sexo Sexo search Ge…" at bounding box center [757, 147] width 1125 height 183
type input "20-45069012-1"
click at [1137, 172] on span "search Buscar afiliado" at bounding box center [1091, 165] width 131 height 16
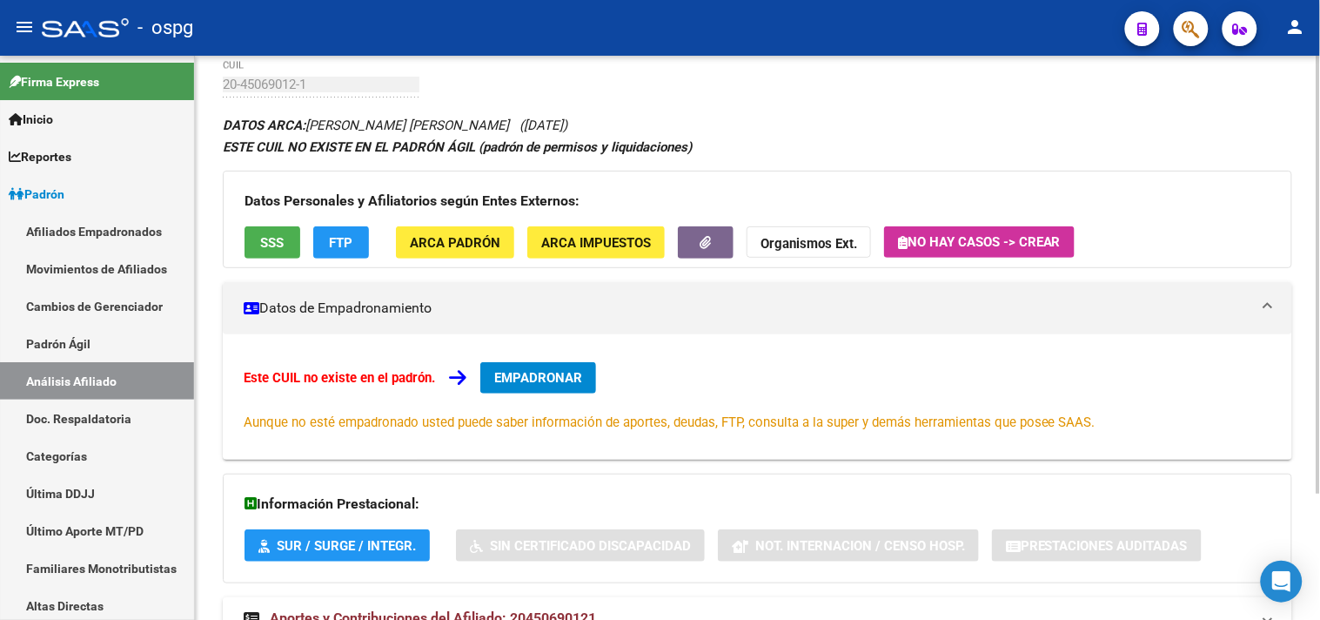
scroll to position [162, 0]
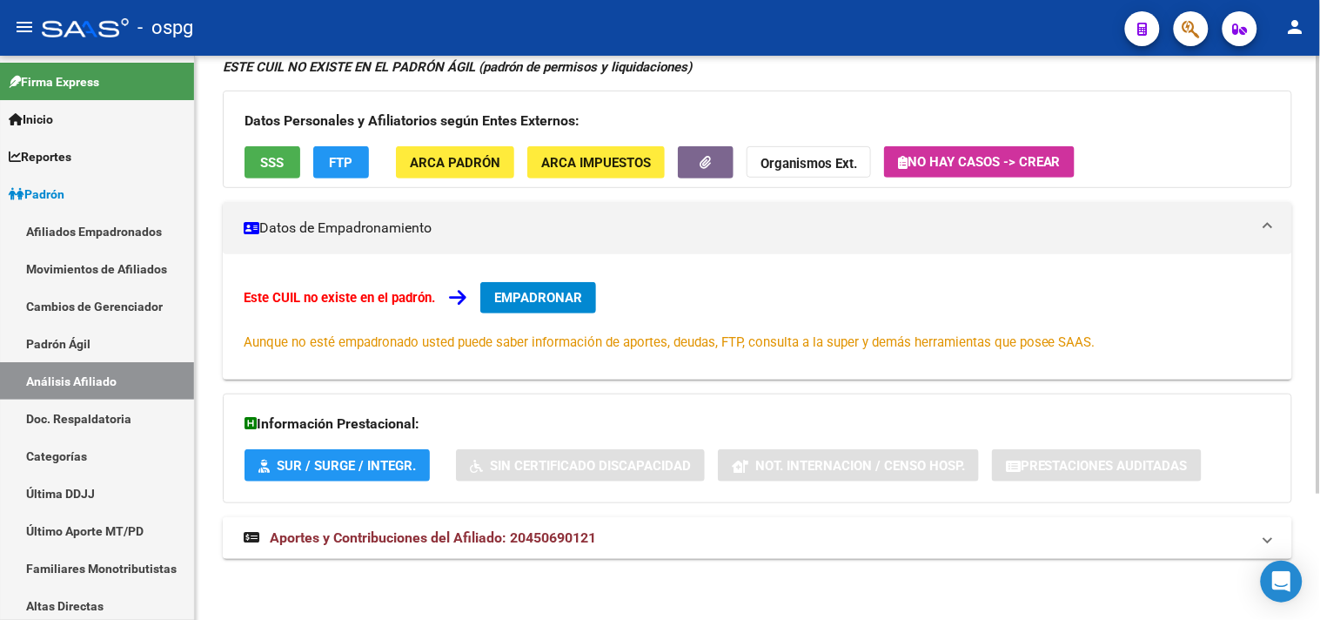
click at [451, 541] on span "Aportes y Contribuciones del Afiliado: 20450690121" at bounding box center [433, 537] width 326 height 17
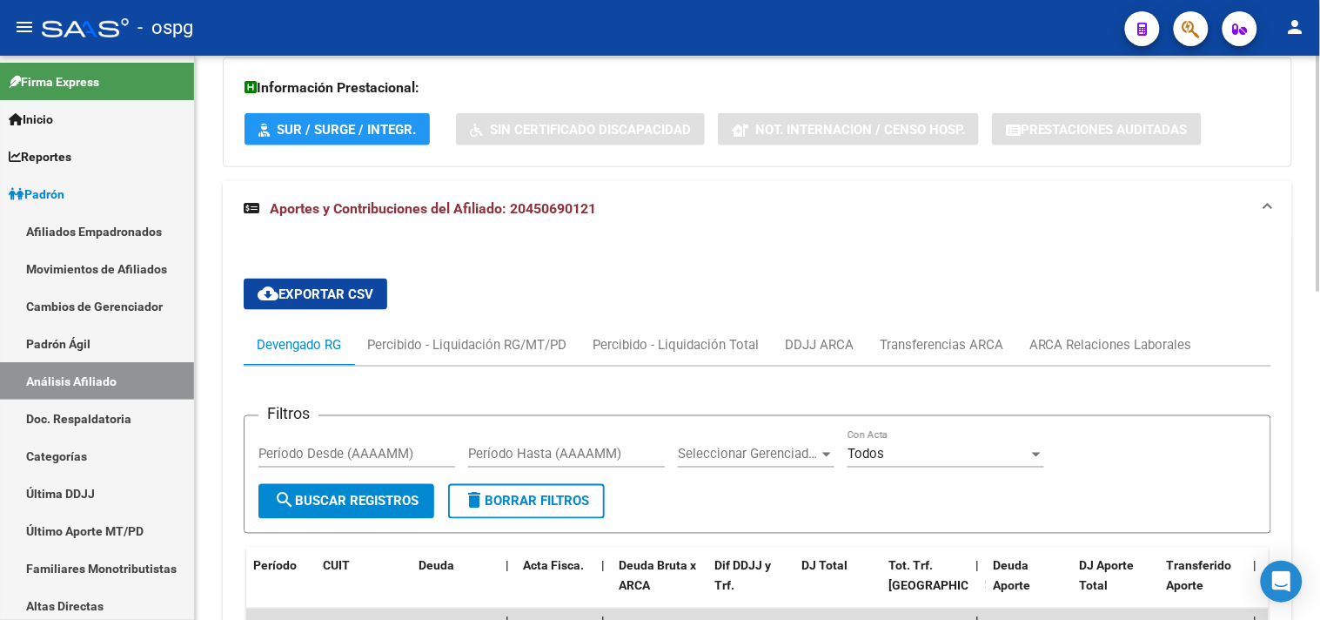
scroll to position [747, 0]
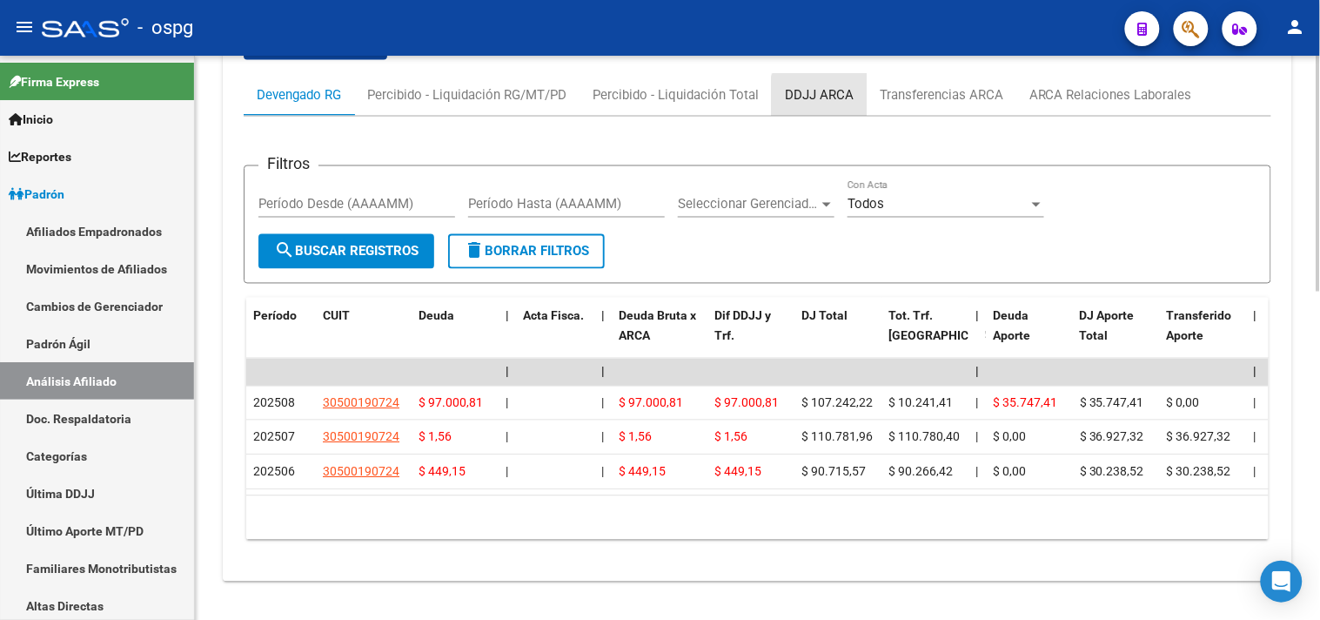
click at [832, 101] on div "DDJJ ARCA" at bounding box center [819, 94] width 69 height 19
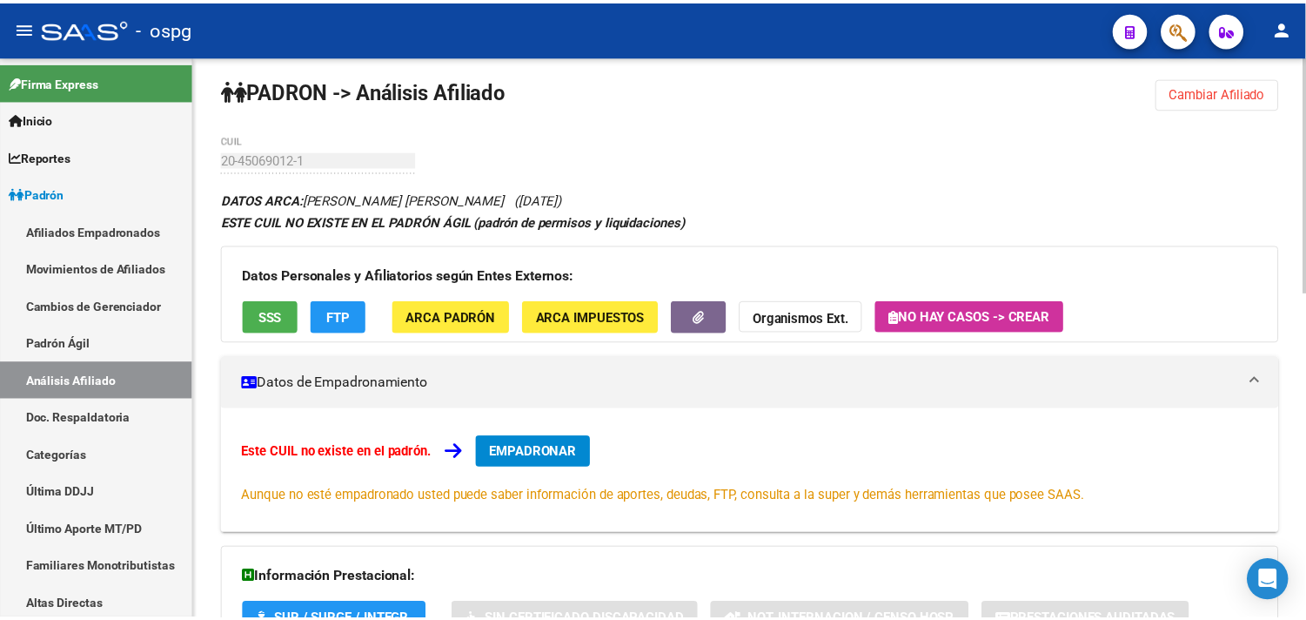
scroll to position [0, 0]
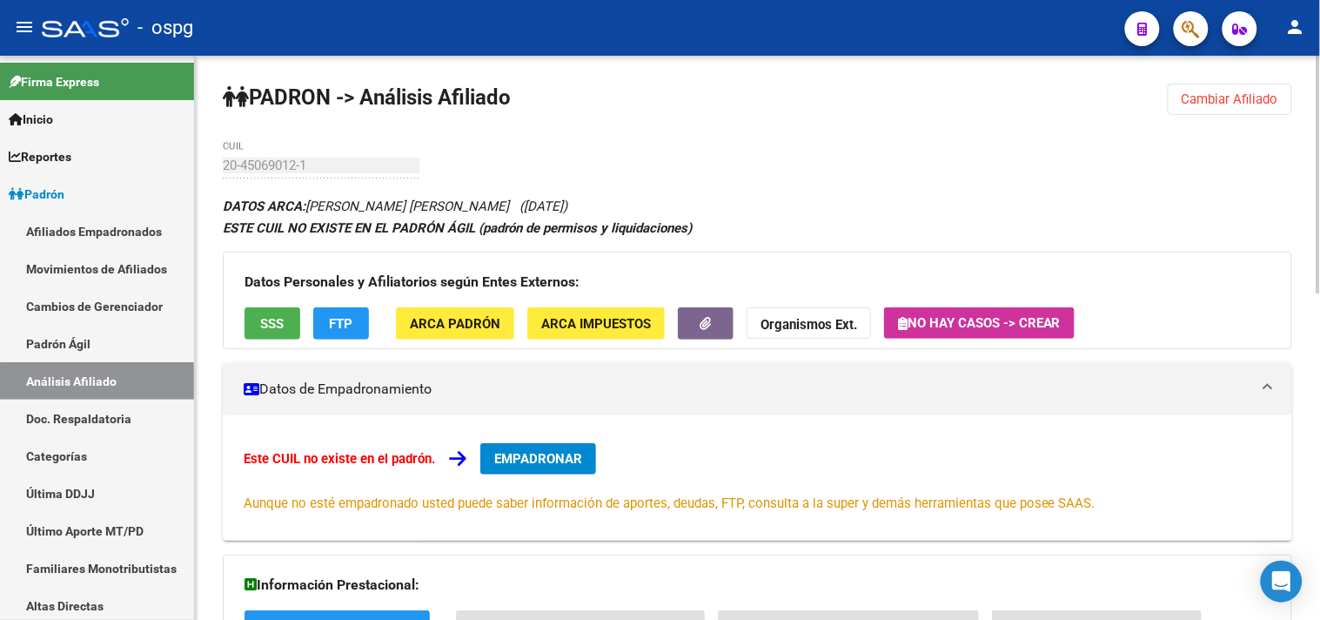
click at [502, 454] on span "EMPADRONAR" at bounding box center [538, 459] width 88 height 16
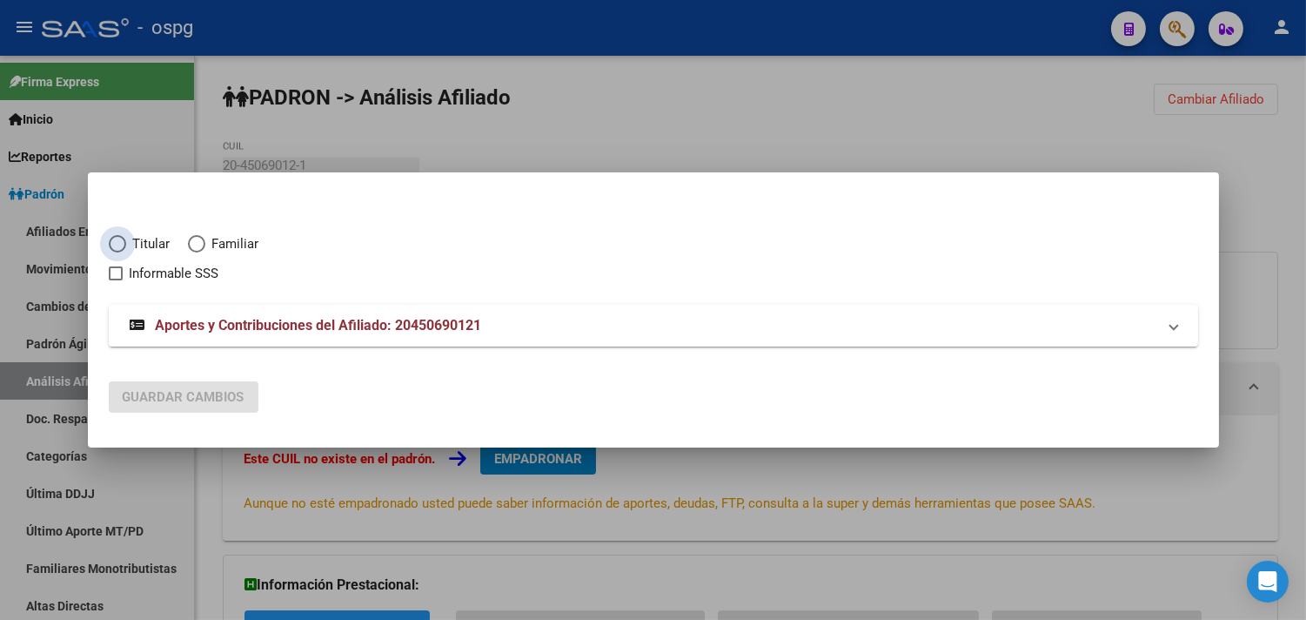
click at [117, 238] on span "Elija una opción" at bounding box center [117, 243] width 17 height 17
click at [117, 238] on input "Titular" at bounding box center [117, 243] width 17 height 17
radio input "true"
checkbox input "true"
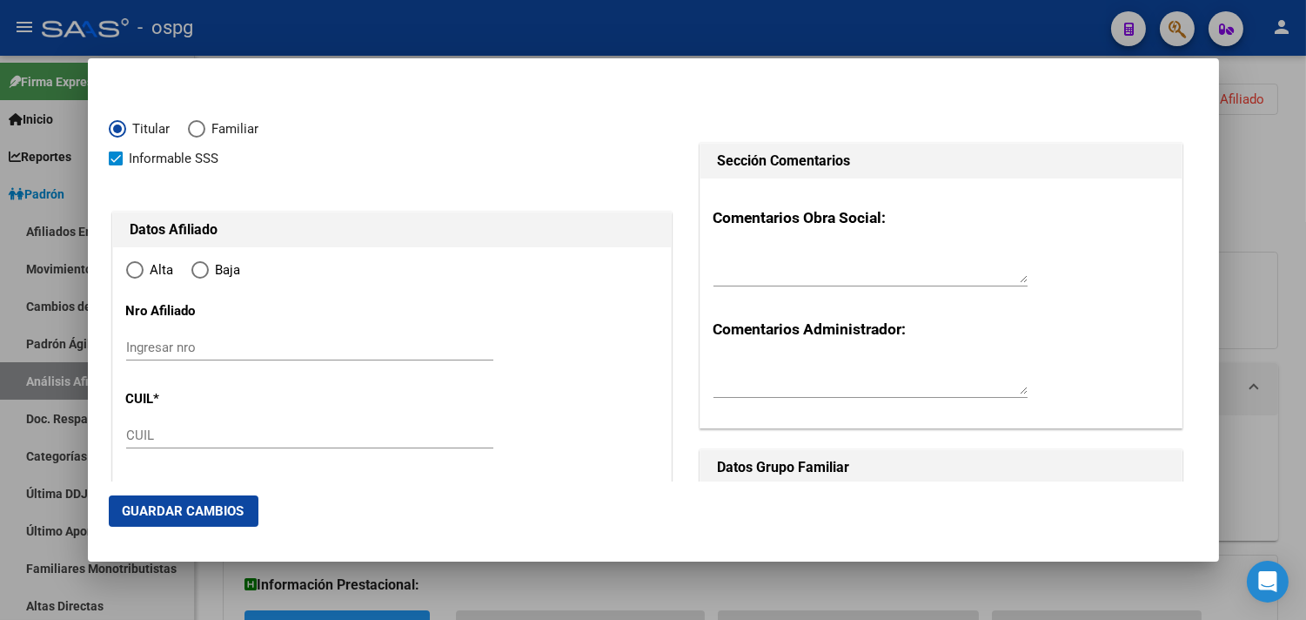
type input "20-45069012-1"
type input "45069012"
type input "ROMERO"
type input "[PERSON_NAME]"
type input "[DATE]"
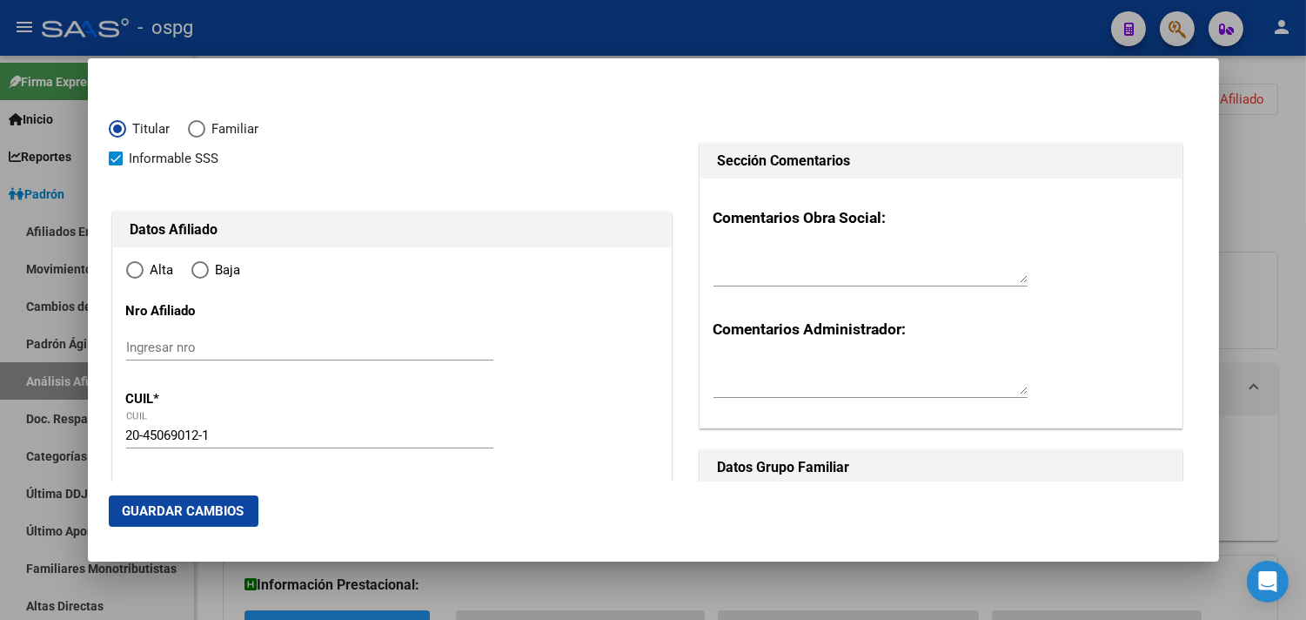
type input "LANUS"
type input "1824"
type input "COLON"
type input "4610"
radio input "true"
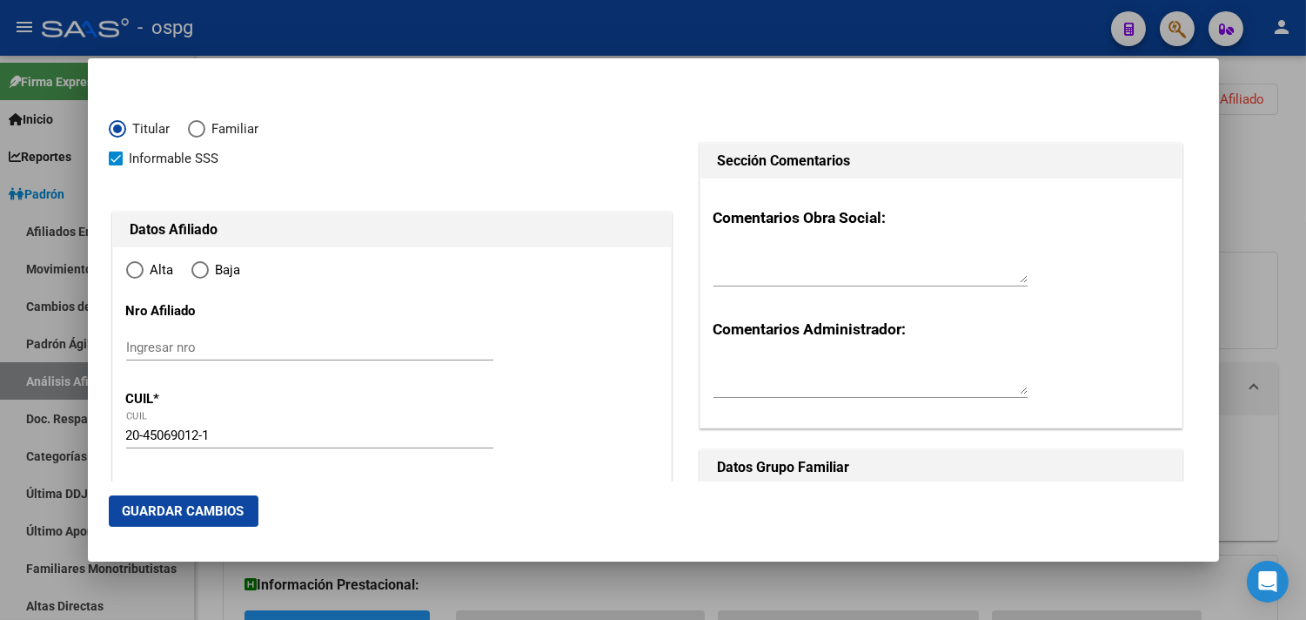
type input "LANUS"
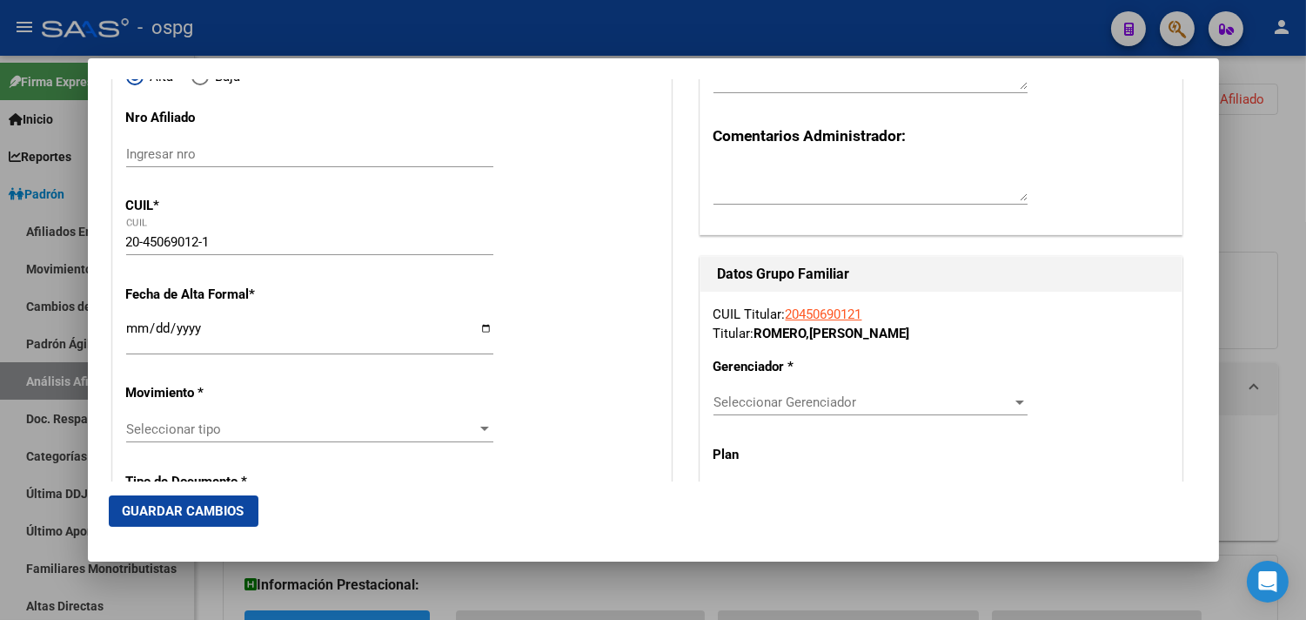
click at [136, 331] on input "Ingresar fecha" at bounding box center [309, 335] width 367 height 28
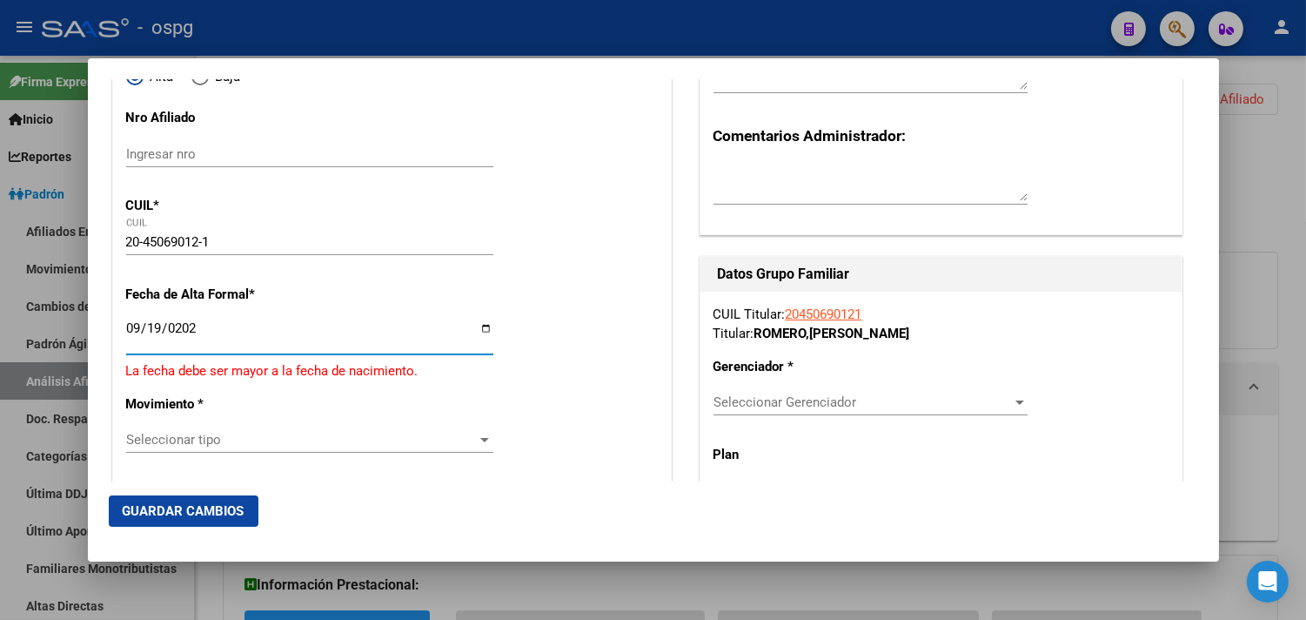
type input "[DATE]"
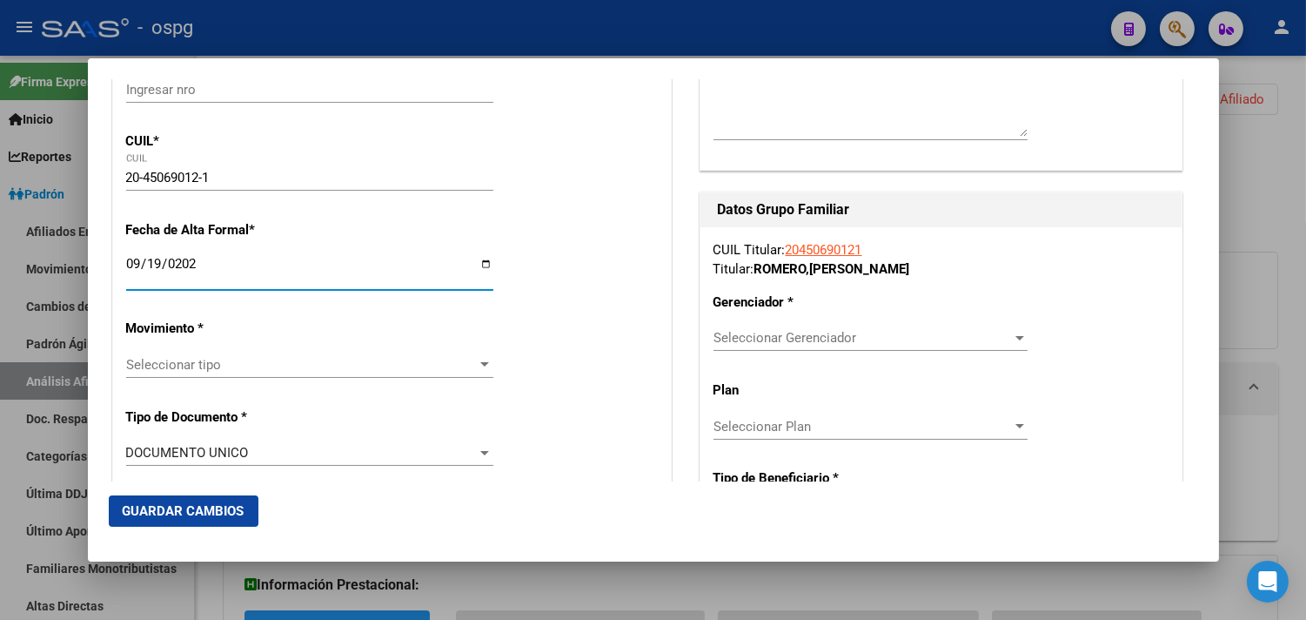
scroll to position [290, 0]
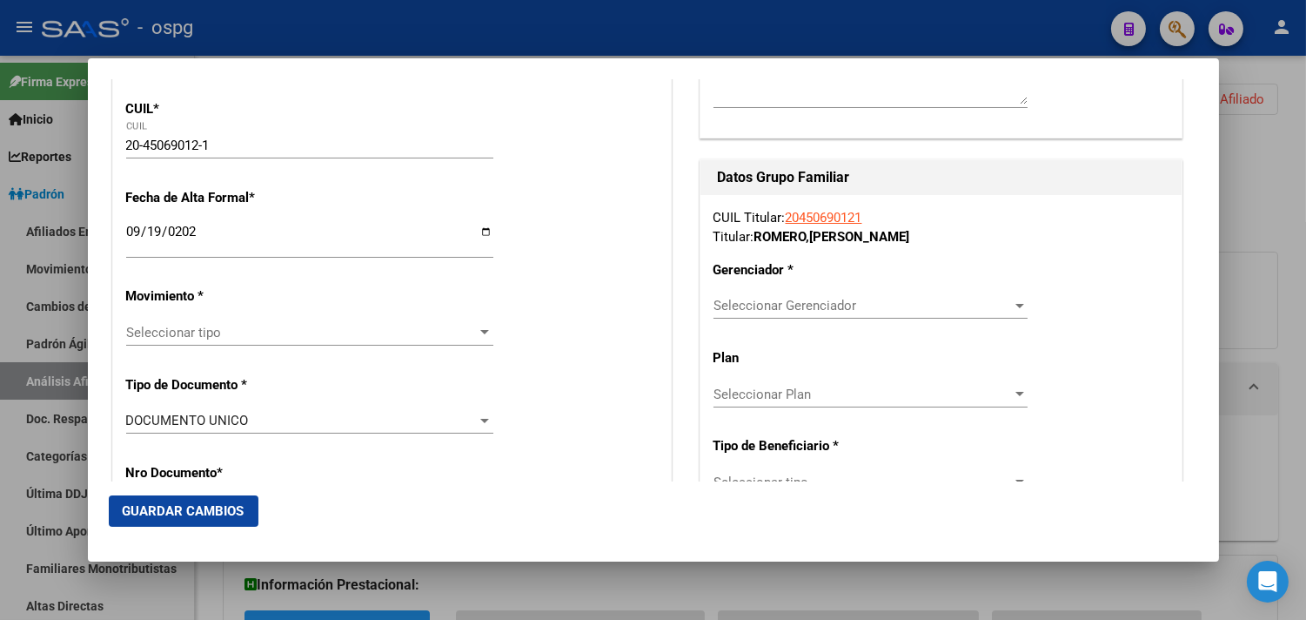
click at [155, 339] on div "Seleccionar tipo Seleccionar tipo" at bounding box center [309, 332] width 367 height 26
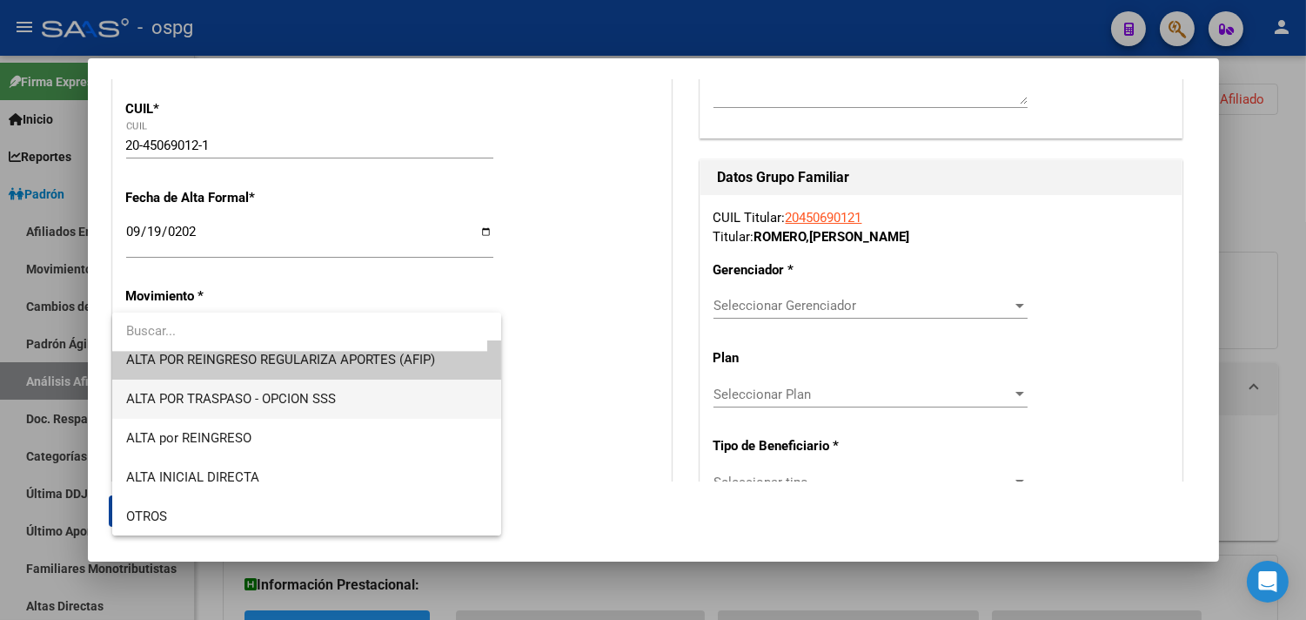
scroll to position [0, 0]
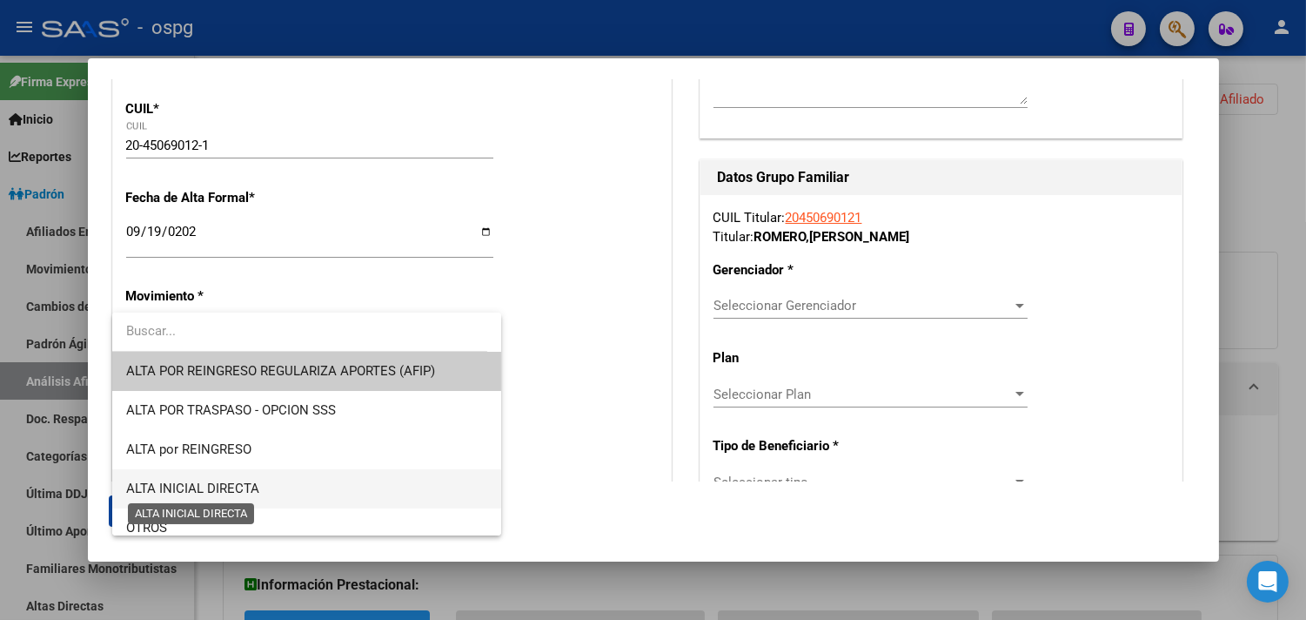
click at [186, 484] on span "ALTA INICIAL DIRECTA" at bounding box center [192, 488] width 133 height 16
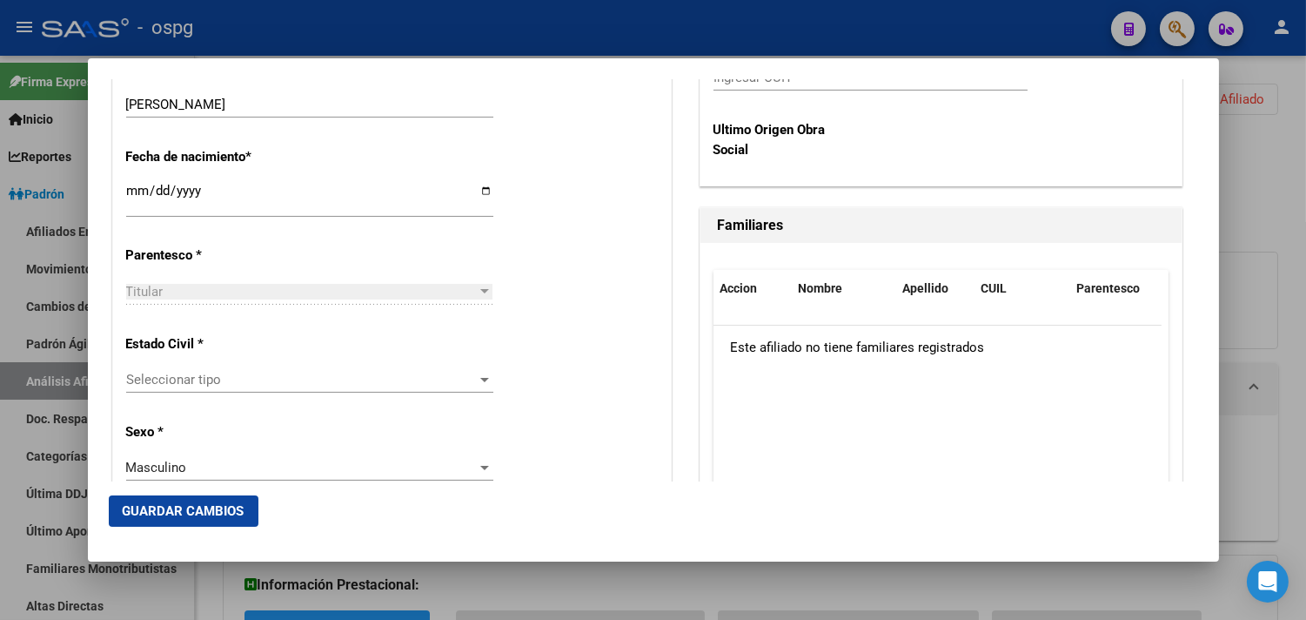
scroll to position [1063, 0]
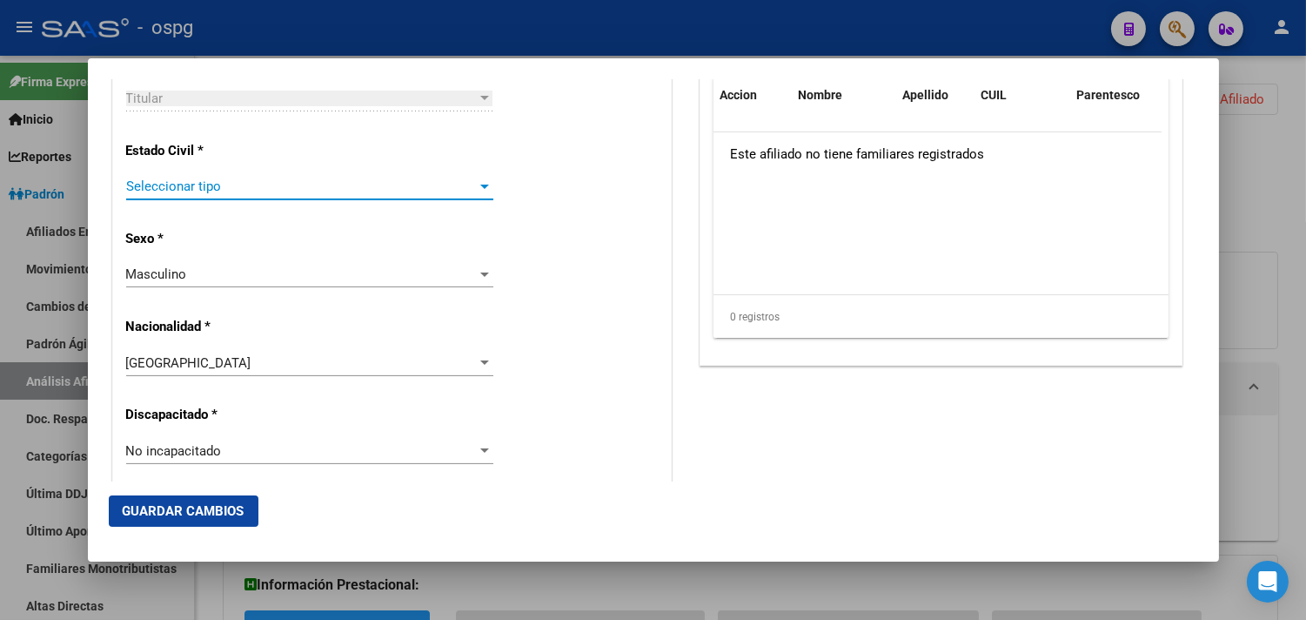
click at [149, 184] on span "Seleccionar tipo" at bounding box center [302, 186] width 352 height 16
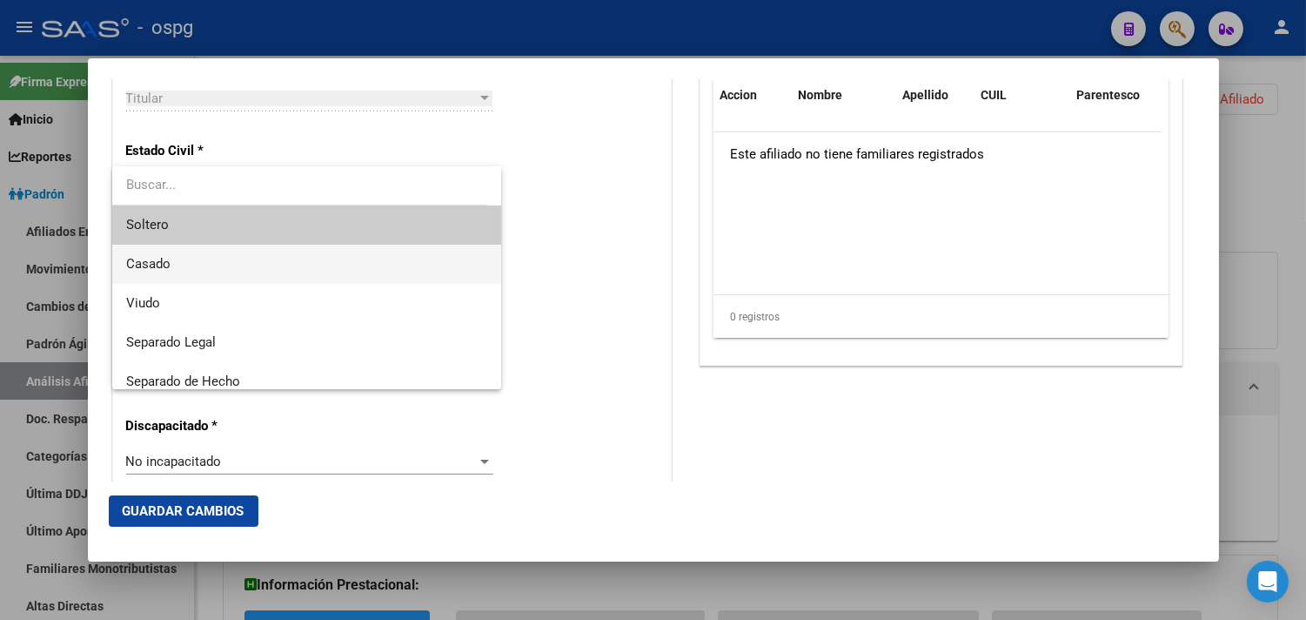
click at [175, 257] on span "Casado" at bounding box center [306, 263] width 361 height 39
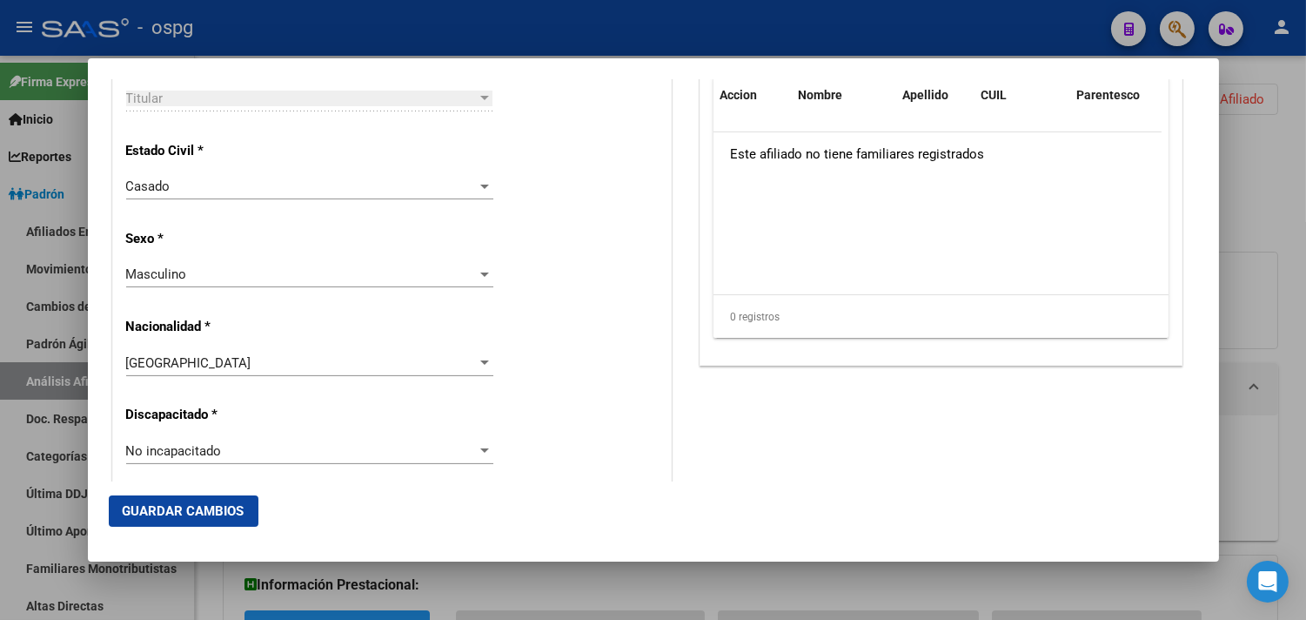
click at [167, 227] on div "Alta Baja Nro Afiliado Ingresar nro CUIL * 20-45069012-1 CUIL ARCA [PERSON_NAME…" at bounding box center [392, 426] width 558 height 2485
click at [155, 190] on span "Casado" at bounding box center [148, 186] width 44 height 16
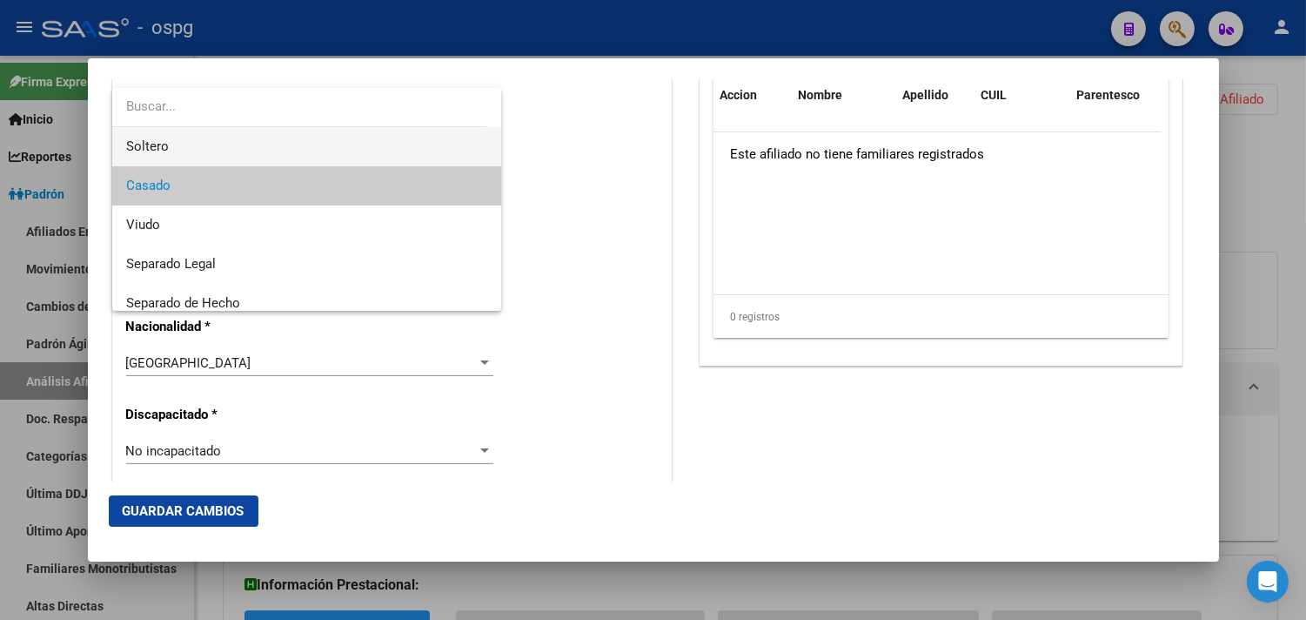
click at [152, 143] on span "Soltero" at bounding box center [147, 146] width 43 height 16
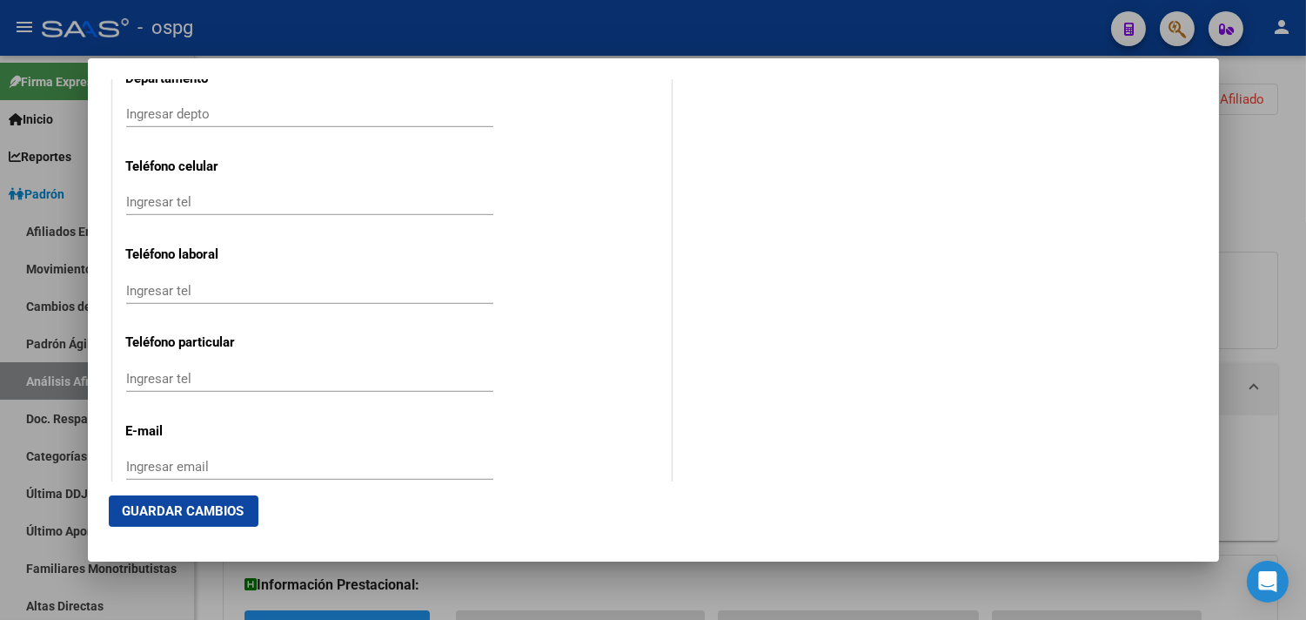
scroll to position [2337, 0]
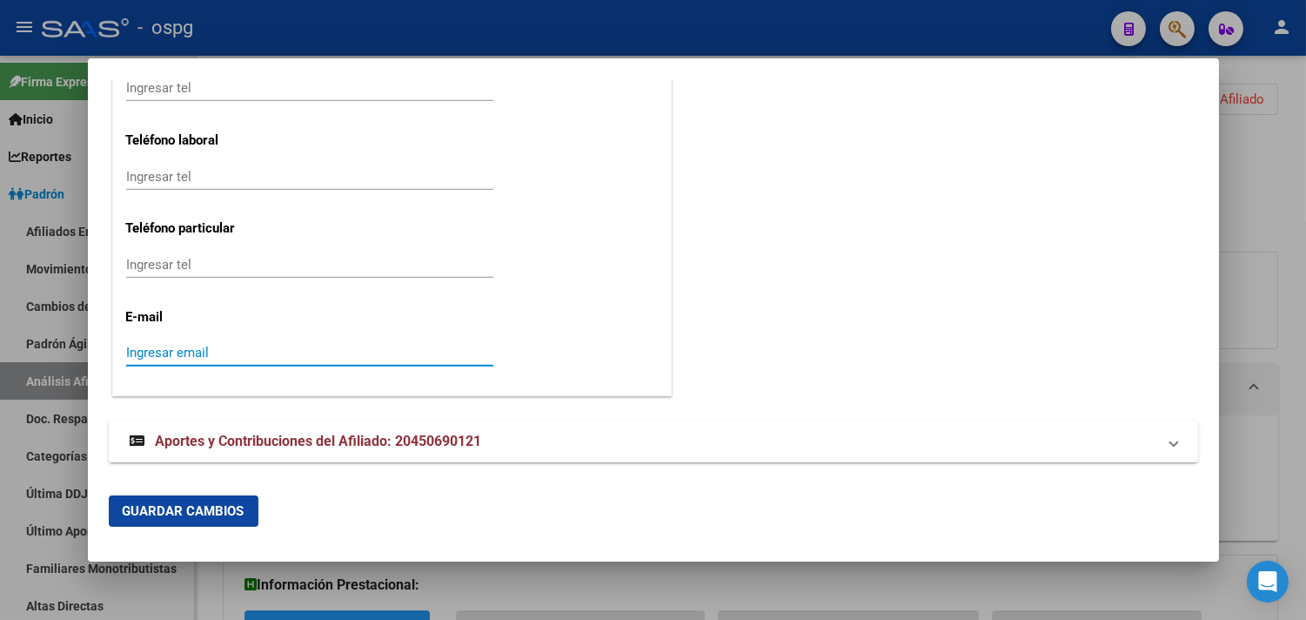
drag, startPoint x: 151, startPoint y: 353, endPoint x: 152, endPoint y: 338, distance: 15.8
click at [151, 351] on input "Ingresar email" at bounding box center [309, 353] width 367 height 16
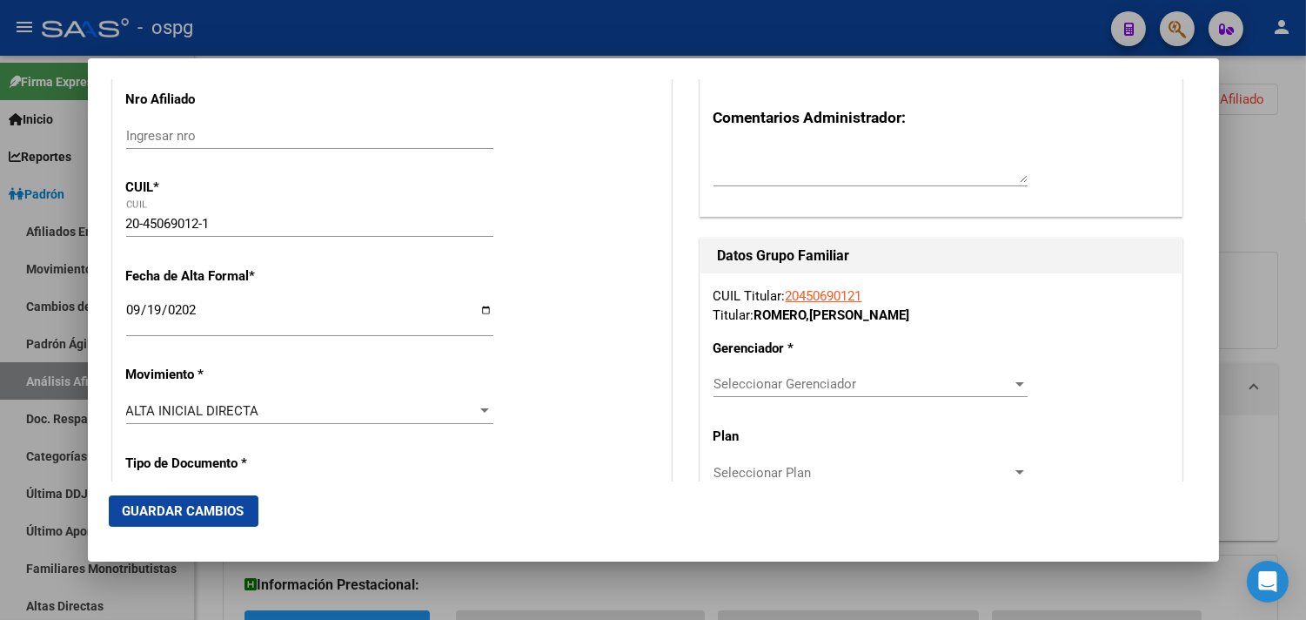
scroll to position [211, 0]
type input "[EMAIL_ADDRESS][DOMAIN_NAME]"
click at [744, 383] on span "Seleccionar Gerenciador" at bounding box center [862, 385] width 298 height 16
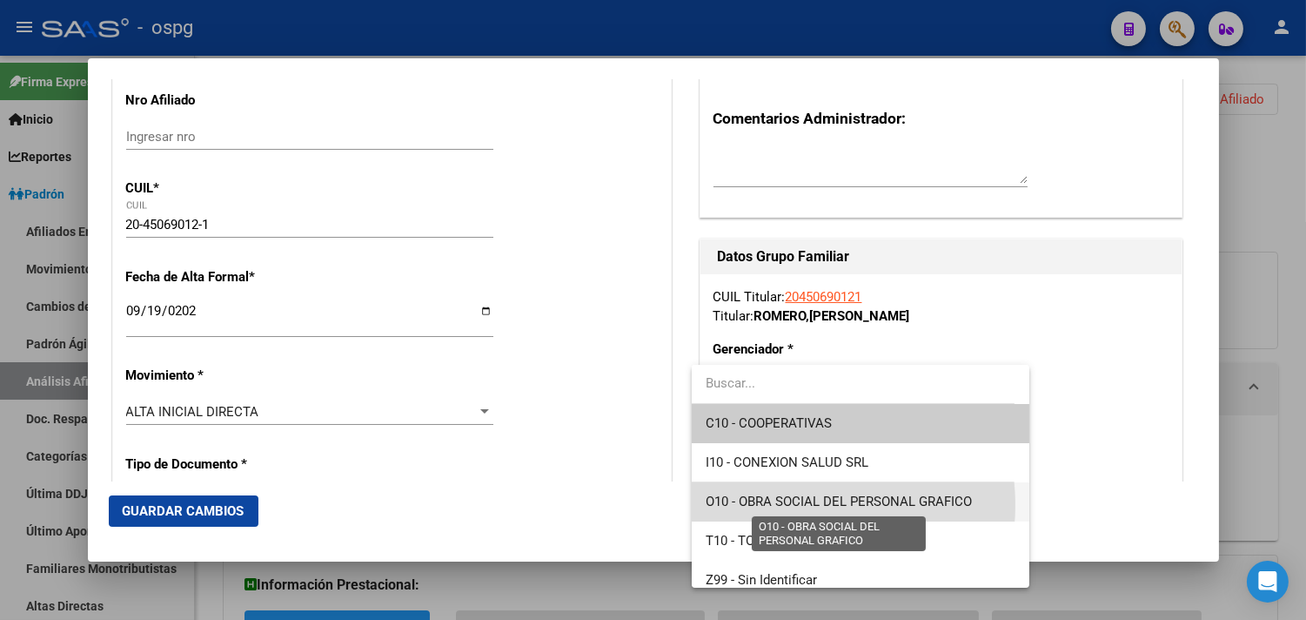
click at [790, 505] on span "O10 - OBRA SOCIAL DEL PERSONAL GRAFICO" at bounding box center [839, 501] width 266 height 16
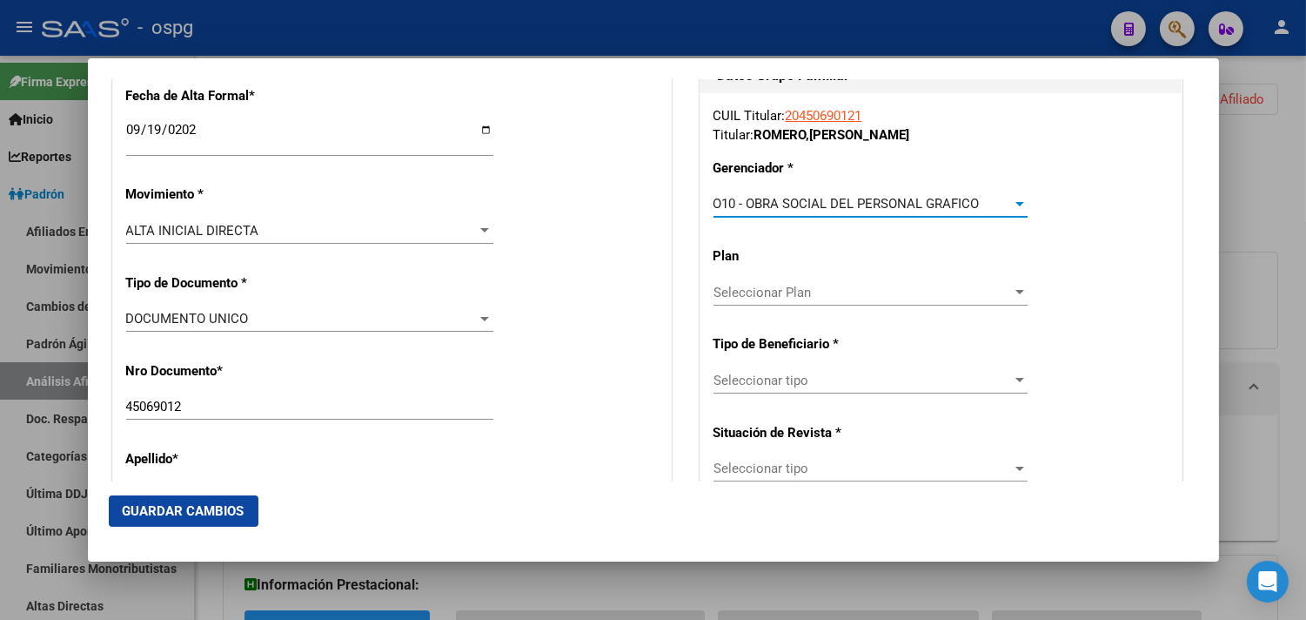
scroll to position [404, 0]
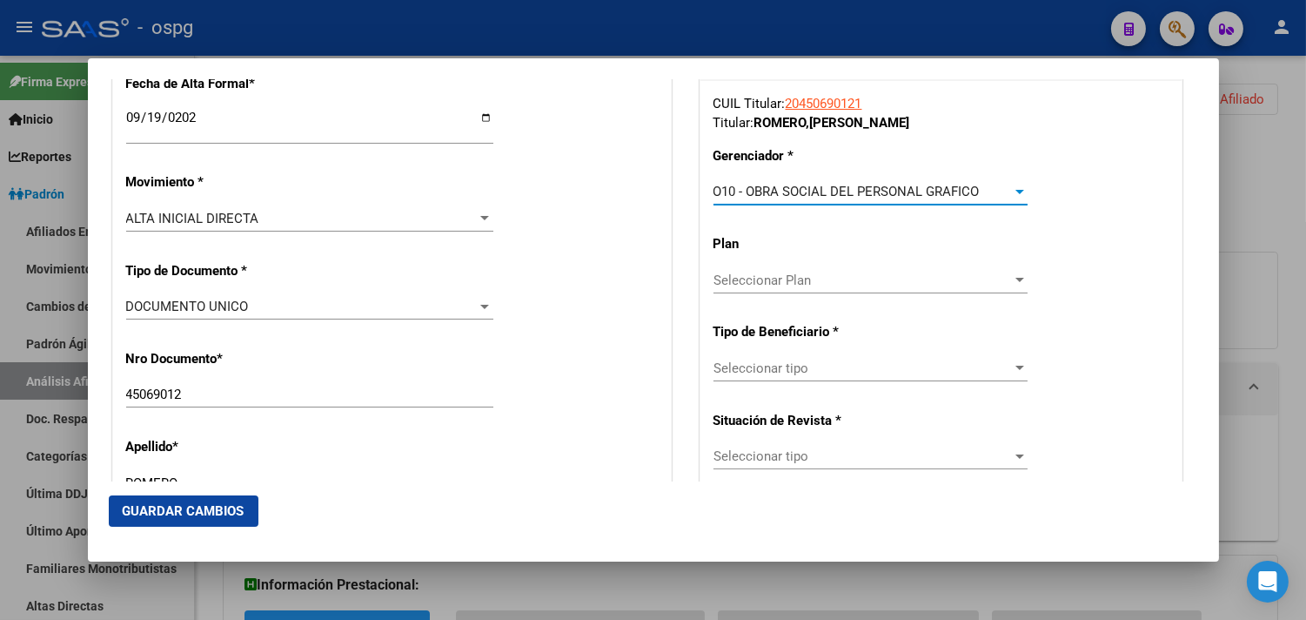
click at [758, 372] on span "Seleccionar tipo" at bounding box center [862, 368] width 298 height 16
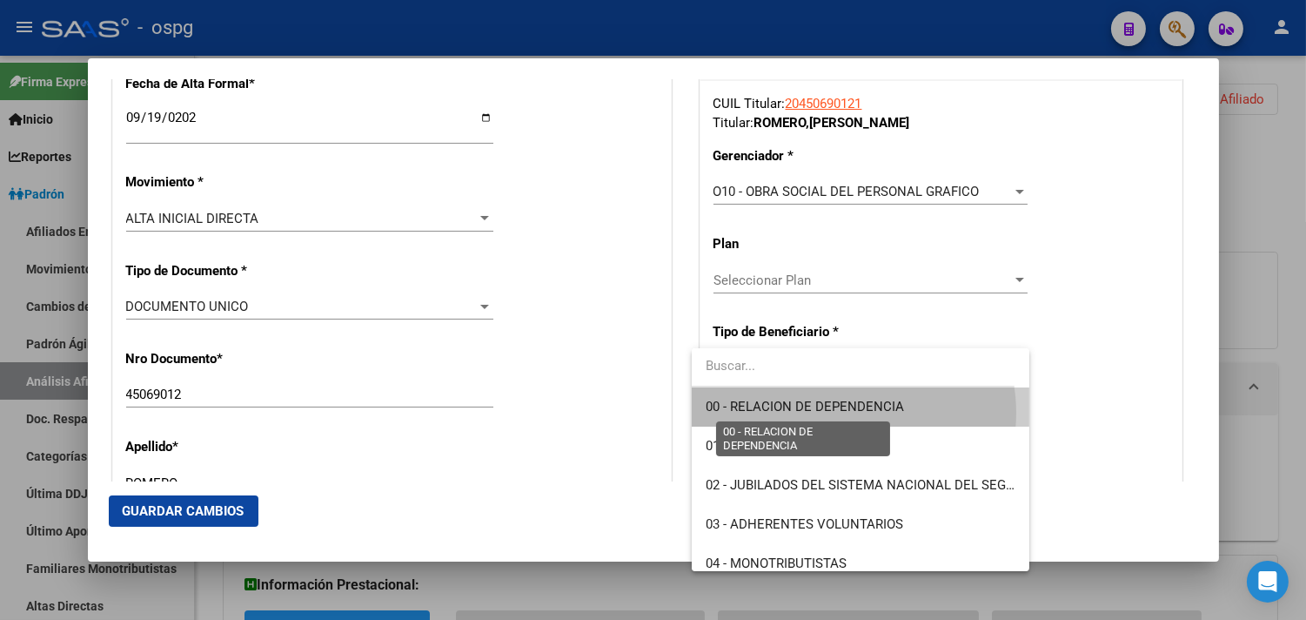
click at [847, 412] on span "00 - RELACION DE DEPENDENCIA" at bounding box center [805, 407] width 198 height 16
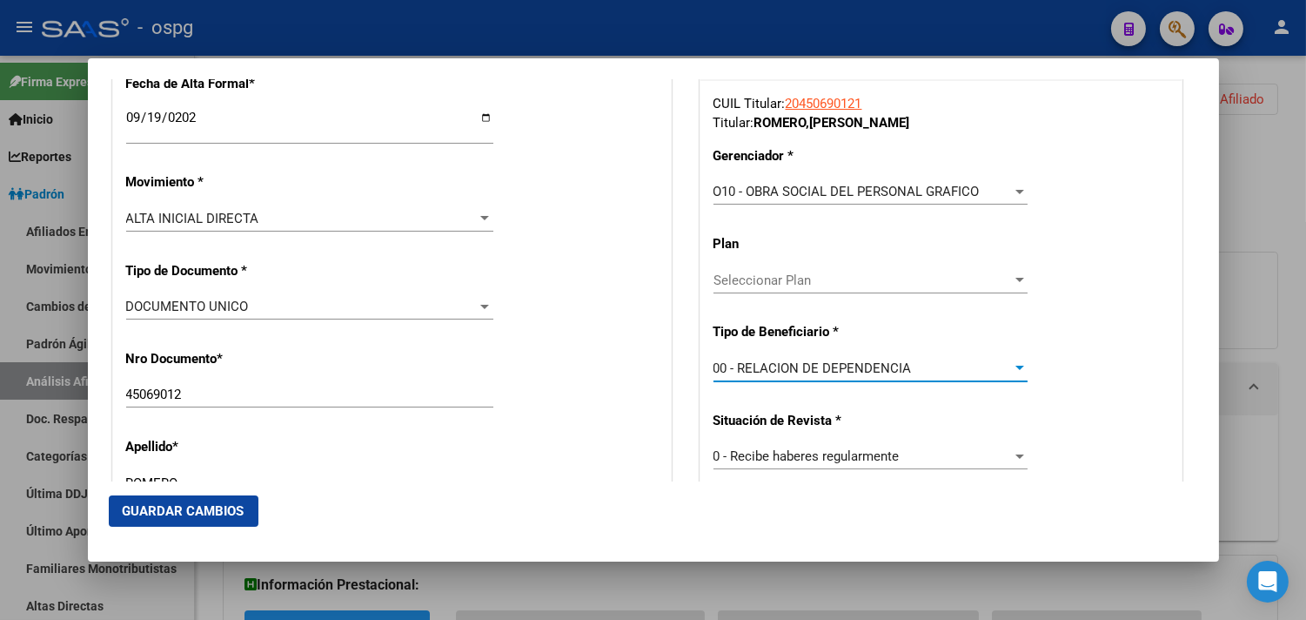
type input "30-50019072-4"
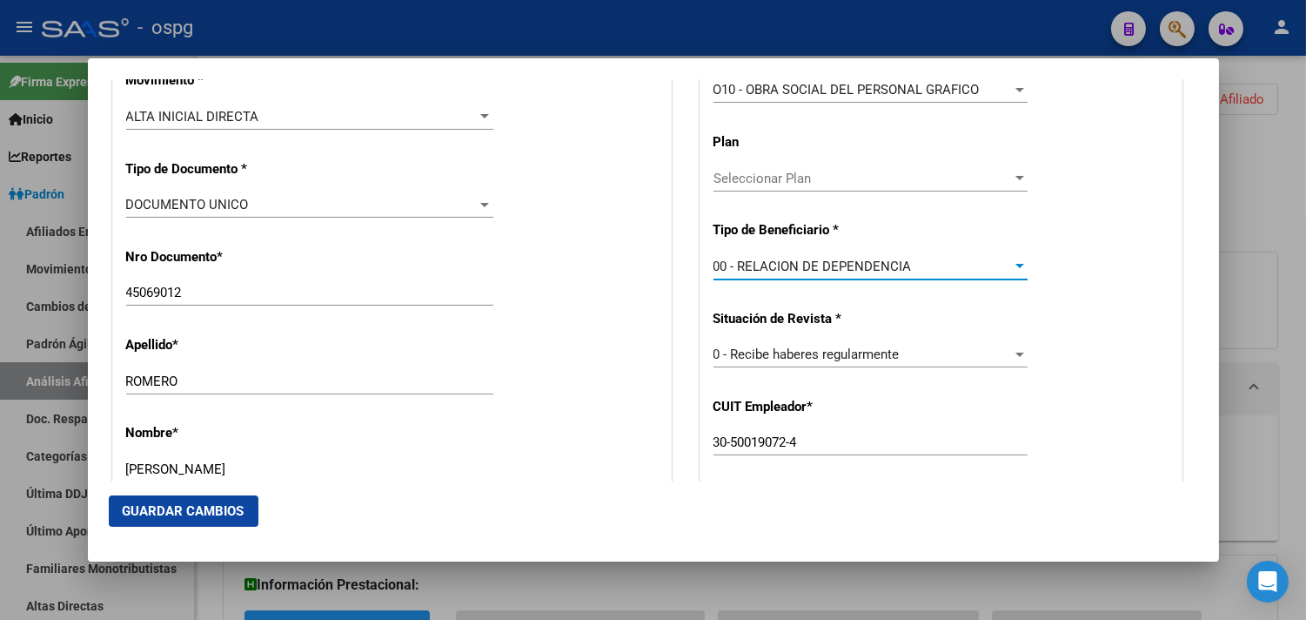
scroll to position [597, 0]
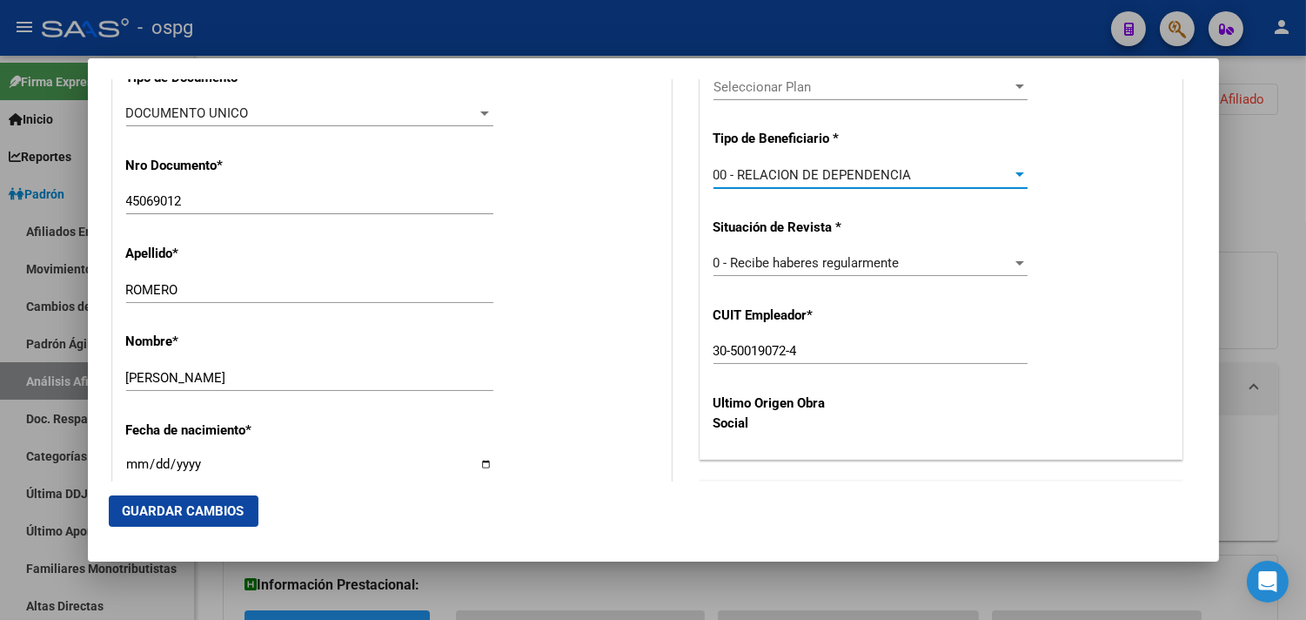
click at [176, 518] on span "Guardar Cambios" at bounding box center [184, 511] width 122 height 16
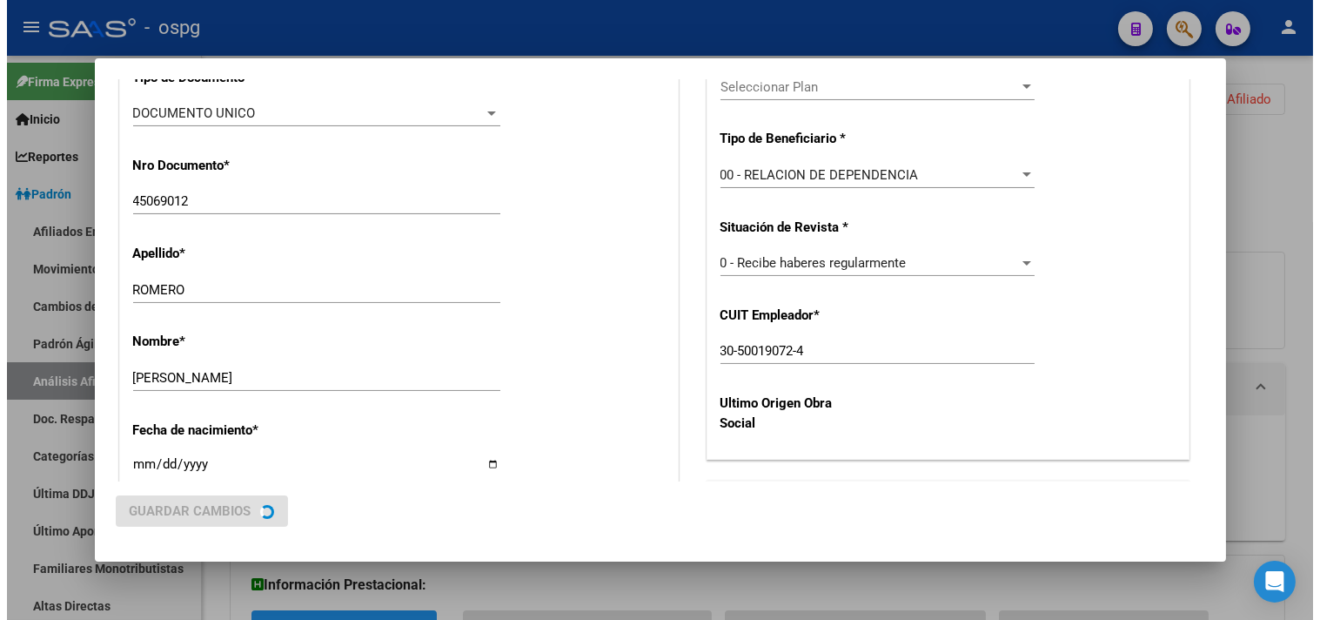
scroll to position [0, 0]
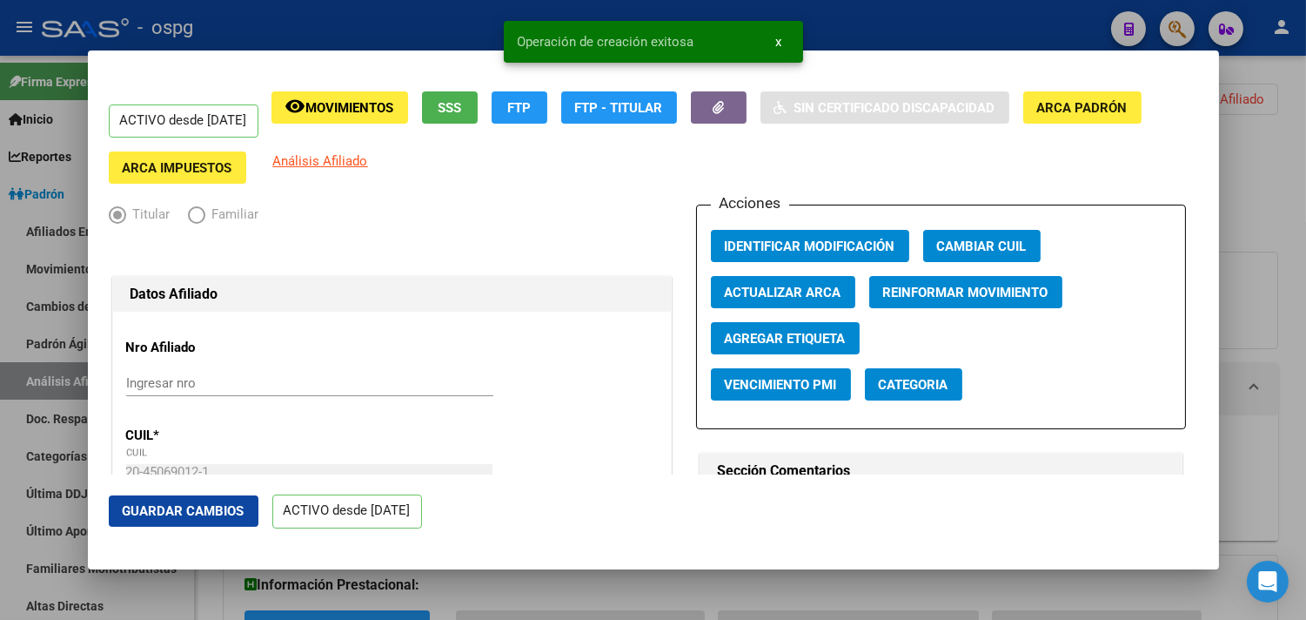
drag, startPoint x: 209, startPoint y: 512, endPoint x: 251, endPoint y: 482, distance: 51.2
click at [209, 511] on span "Guardar Cambios" at bounding box center [184, 511] width 122 height 16
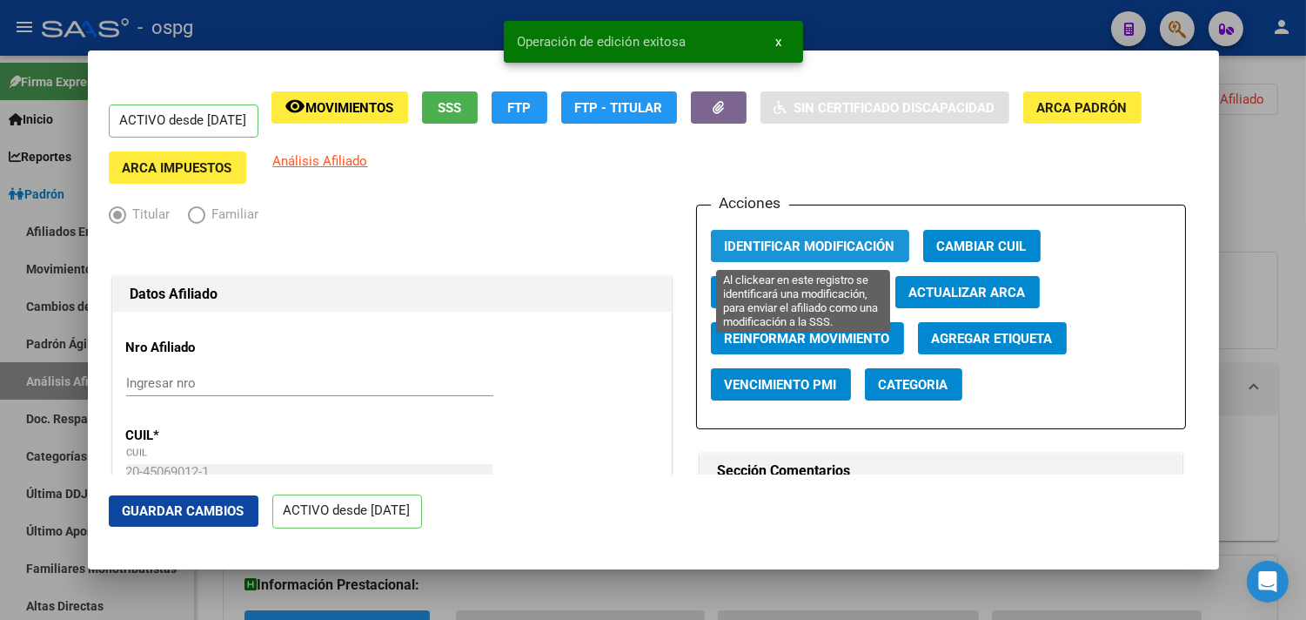
click at [729, 258] on button "Identificar Modificación" at bounding box center [810, 246] width 198 height 32
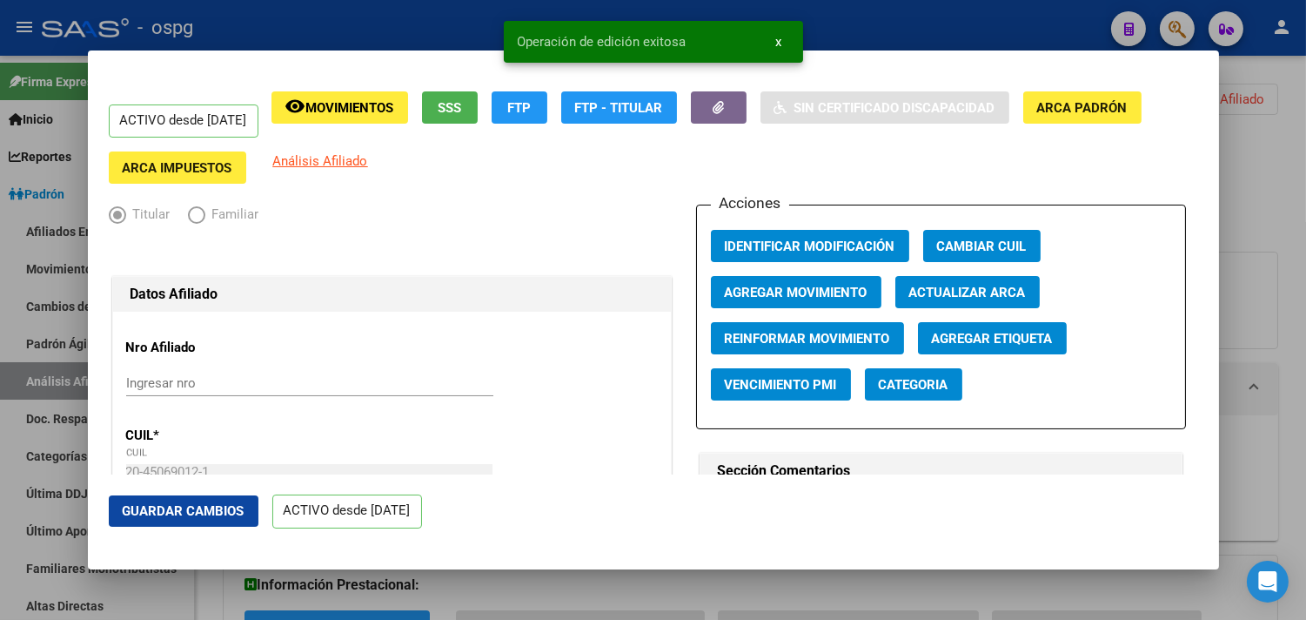
click at [766, 244] on span "Identificar Modificación" at bounding box center [810, 246] width 171 height 16
click at [724, 113] on icon "button" at bounding box center [718, 107] width 11 height 13
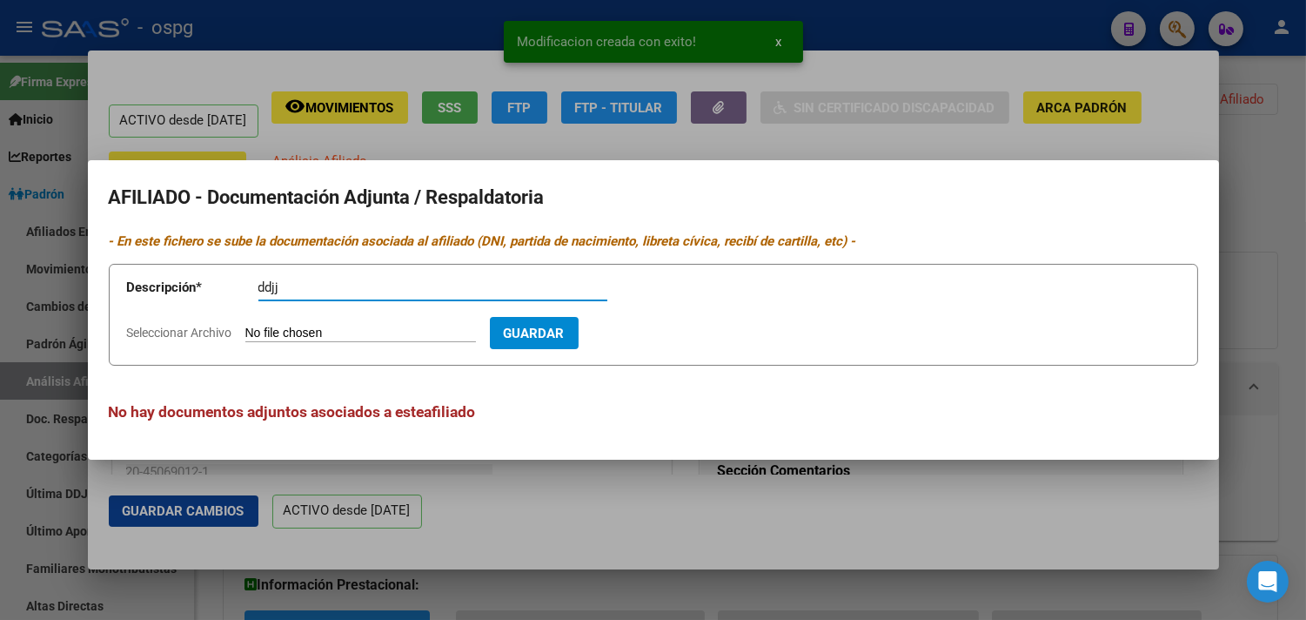
type input "ddjj"
click at [254, 333] on input "Seleccionar Archivo" at bounding box center [360, 333] width 231 height 17
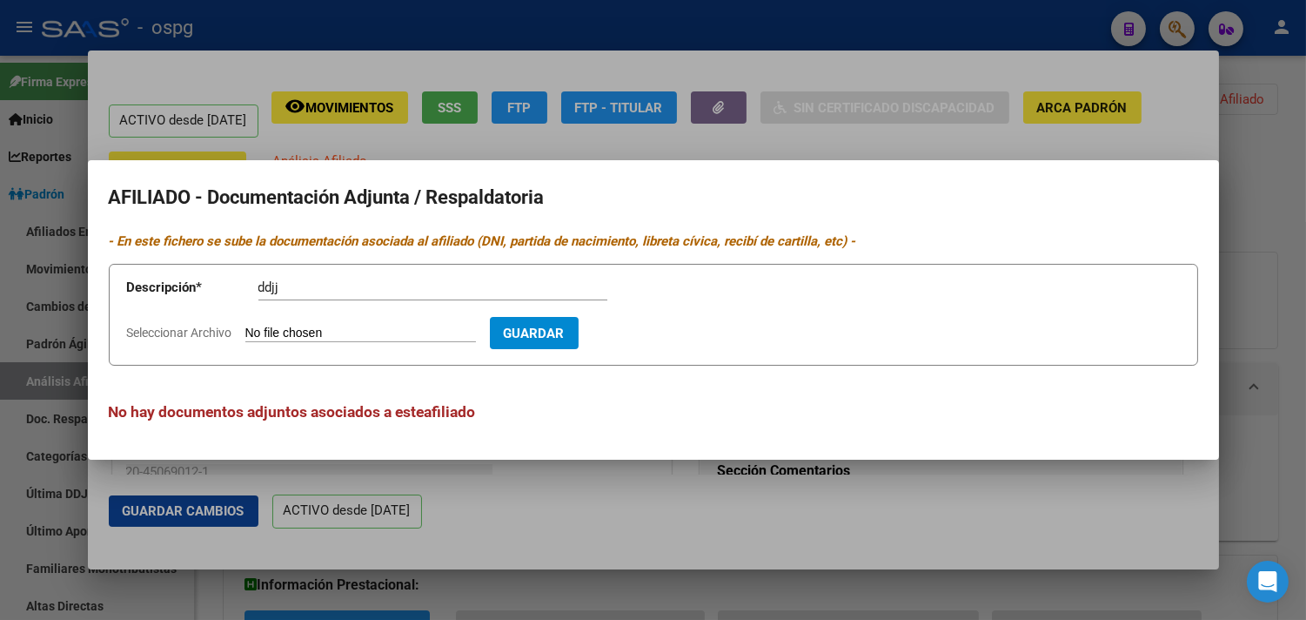
click at [290, 327] on input "Seleccionar Archivo" at bounding box center [360, 333] width 231 height 17
type input "C:\fakepath\declaracion [PERSON_NAME].jpg"
click at [666, 334] on span "Guardar" at bounding box center [635, 333] width 61 height 16
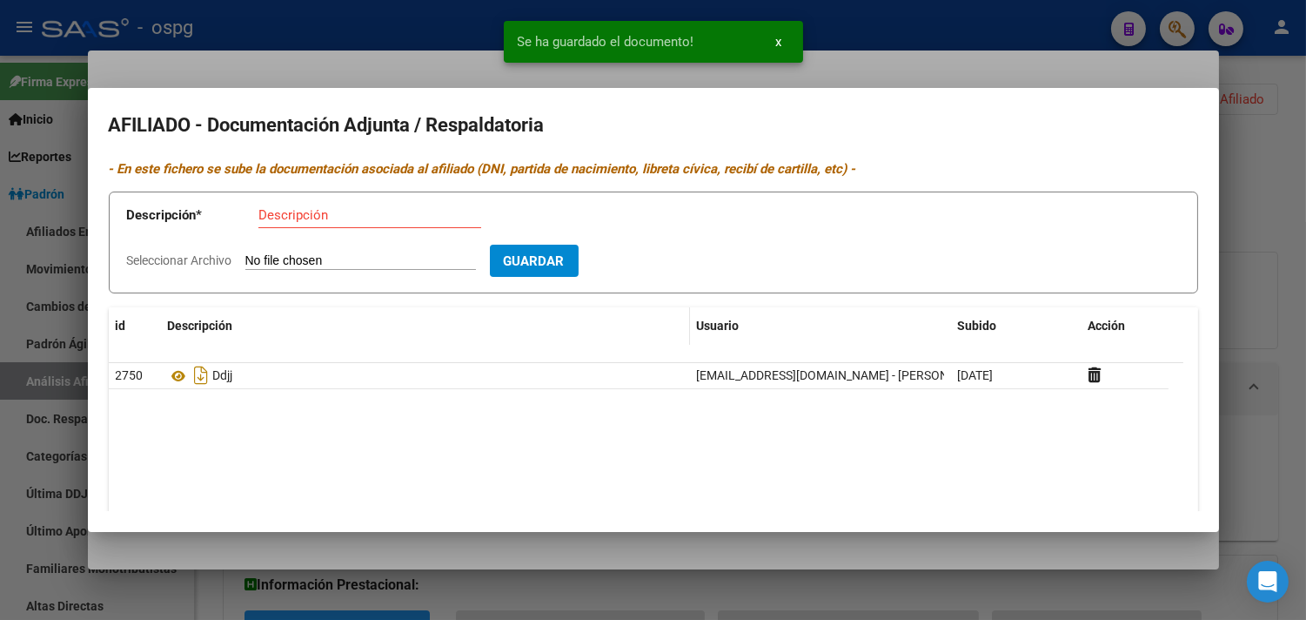
click at [293, 316] on datatable-header-cell "Descripción" at bounding box center [425, 325] width 529 height 37
click at [275, 221] on input "Descripción" at bounding box center [369, 215] width 223 height 16
type input "alta"
click at [259, 255] on input "Seleccionar Archivo" at bounding box center [360, 261] width 231 height 17
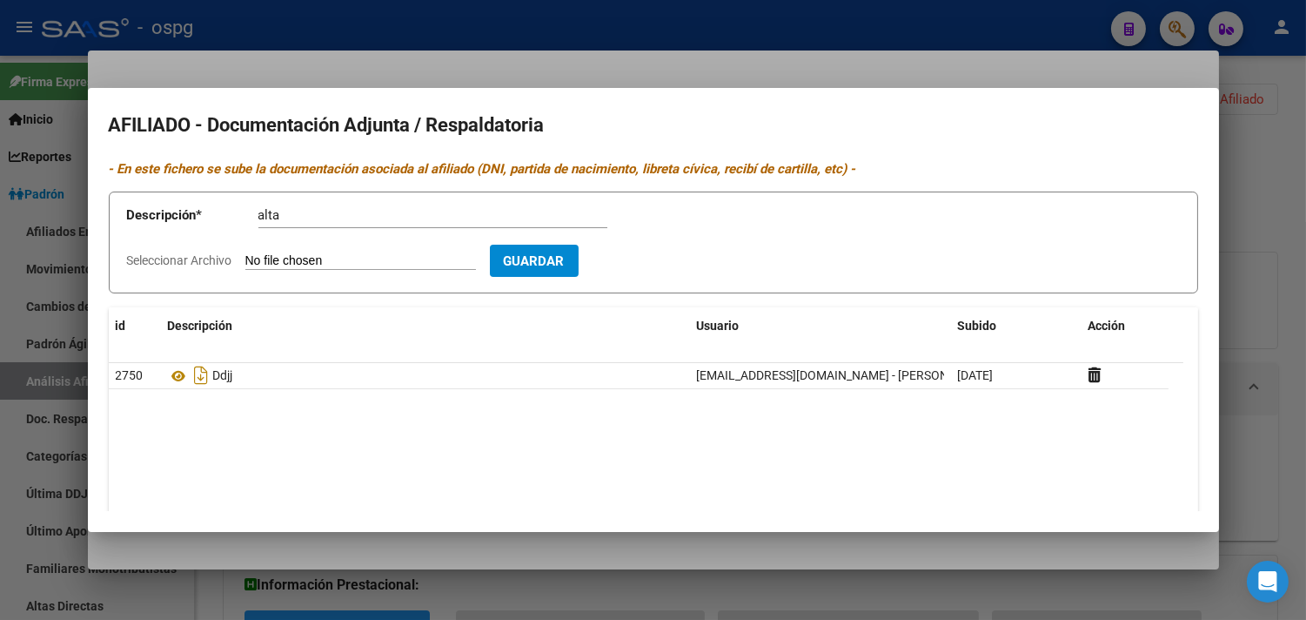
type input "C:\fakepath\[PERSON_NAME].png"
click at [663, 265] on span "Guardar" at bounding box center [635, 261] width 61 height 16
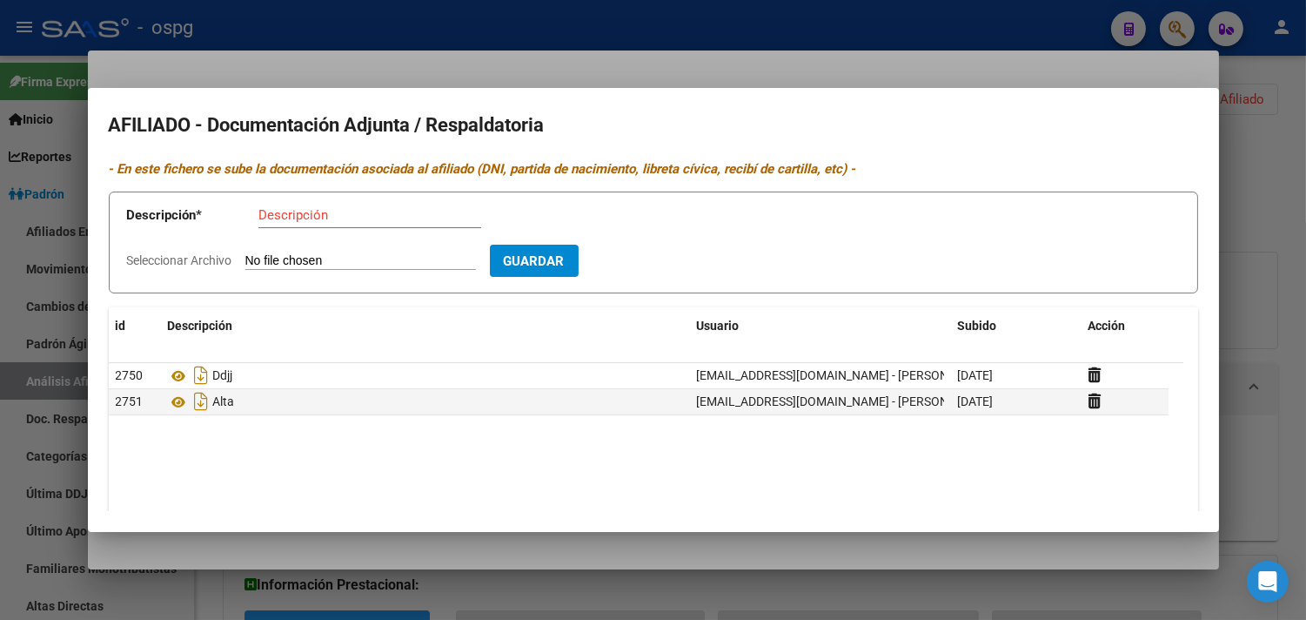
click at [285, 219] on input "Descripción" at bounding box center [369, 215] width 223 height 16
type input "dni"
click at [263, 259] on input "Seleccionar Archivo" at bounding box center [360, 261] width 231 height 17
type input "C:\fakepath\[PERSON_NAME] dni frente.jpg"
click at [662, 267] on span "Guardar" at bounding box center [635, 261] width 61 height 16
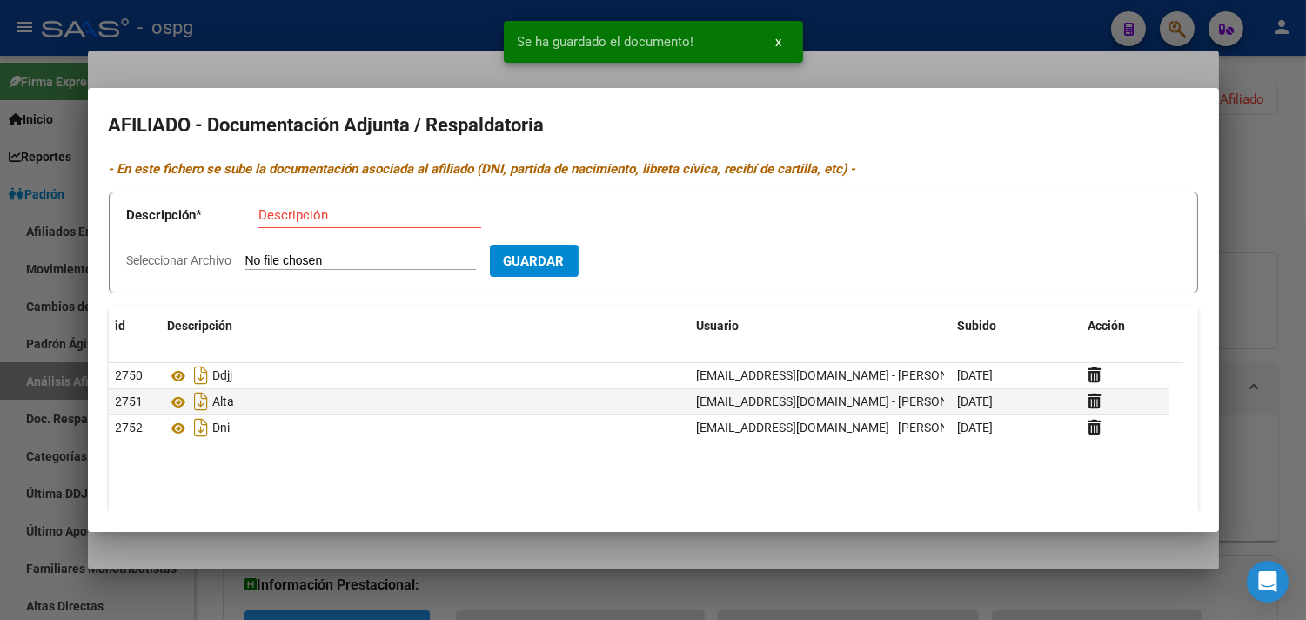
click at [268, 216] on input "Descripción" at bounding box center [369, 215] width 223 height 16
type input "dni"
click at [258, 264] on input "Seleccionar Archivo" at bounding box center [360, 261] width 231 height 17
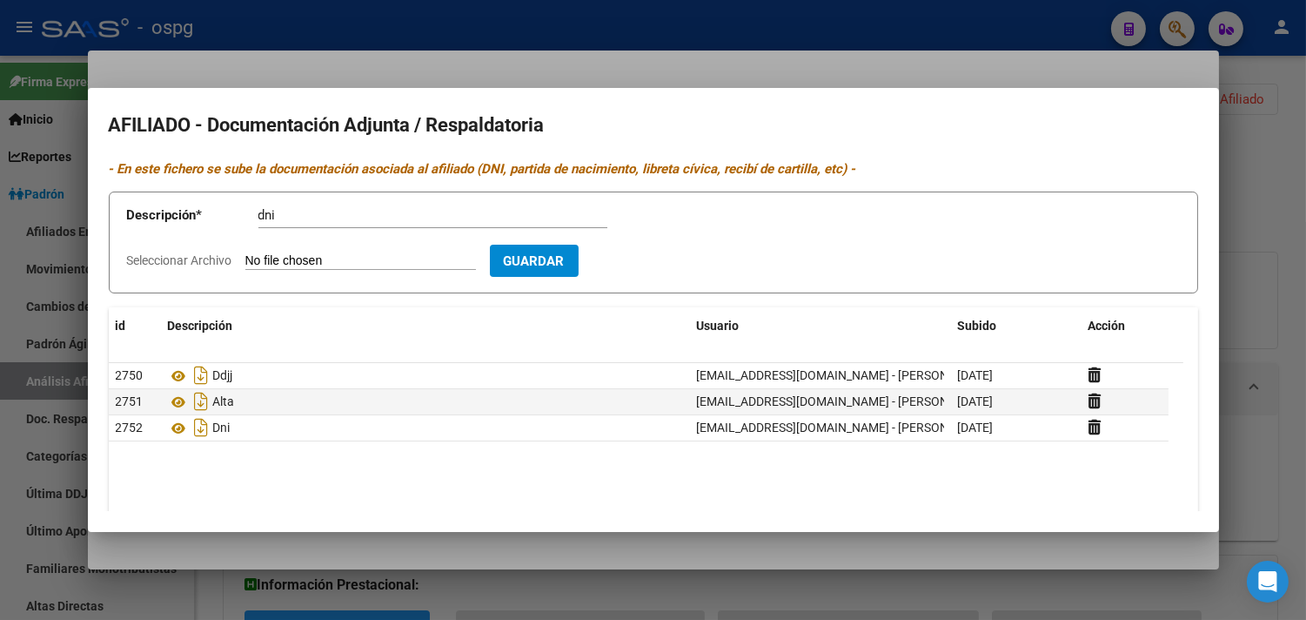
type input "C:\fakepath\[PERSON_NAME] DNI .jpg"
click at [663, 256] on span "Guardar" at bounding box center [635, 261] width 61 height 16
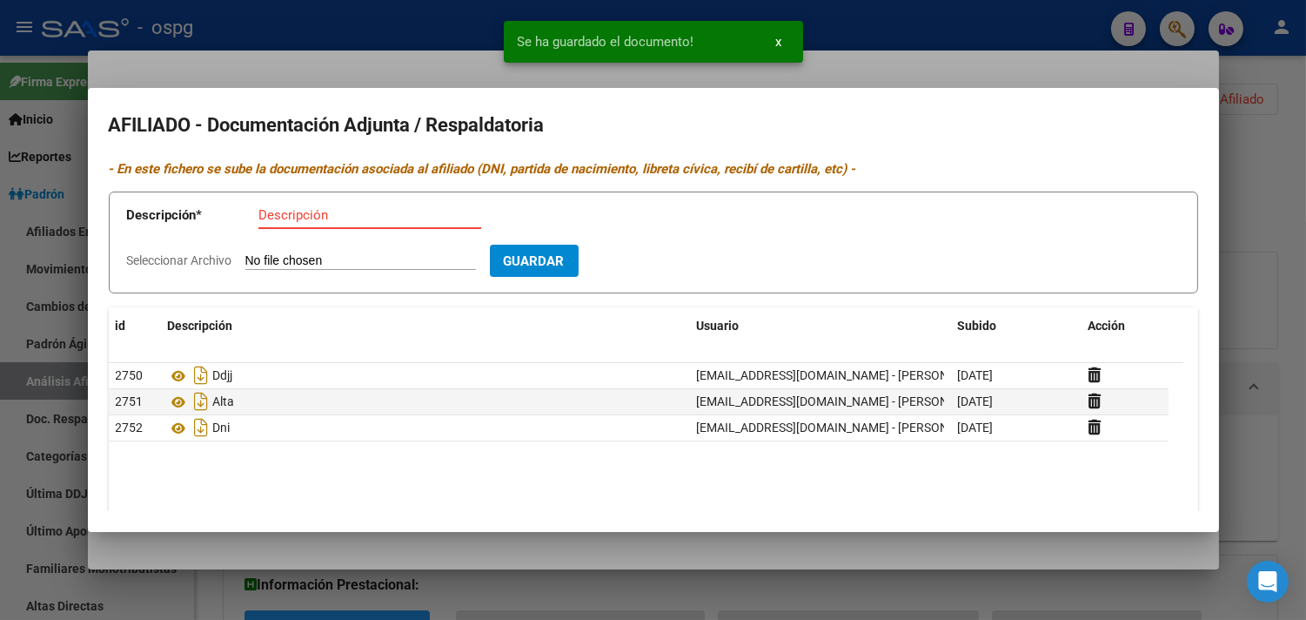
click at [298, 218] on input "Descripción" at bounding box center [369, 215] width 223 height 16
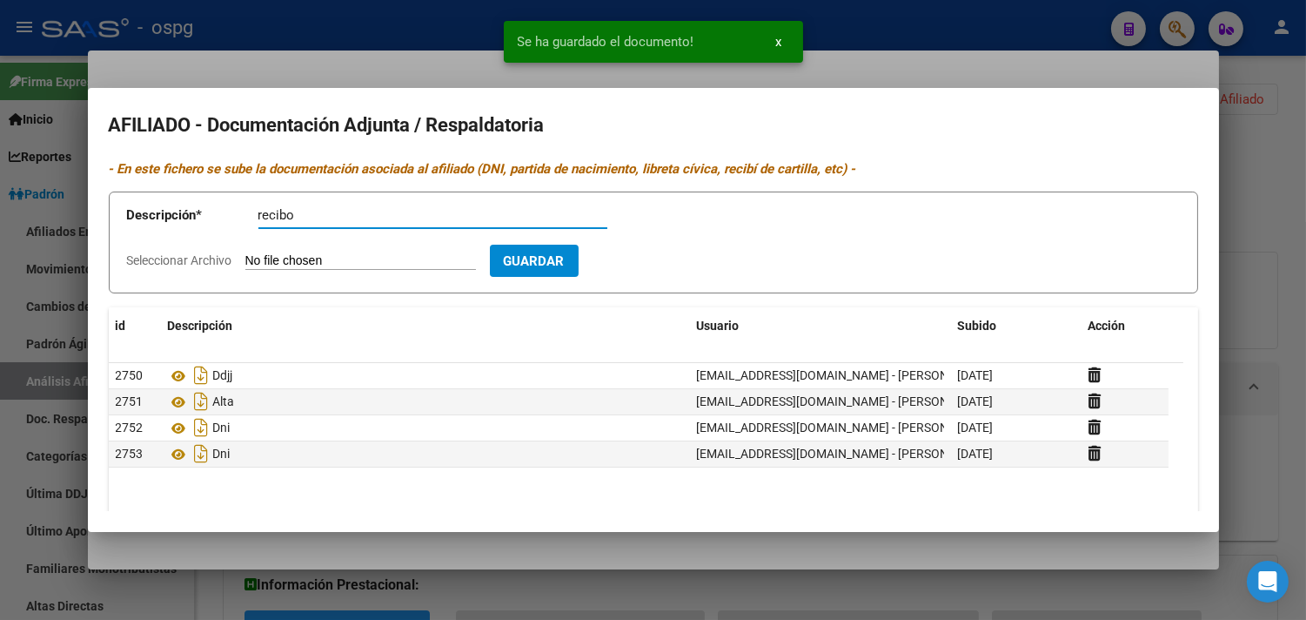
type input "recibo"
click at [323, 254] on input "Seleccionar Archivo" at bounding box center [360, 261] width 231 height 17
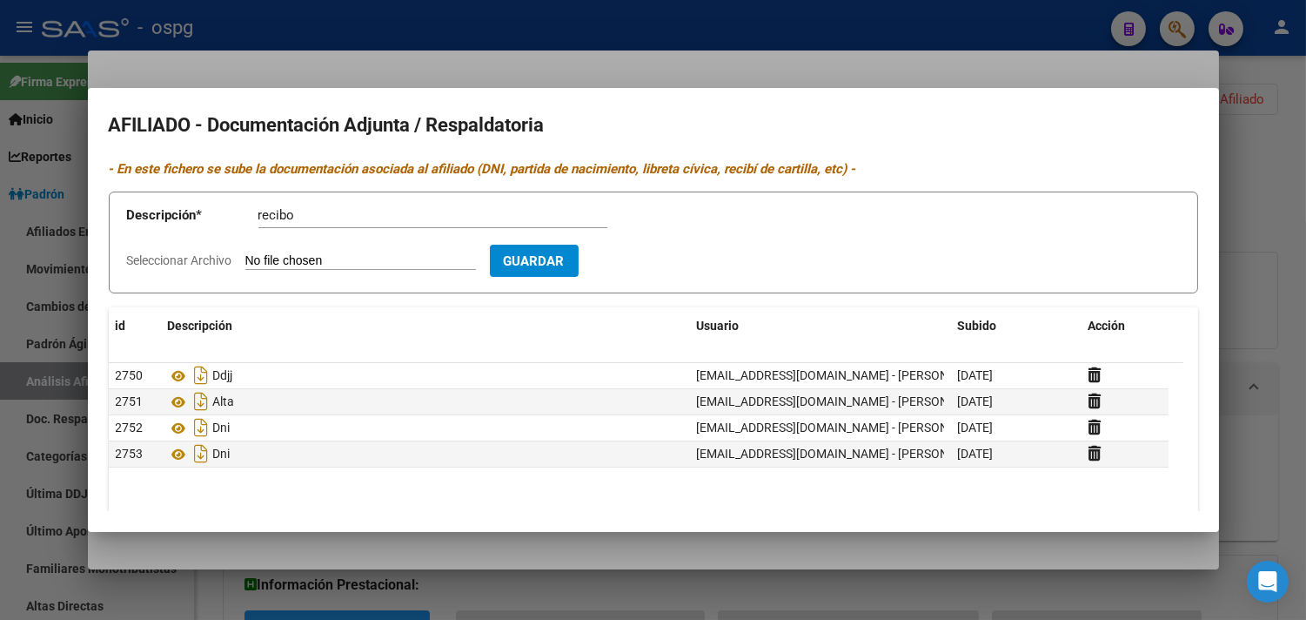
type input "C:\fakepath\recibo [PERSON_NAME].pdf"
click at [660, 267] on span "Guardar" at bounding box center [635, 261] width 61 height 16
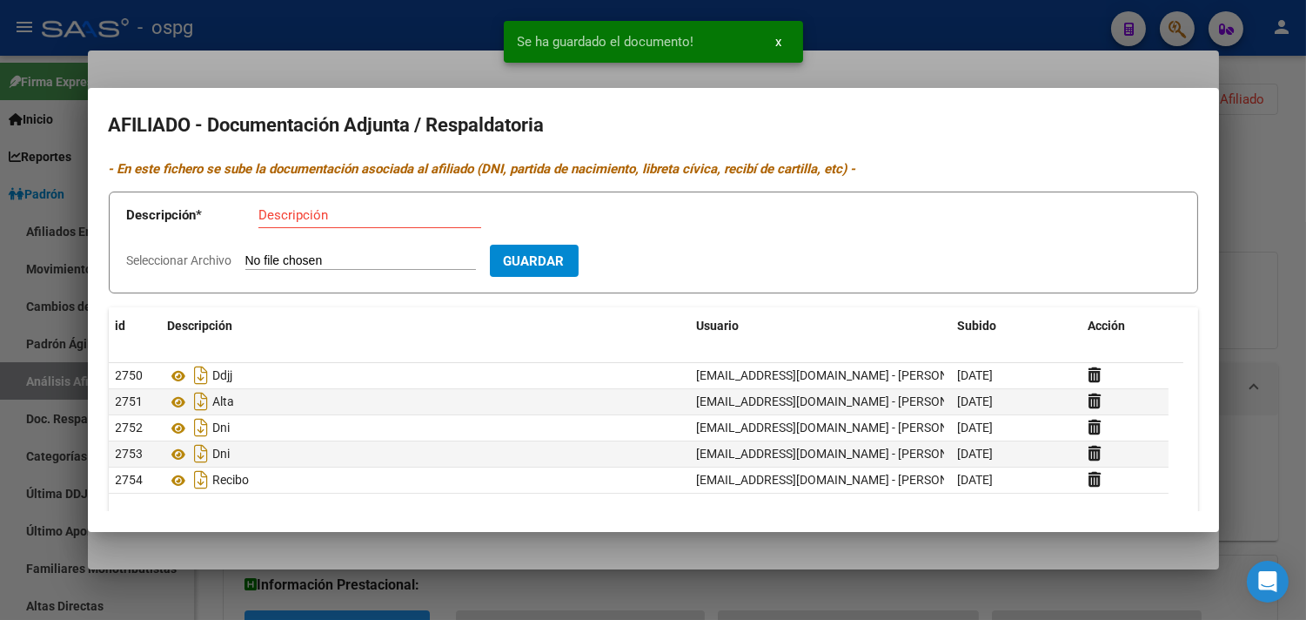
click at [164, 46] on div at bounding box center [653, 310] width 1306 height 620
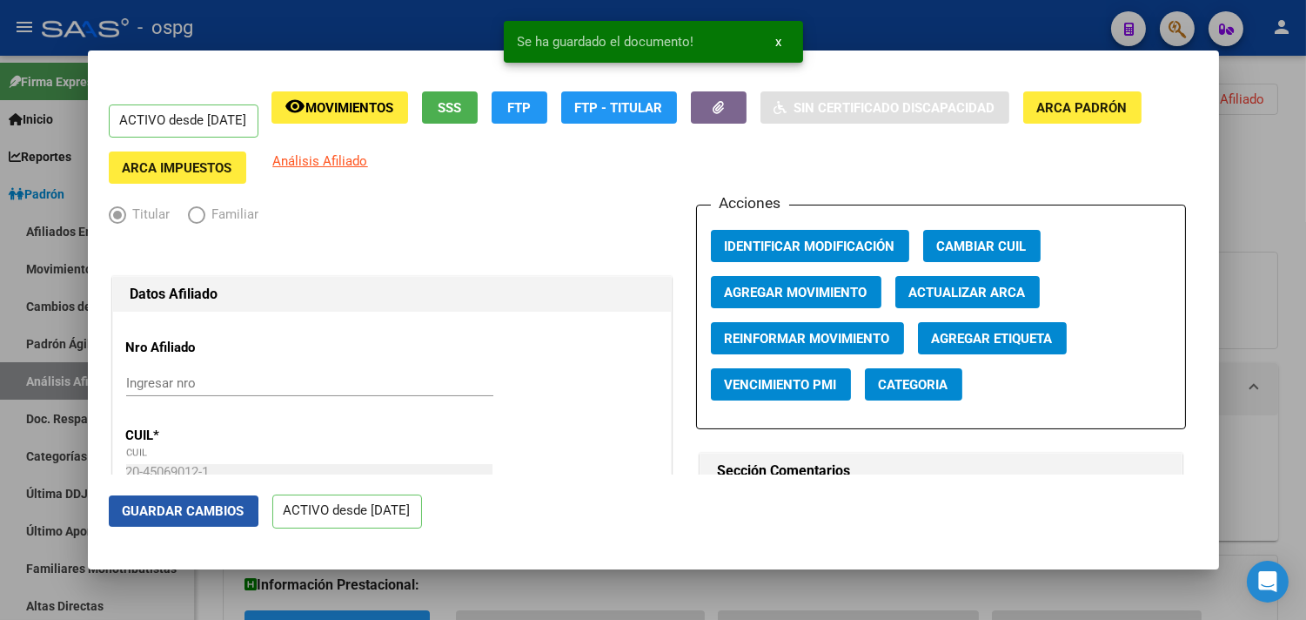
click at [144, 511] on span "Guardar Cambios" at bounding box center [184, 511] width 122 height 16
click at [327, 19] on div at bounding box center [653, 310] width 1306 height 620
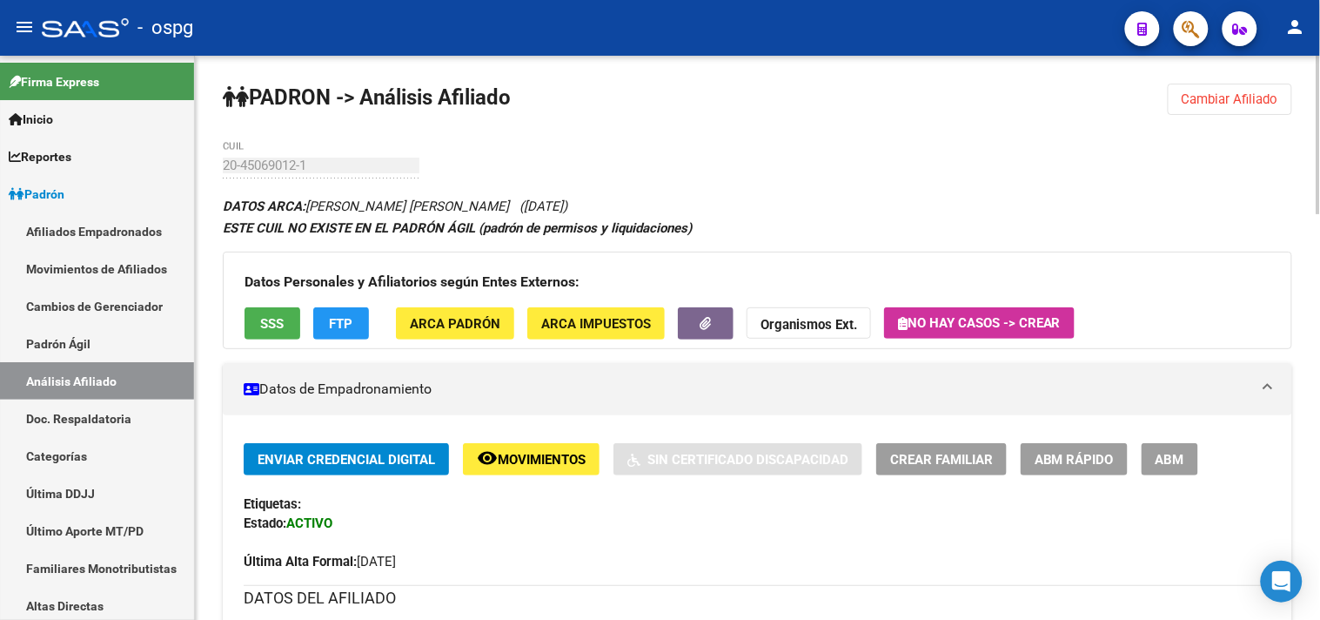
drag, startPoint x: 1219, startPoint y: 105, endPoint x: 1162, endPoint y: 104, distance: 56.6
click at [1218, 105] on span "Cambiar Afiliado" at bounding box center [1230, 99] width 97 height 16
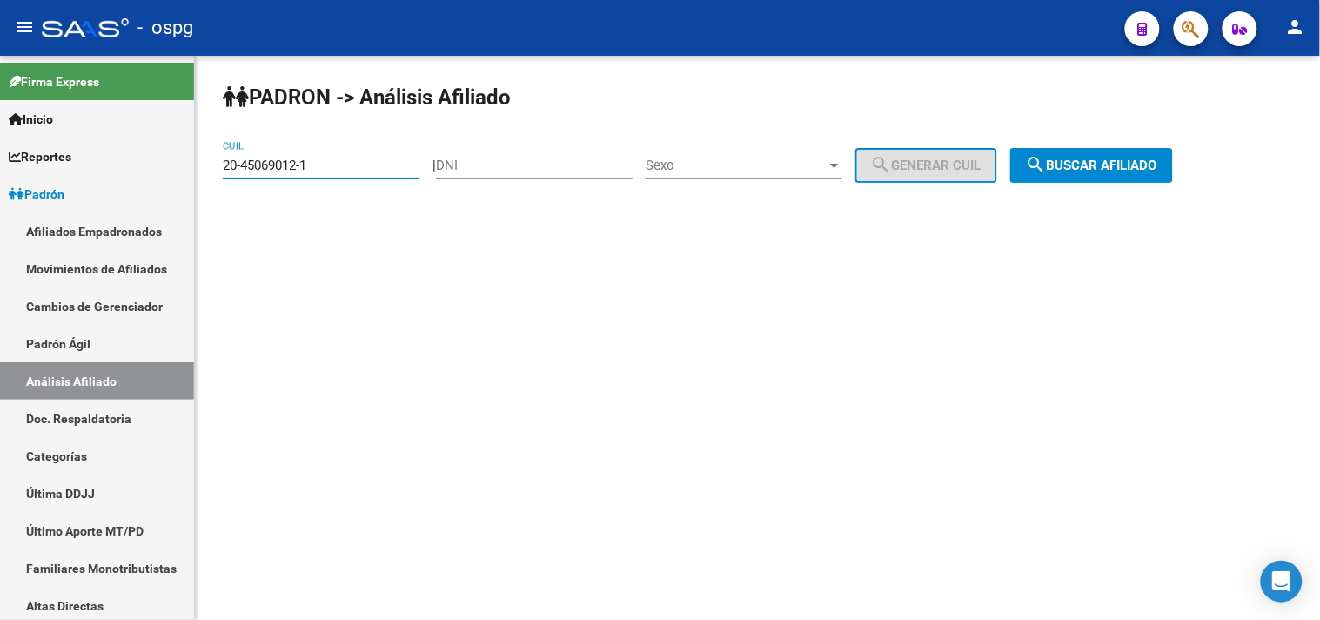
drag, startPoint x: 311, startPoint y: 167, endPoint x: 204, endPoint y: 154, distance: 108.7
click at [223, 154] on div "20-45069012-1 CUIL" at bounding box center [321, 159] width 197 height 37
paste input "23-13999611-9"
type input "23-13999611-9"
click at [1110, 184] on div "[PERSON_NAME] -> Análisis Afiliado 23-13999611-9 CUIL | DNI Sexo Sexo search Ge…" at bounding box center [757, 147] width 1125 height 183
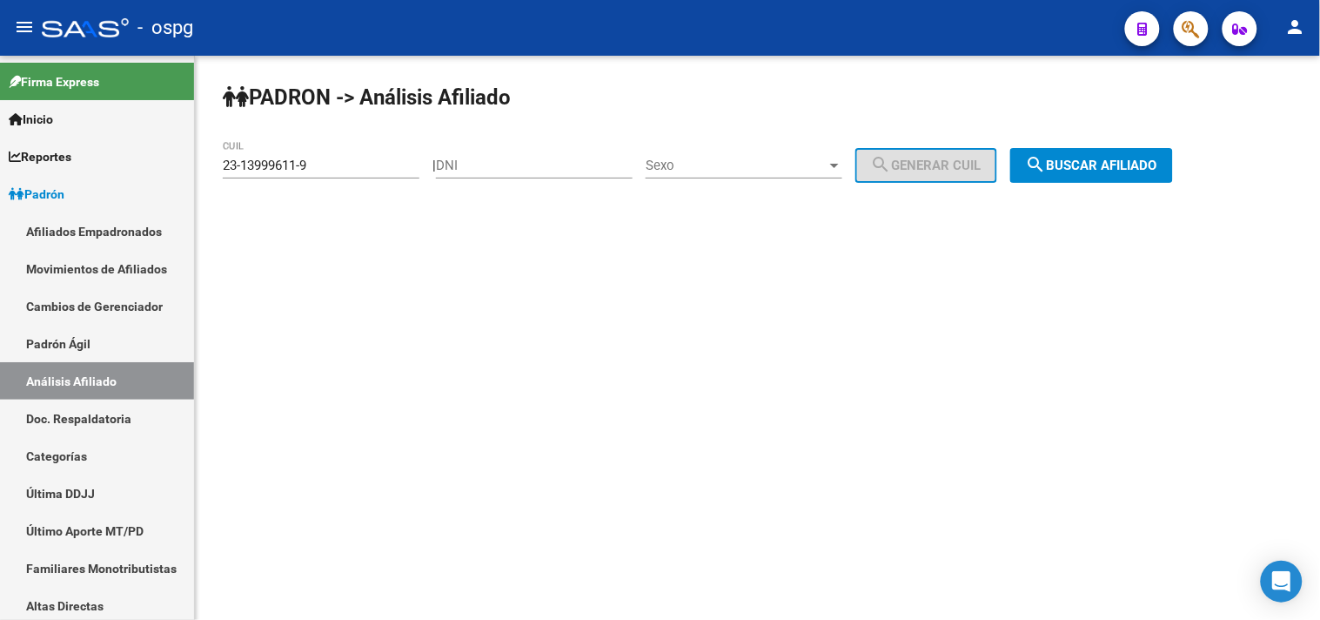
click at [1109, 171] on button "search Buscar afiliado" at bounding box center [1091, 165] width 163 height 35
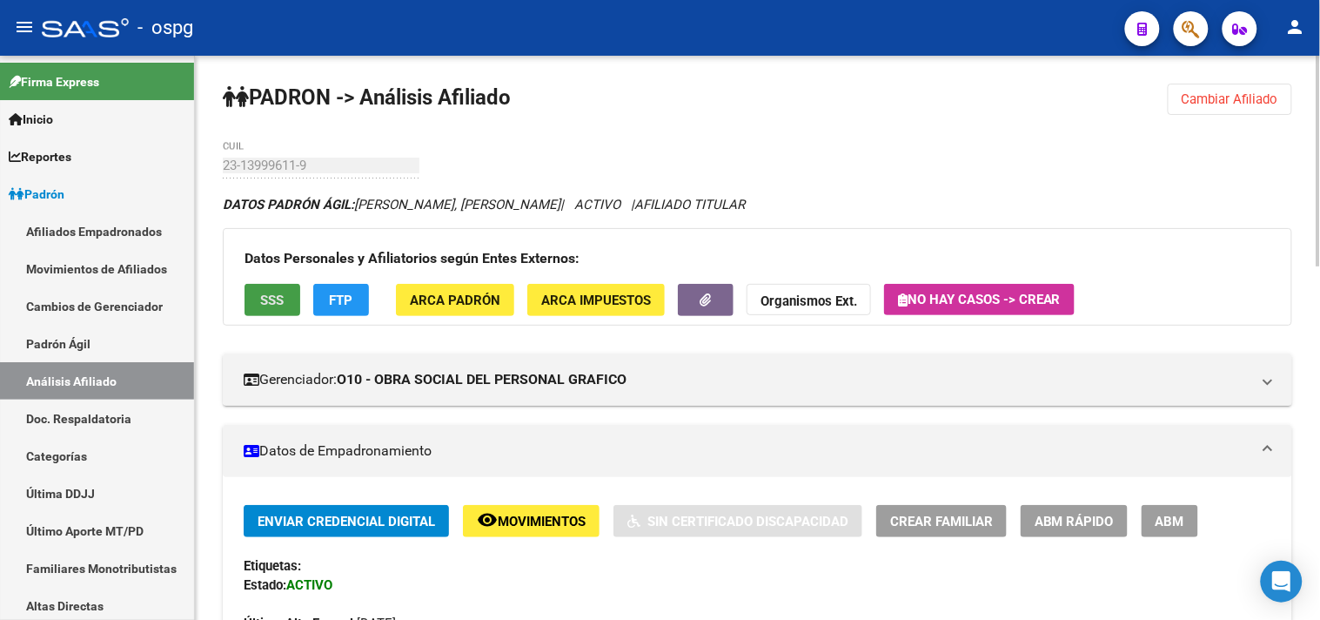
click at [254, 297] on button "SSS" at bounding box center [272, 300] width 56 height 32
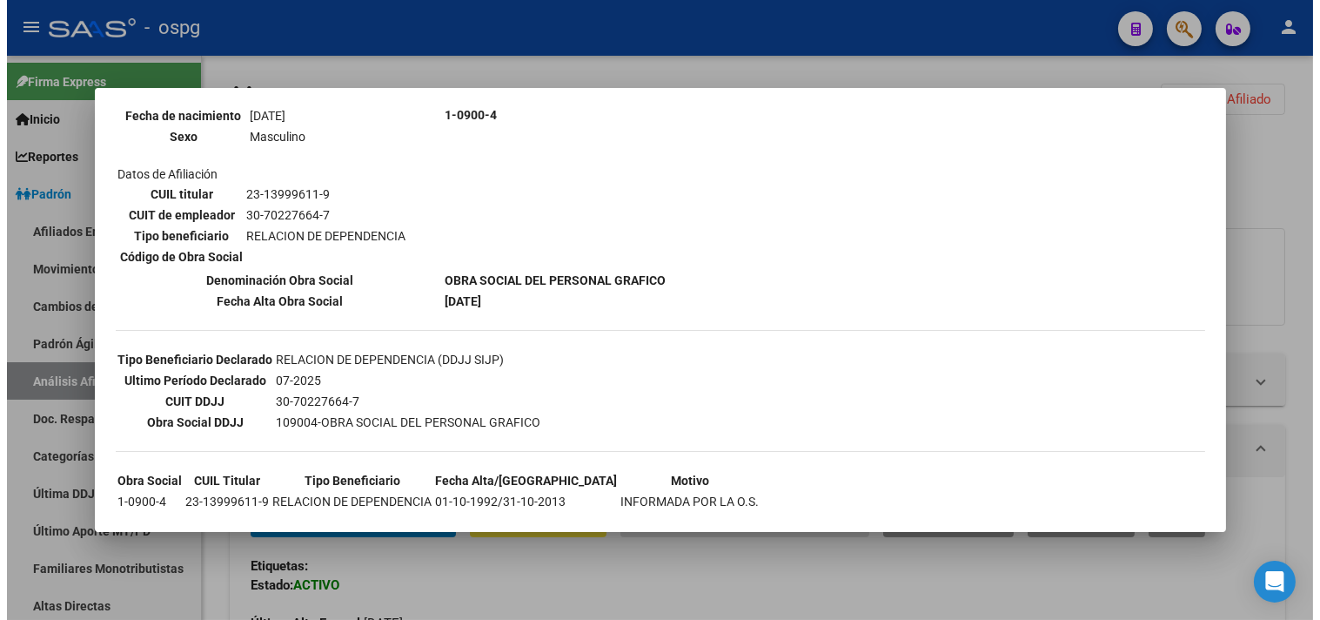
scroll to position [271, 0]
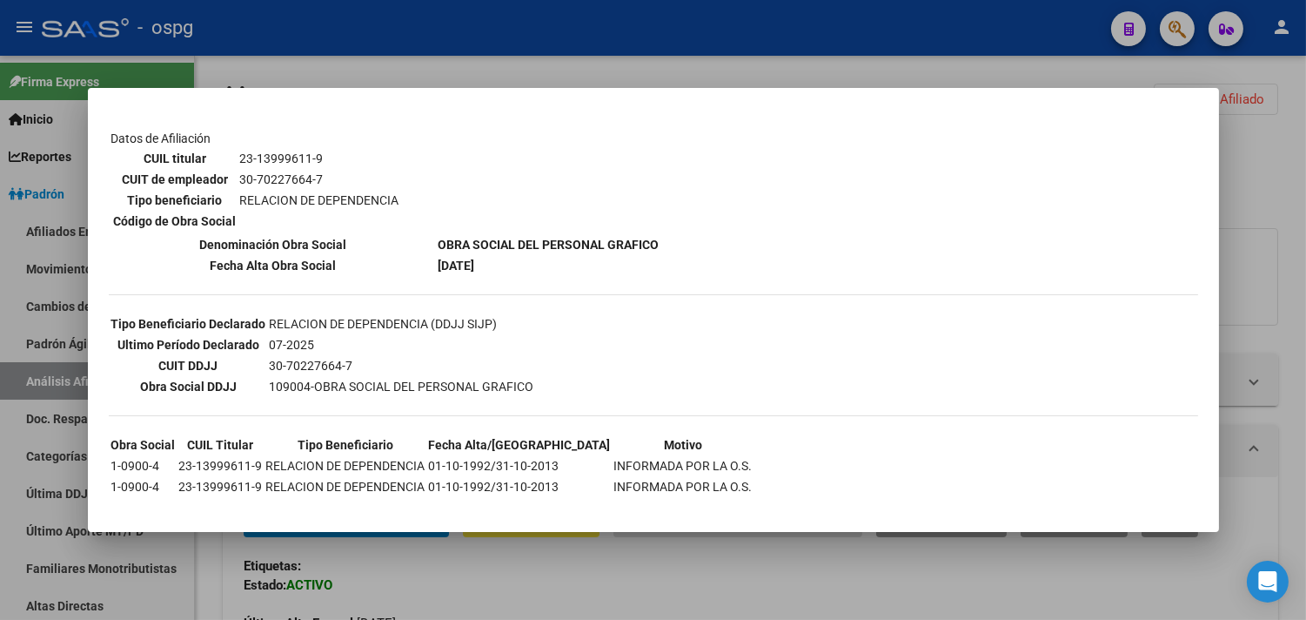
drag, startPoint x: 322, startPoint y: 76, endPoint x: 471, endPoint y: 85, distance: 149.1
click at [324, 76] on div at bounding box center [653, 310] width 1306 height 620
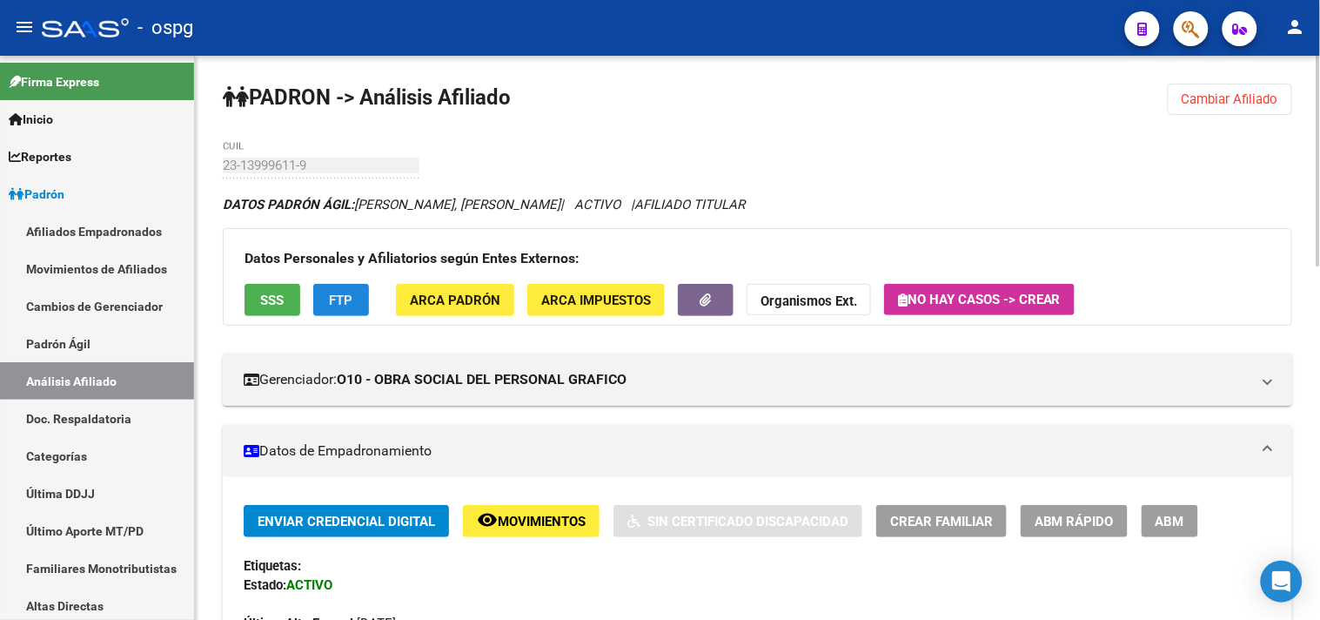
click at [361, 301] on button "FTP" at bounding box center [341, 300] width 56 height 32
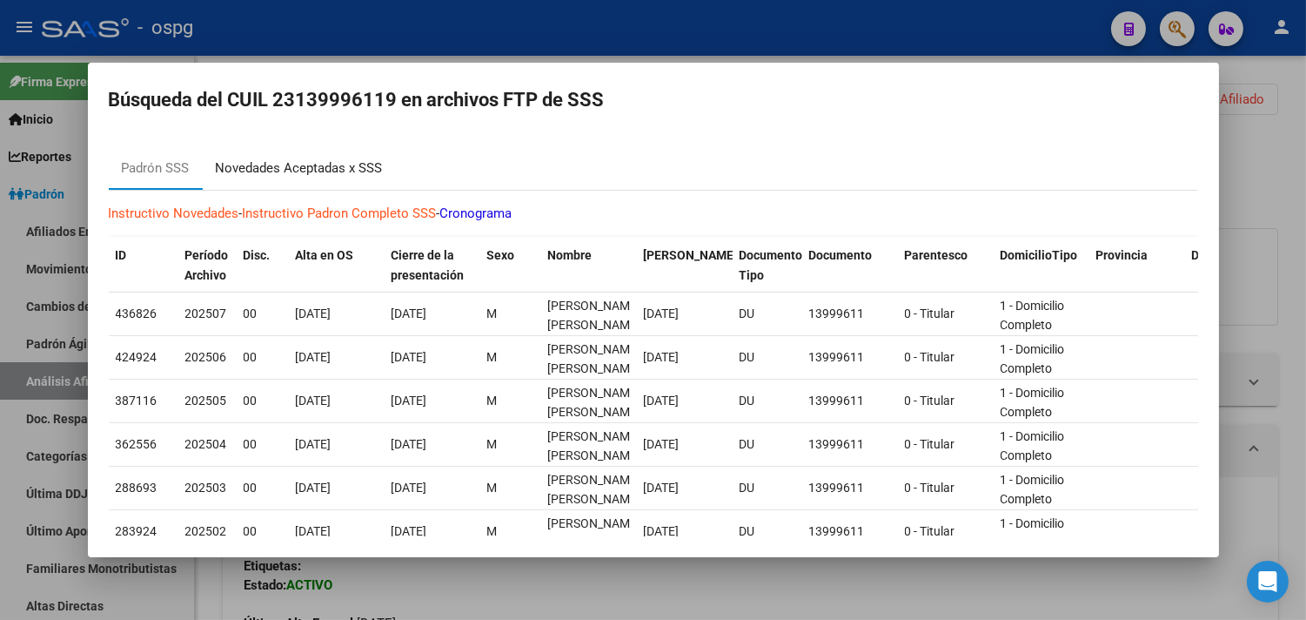
click at [345, 168] on div "Novedades Aceptadas x SSS" at bounding box center [299, 168] width 167 height 20
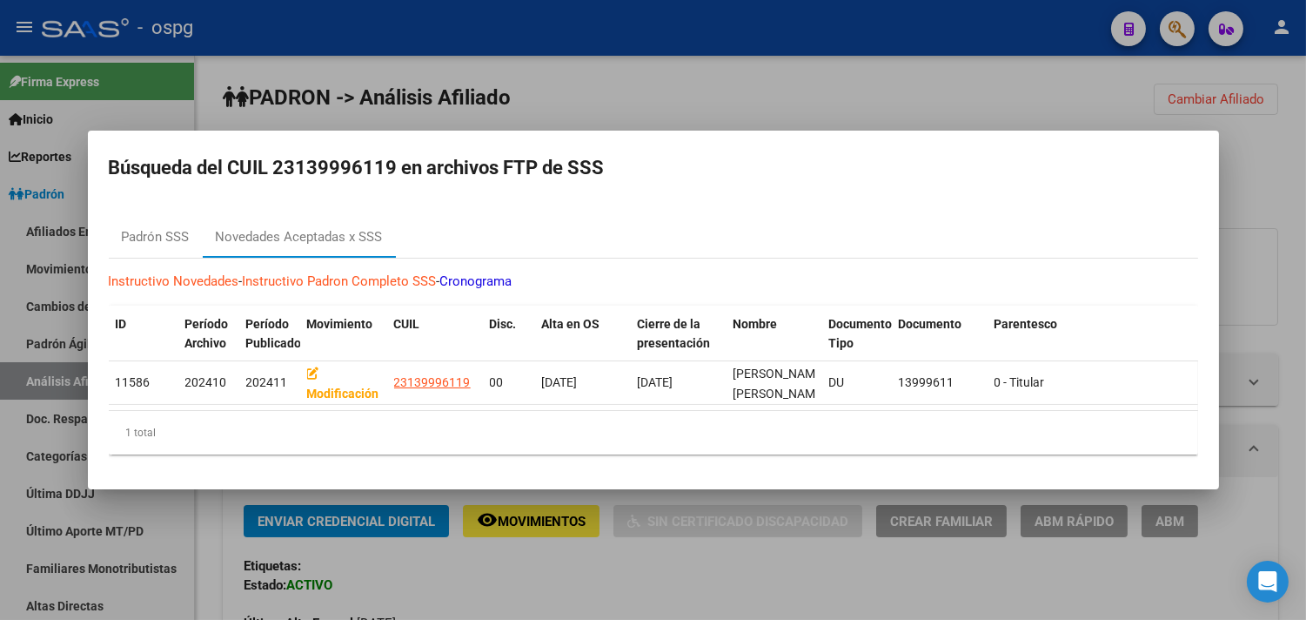
drag, startPoint x: 487, startPoint y: 75, endPoint x: 572, endPoint y: 64, distance: 85.2
click at [489, 75] on div at bounding box center [653, 310] width 1306 height 620
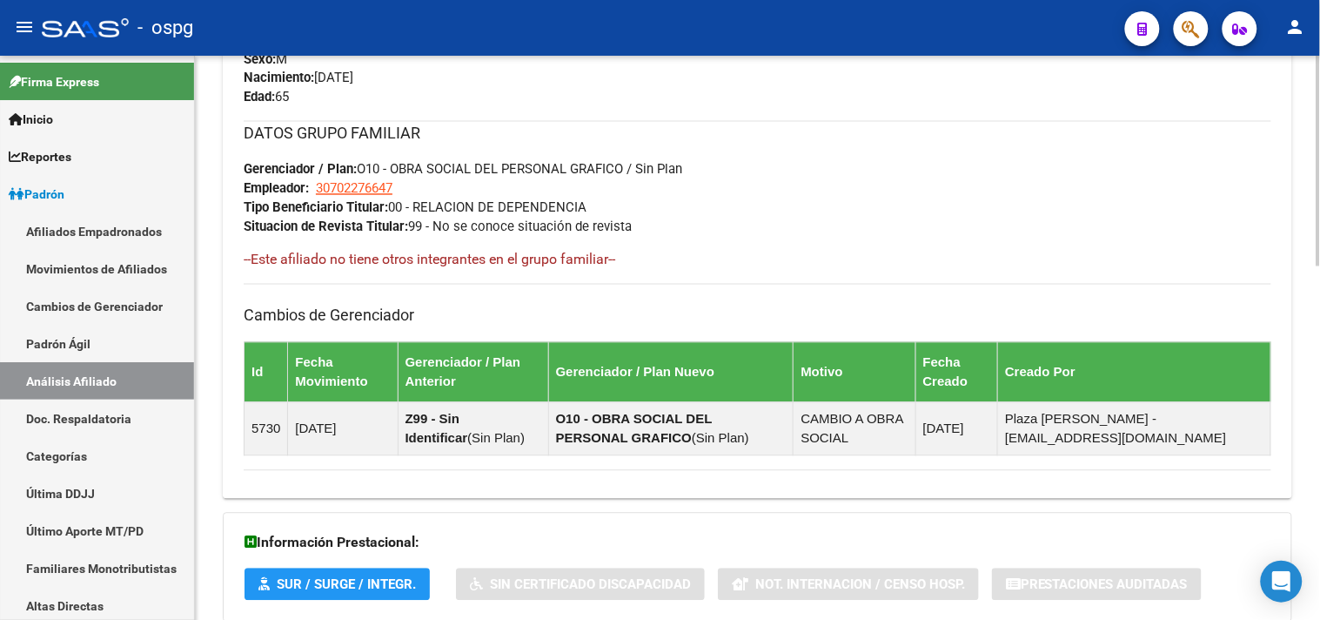
scroll to position [942, 0]
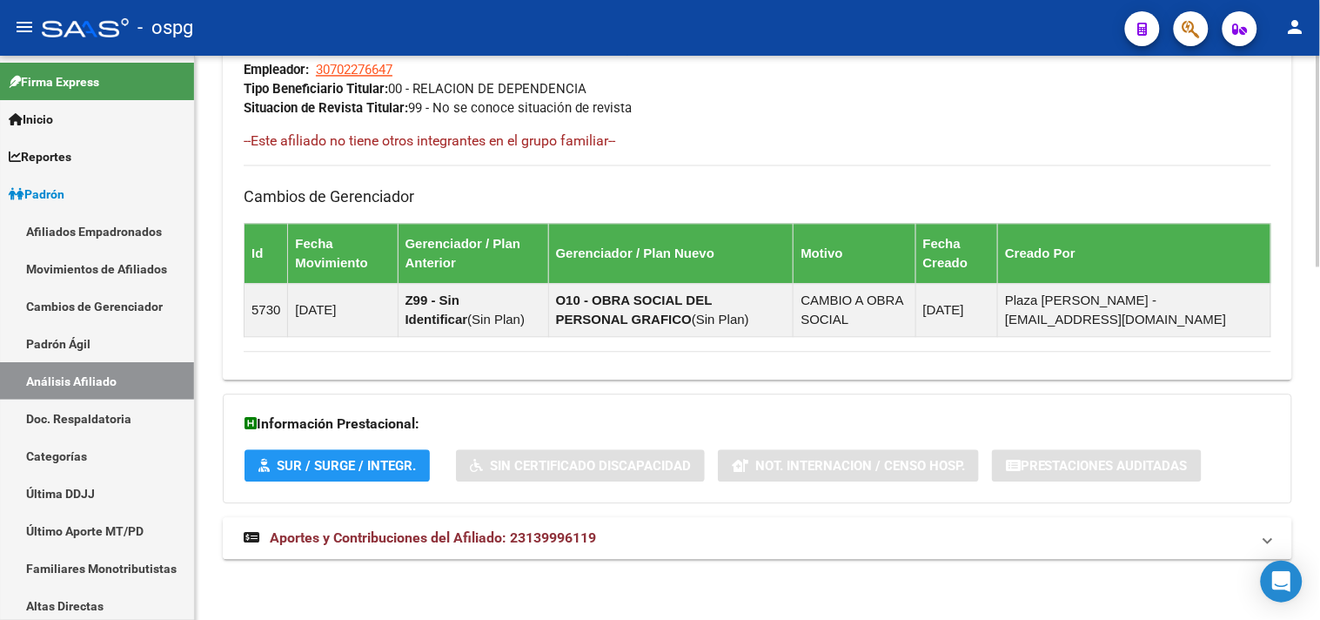
drag, startPoint x: 559, startPoint y: 550, endPoint x: 584, endPoint y: 543, distance: 25.3
click at [566, 550] on mat-expansion-panel-header "Aportes y Contribuciones del Afiliado: 23139996119" at bounding box center [757, 538] width 1069 height 42
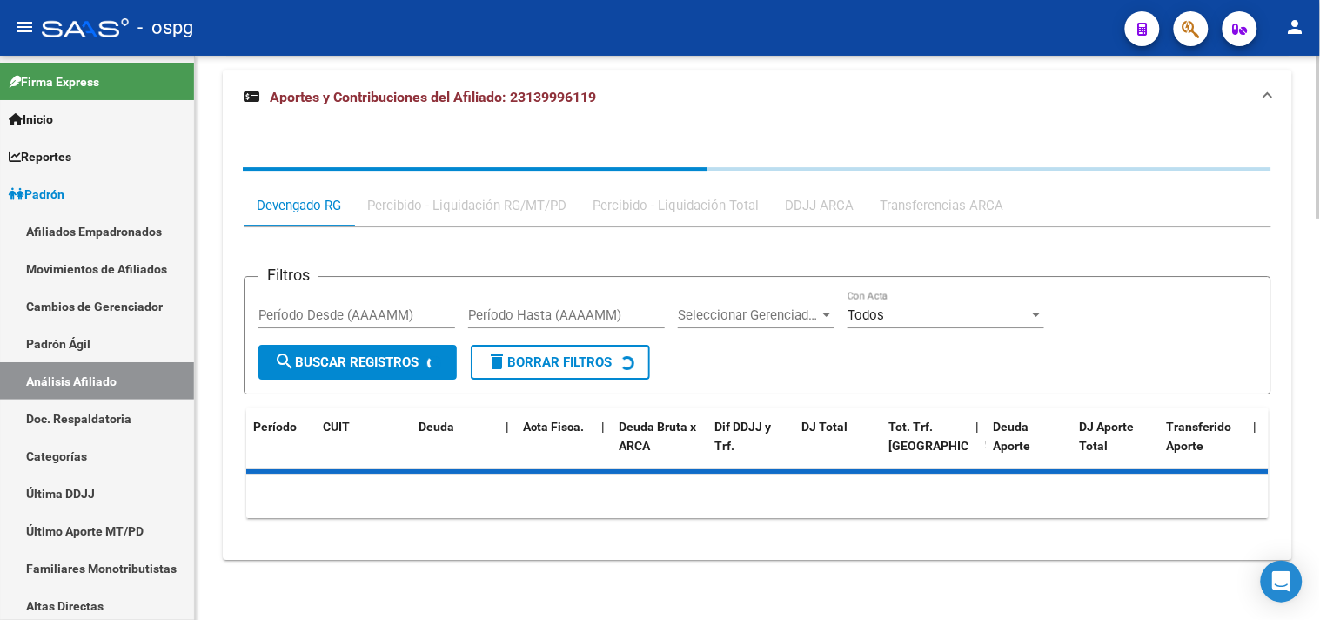
scroll to position [1390, 0]
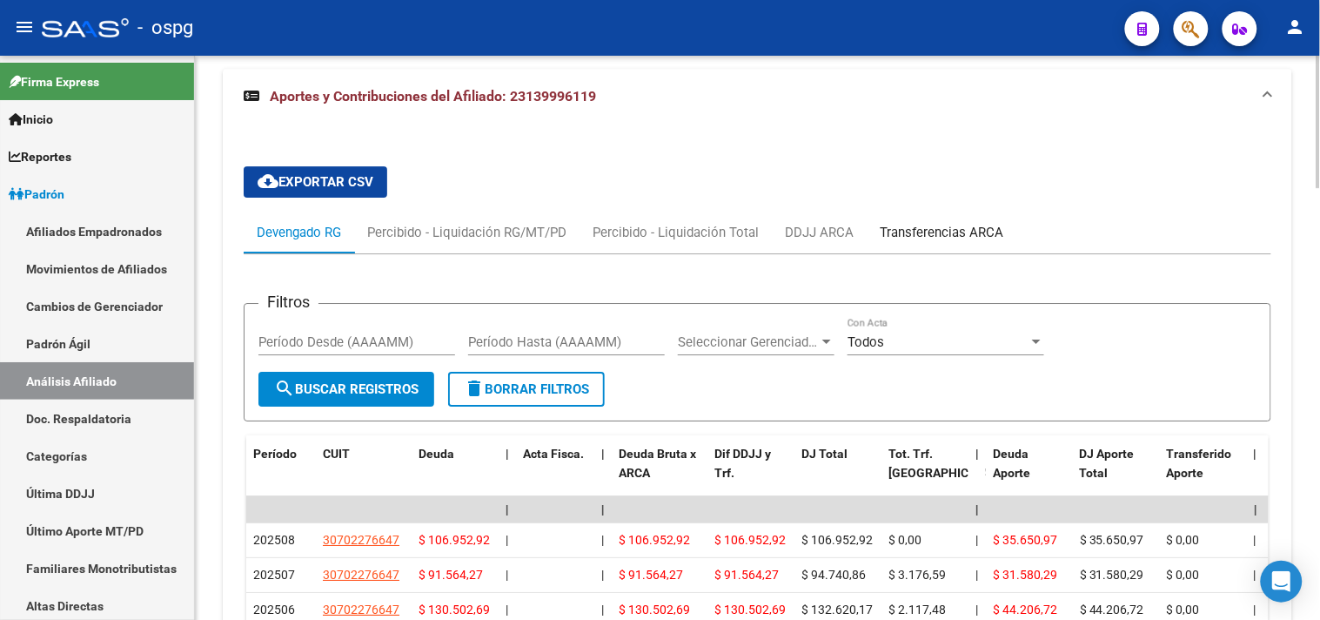
click at [894, 238] on div "Transferencias ARCA" at bounding box center [942, 232] width 124 height 19
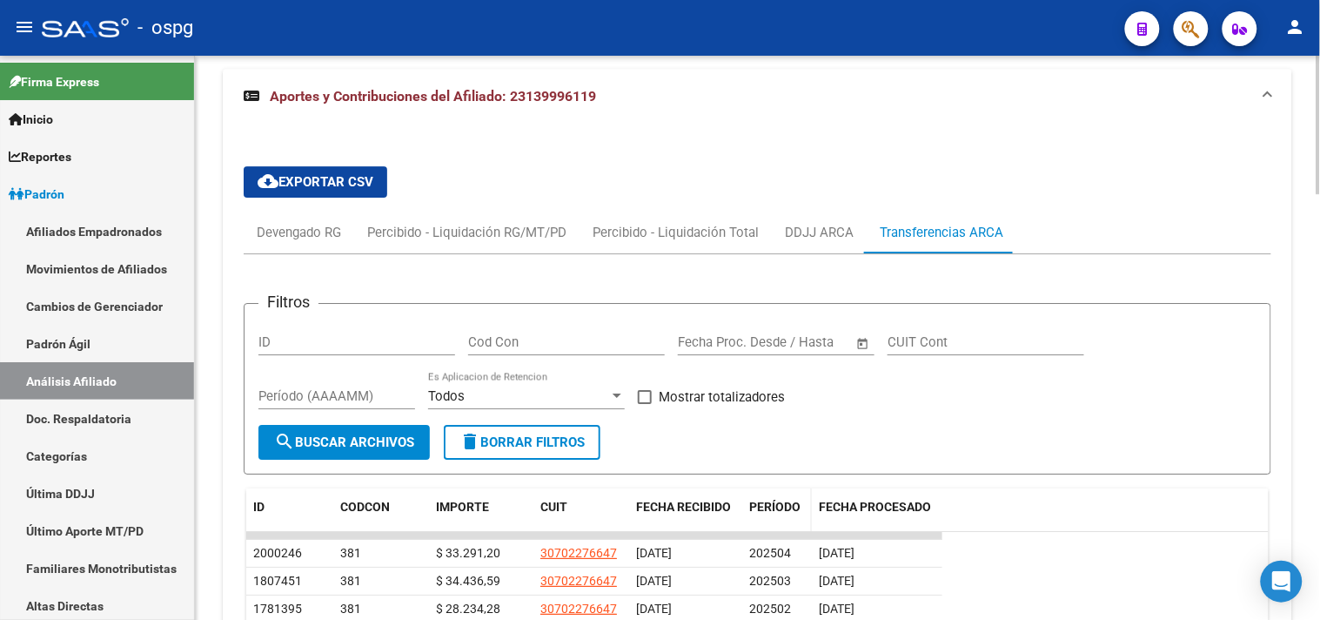
click at [777, 511] on span "PERÍODO" at bounding box center [774, 506] width 51 height 14
click at [773, 506] on span "PERÍODO" at bounding box center [774, 506] width 51 height 14
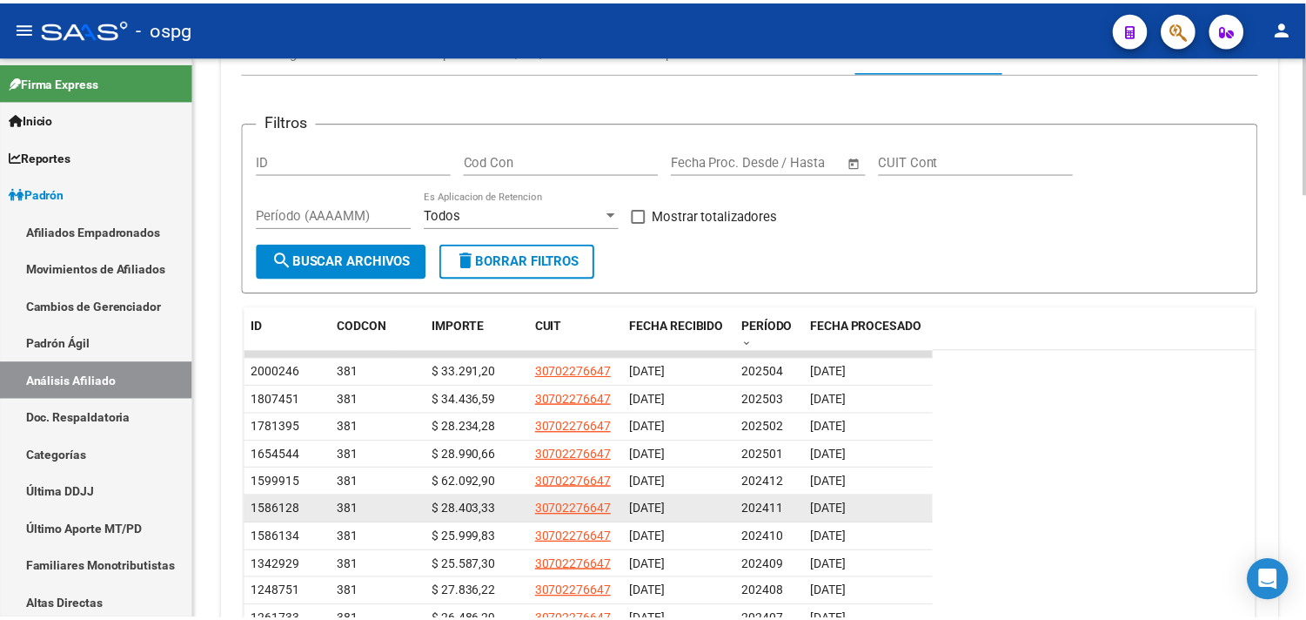
scroll to position [1584, 0]
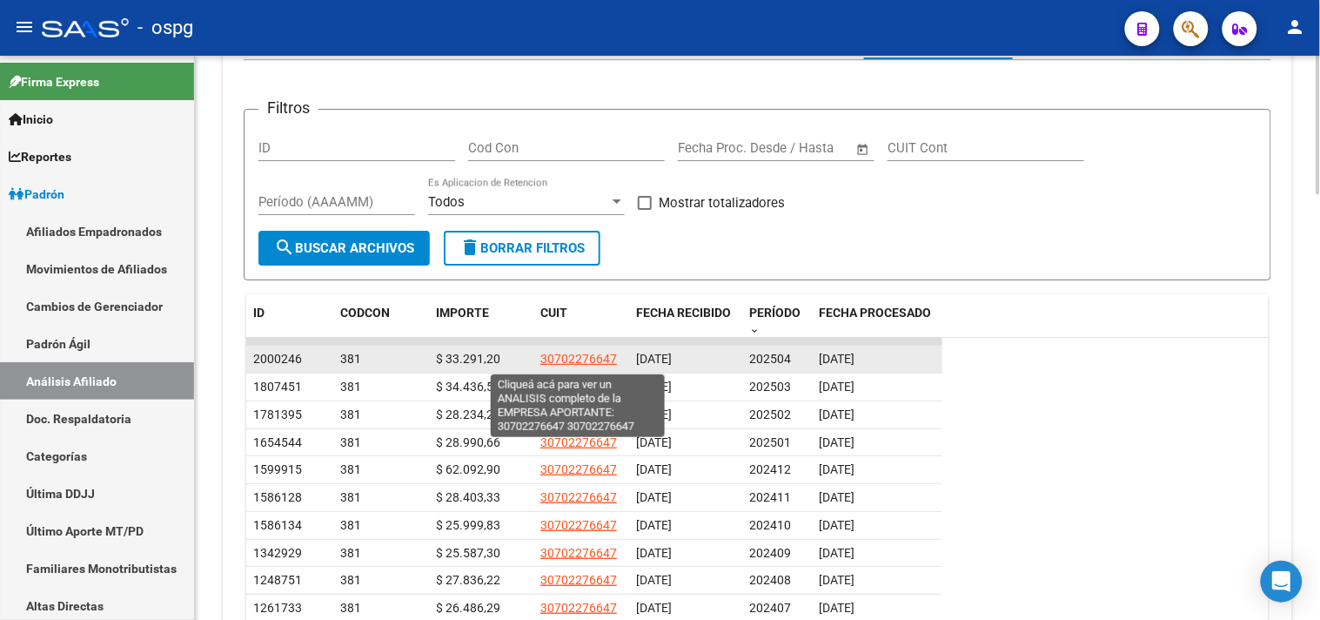
click at [607, 362] on span "30702276647" at bounding box center [578, 359] width 77 height 14
type textarea "30702276647"
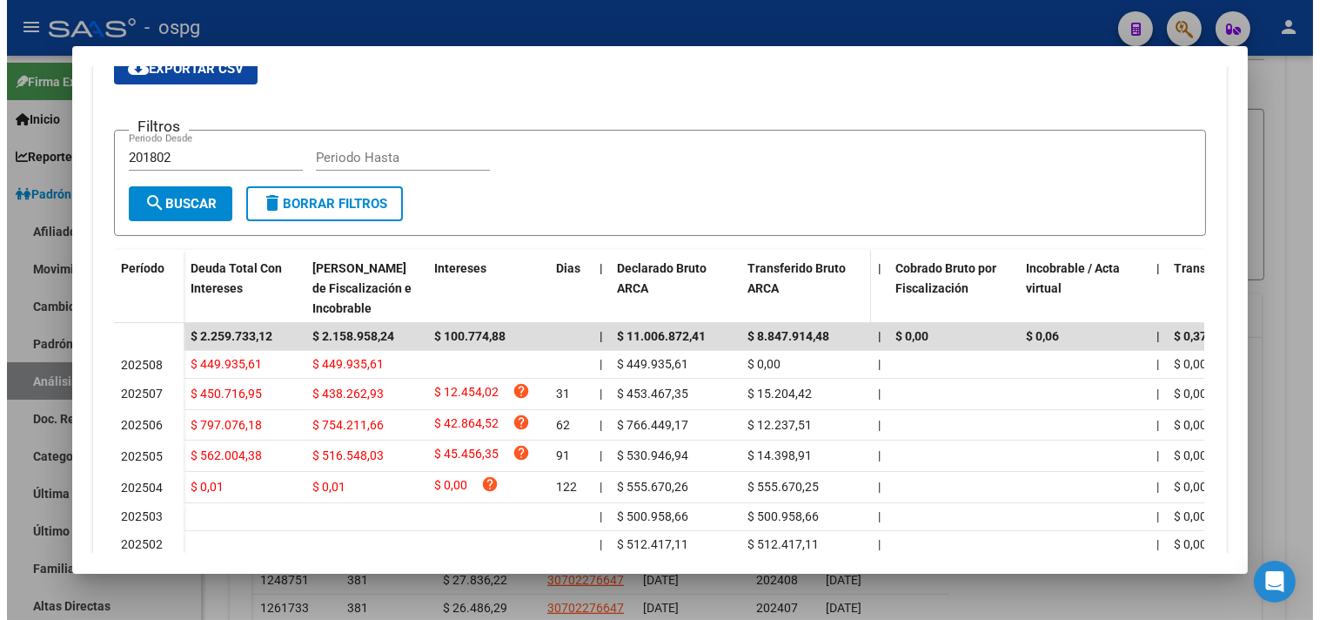
scroll to position [386, 0]
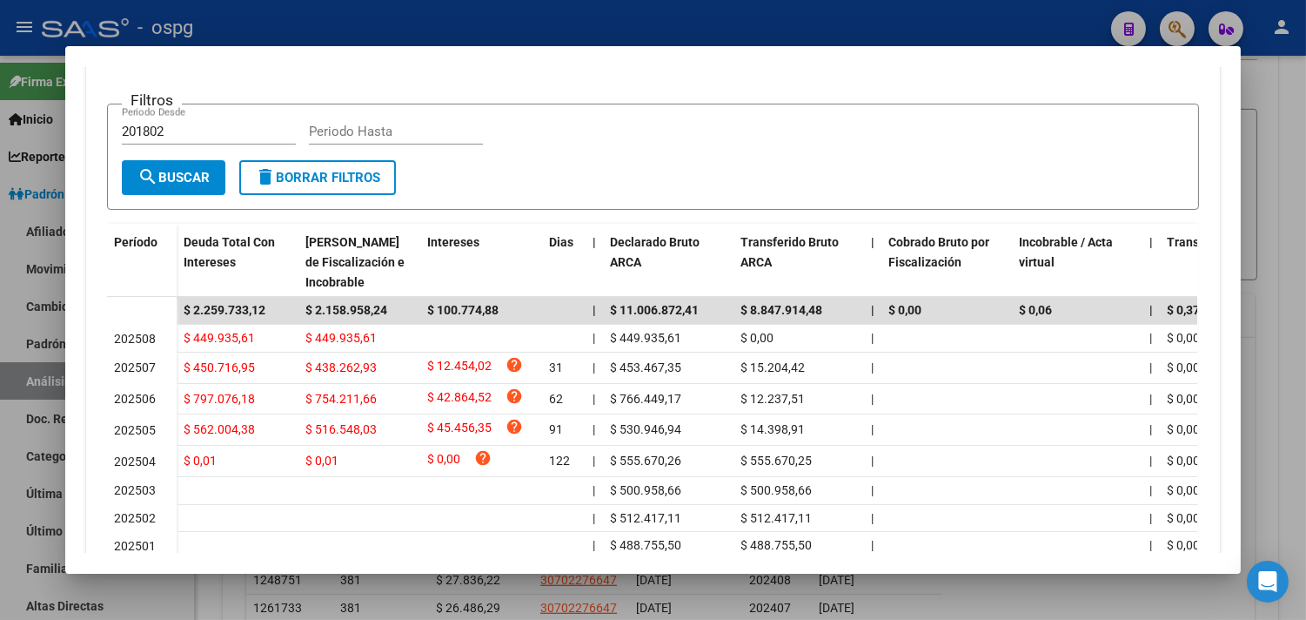
click at [587, 28] on div at bounding box center [653, 310] width 1306 height 620
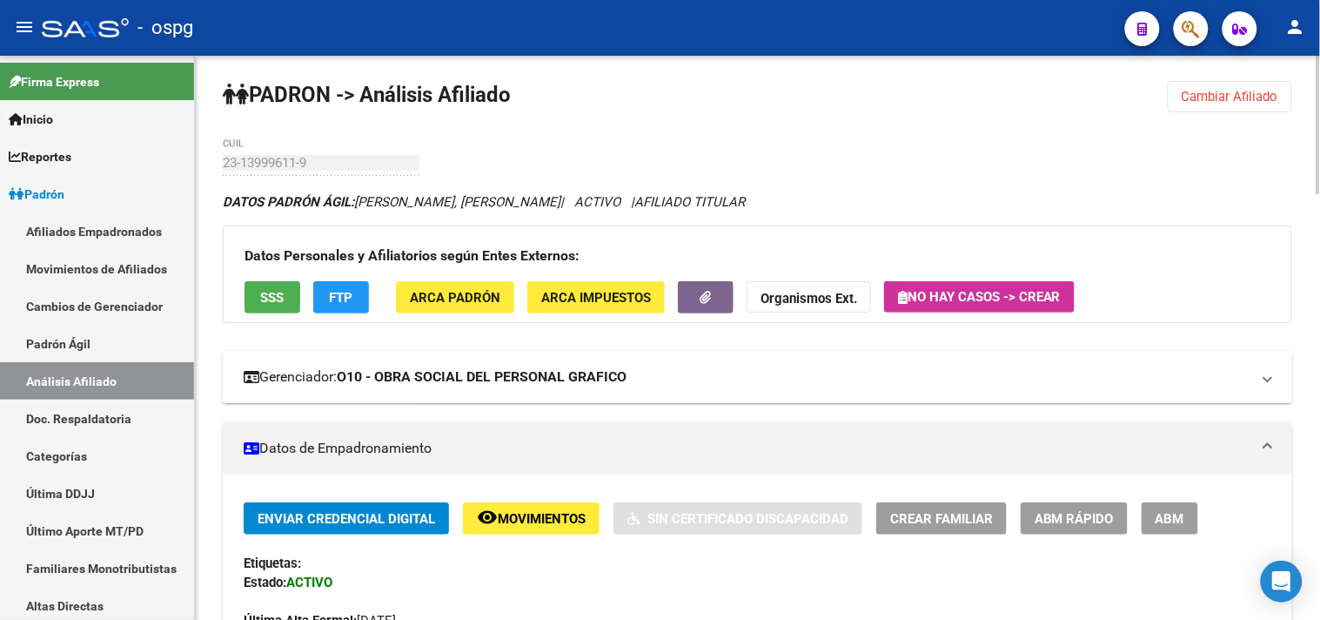
scroll to position [0, 0]
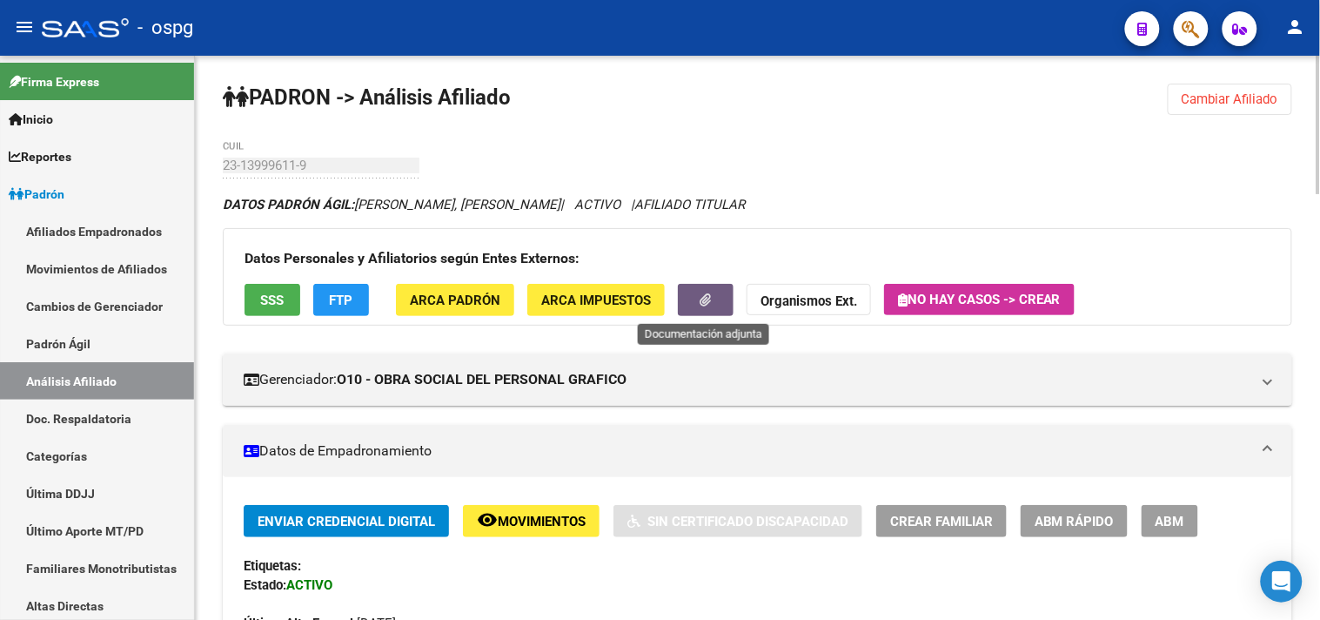
click at [710, 296] on icon "button" at bounding box center [705, 299] width 11 height 13
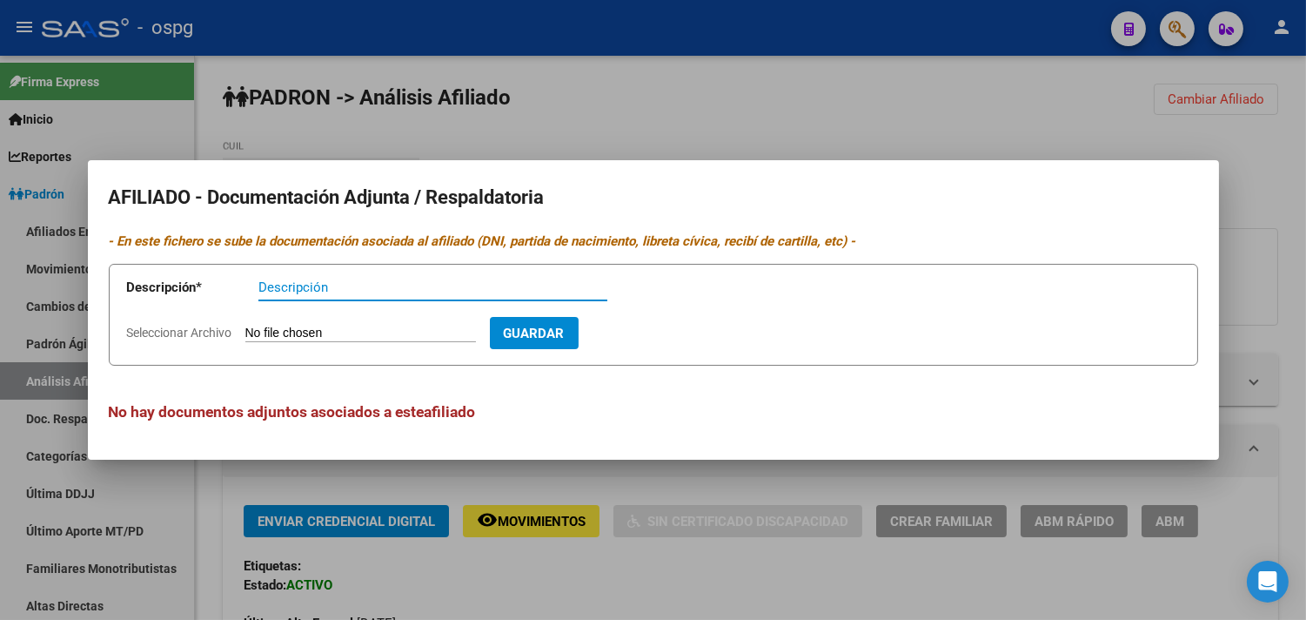
click at [509, 135] on div at bounding box center [653, 310] width 1306 height 620
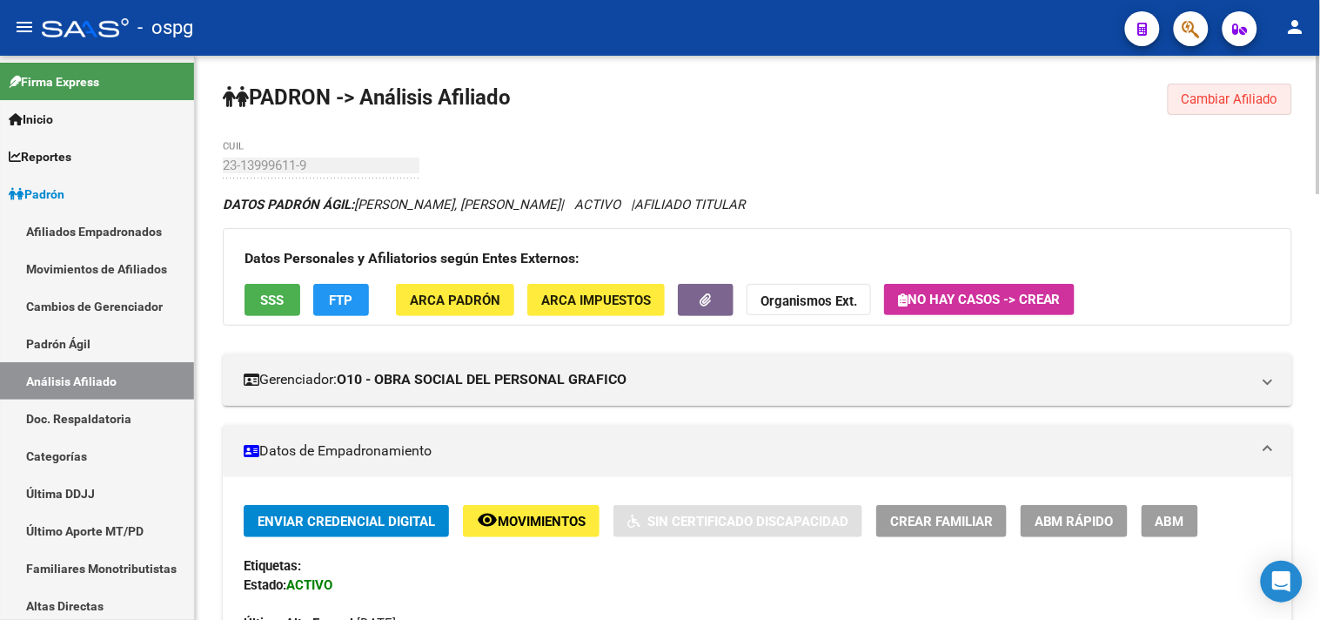
click at [1208, 100] on span "Cambiar Afiliado" at bounding box center [1230, 99] width 97 height 16
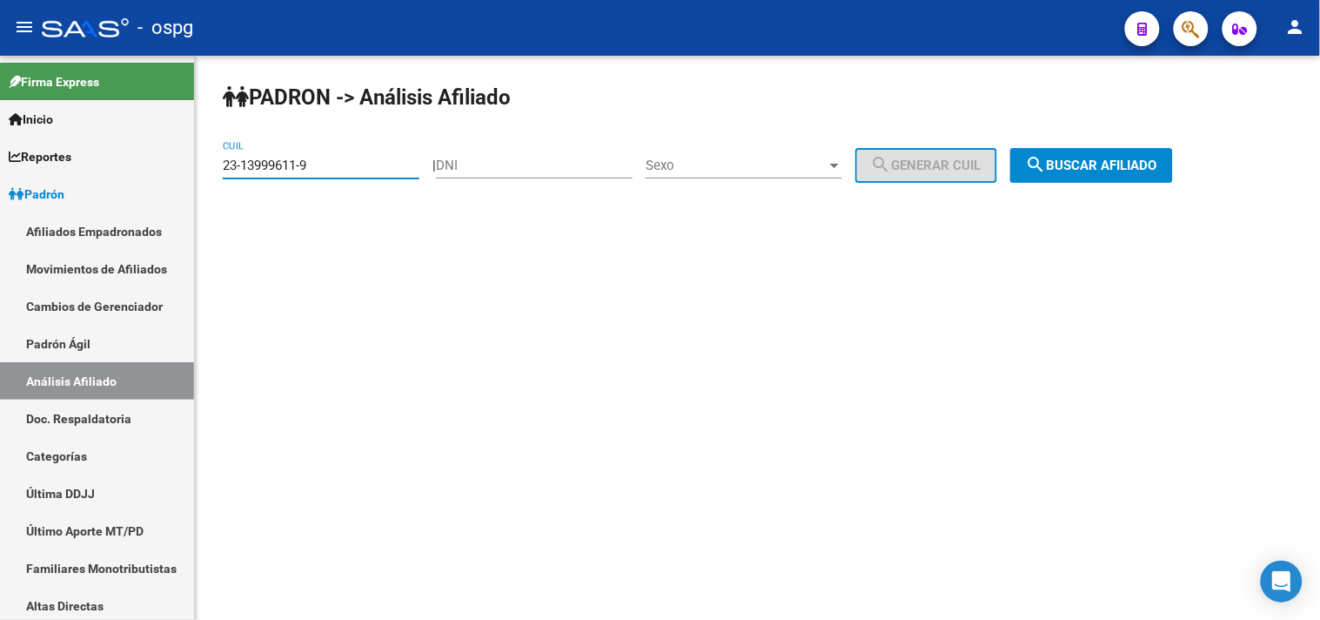
drag, startPoint x: 287, startPoint y: 169, endPoint x: 201, endPoint y: 168, distance: 86.1
click at [201, 168] on div "[PERSON_NAME] -> Análisis Afiliado 23-13999611-9 CUIL | DNI Sexo Sexo search Ge…" at bounding box center [757, 147] width 1125 height 183
type input "20-45069012-1"
click at [1106, 155] on button "search Buscar afiliado" at bounding box center [1091, 165] width 163 height 35
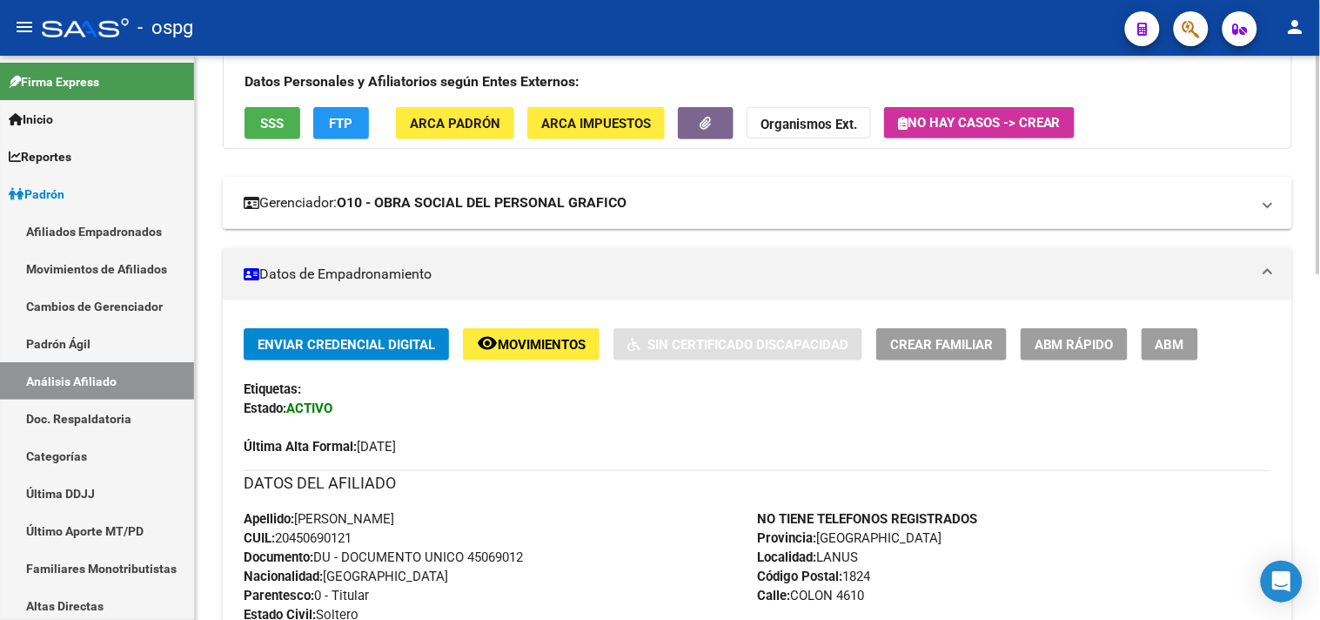
scroll to position [97, 0]
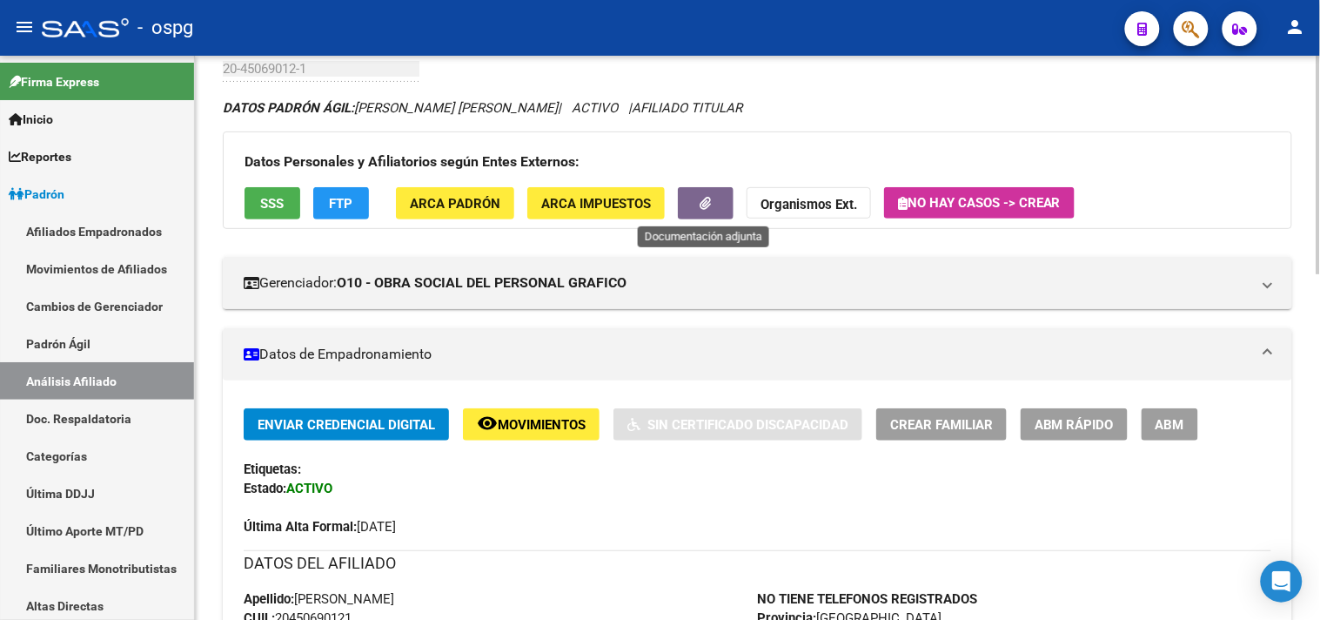
click at [696, 200] on button "button" at bounding box center [706, 203] width 56 height 32
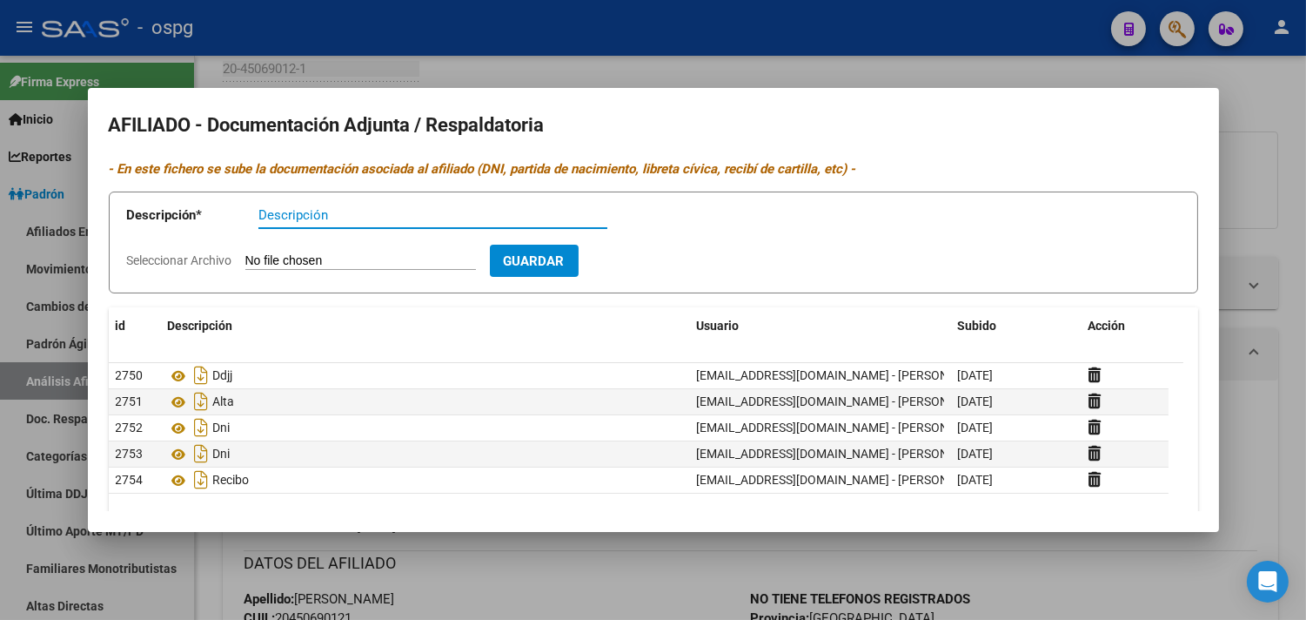
click at [395, 38] on div at bounding box center [653, 310] width 1306 height 620
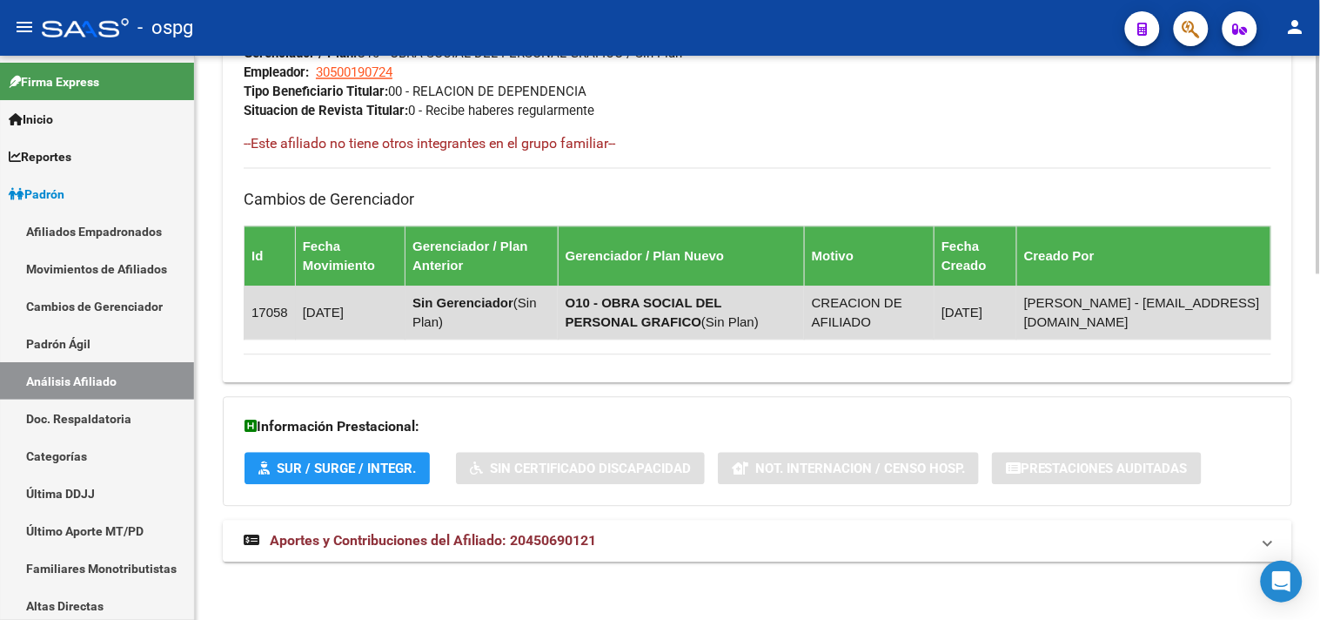
scroll to position [890, 0]
